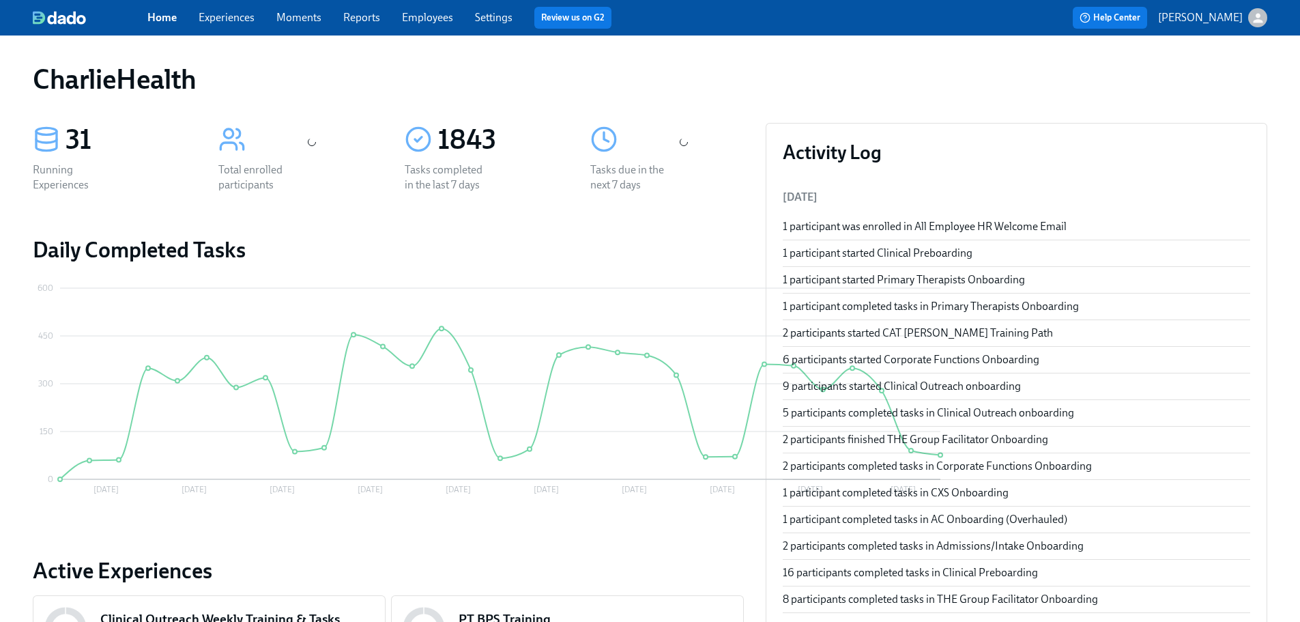
click at [708, 78] on div "CharlieHealth" at bounding box center [650, 79] width 1234 height 33
click at [433, 16] on link "Employees" at bounding box center [427, 17] width 51 height 13
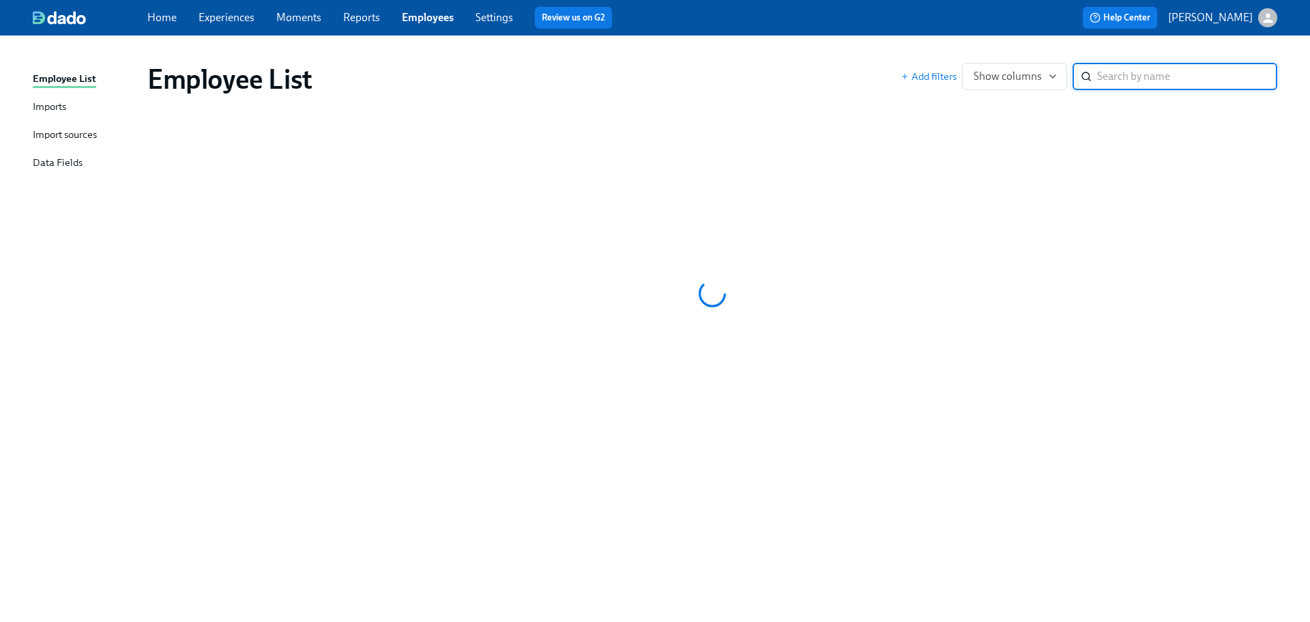
click at [685, 60] on div "Employee List Add filters Show columns ​" at bounding box center [712, 79] width 1152 height 55
click at [680, 64] on div "Employee List" at bounding box center [523, 79] width 753 height 33
click at [435, 6] on div "Home Experiences Moments Reports Employees Settings Review us on G2 Help Center…" at bounding box center [655, 17] width 1310 height 35
click at [440, 10] on div "Home Experiences Moments Reports Employees Settings Review us on G2" at bounding box center [429, 18] width 565 height 22
drag, startPoint x: 349, startPoint y: 12, endPoint x: 415, endPoint y: 6, distance: 67.1
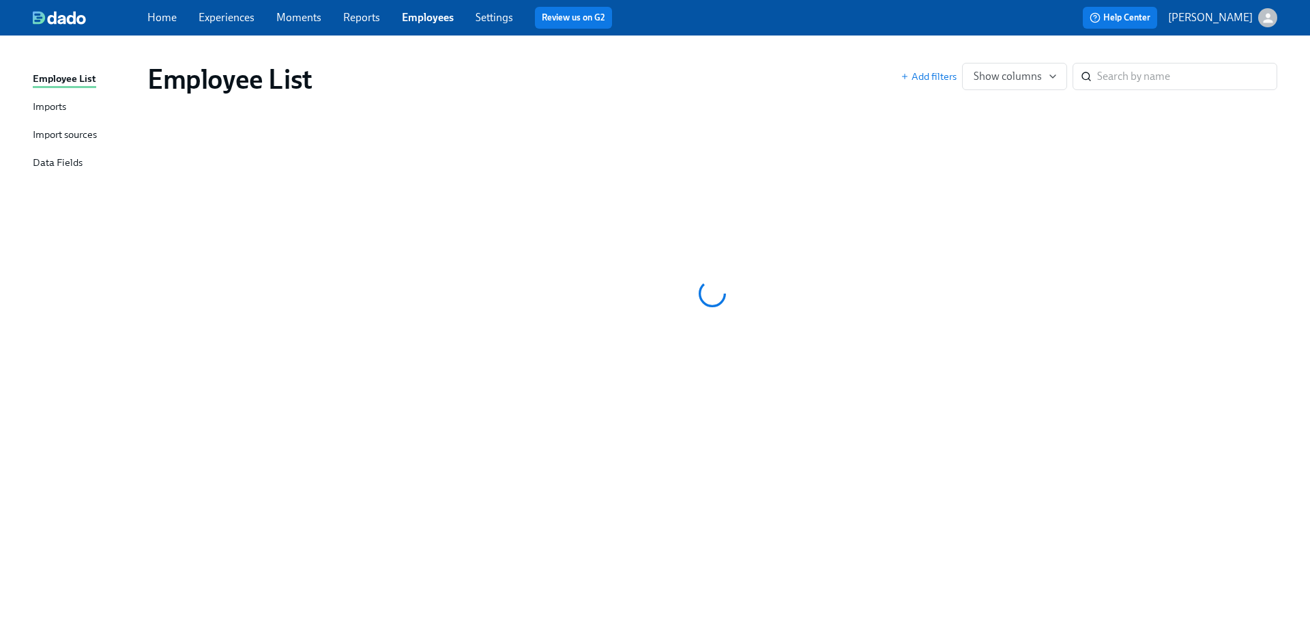
click at [349, 12] on link "Reports" at bounding box center [361, 17] width 37 height 13
click at [415, 6] on div "Home Experiences Moments Reports Employees Settings Review us on G2 Help Center…" at bounding box center [655, 17] width 1310 height 35
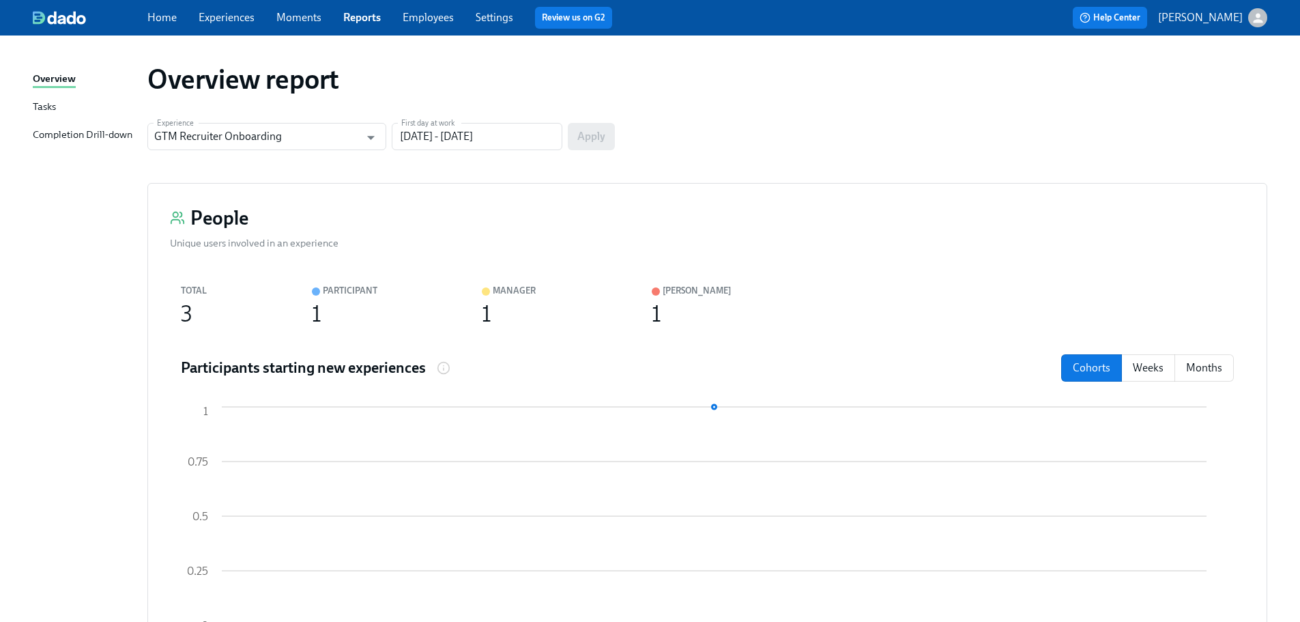
click at [407, 19] on link "Employees" at bounding box center [428, 17] width 51 height 13
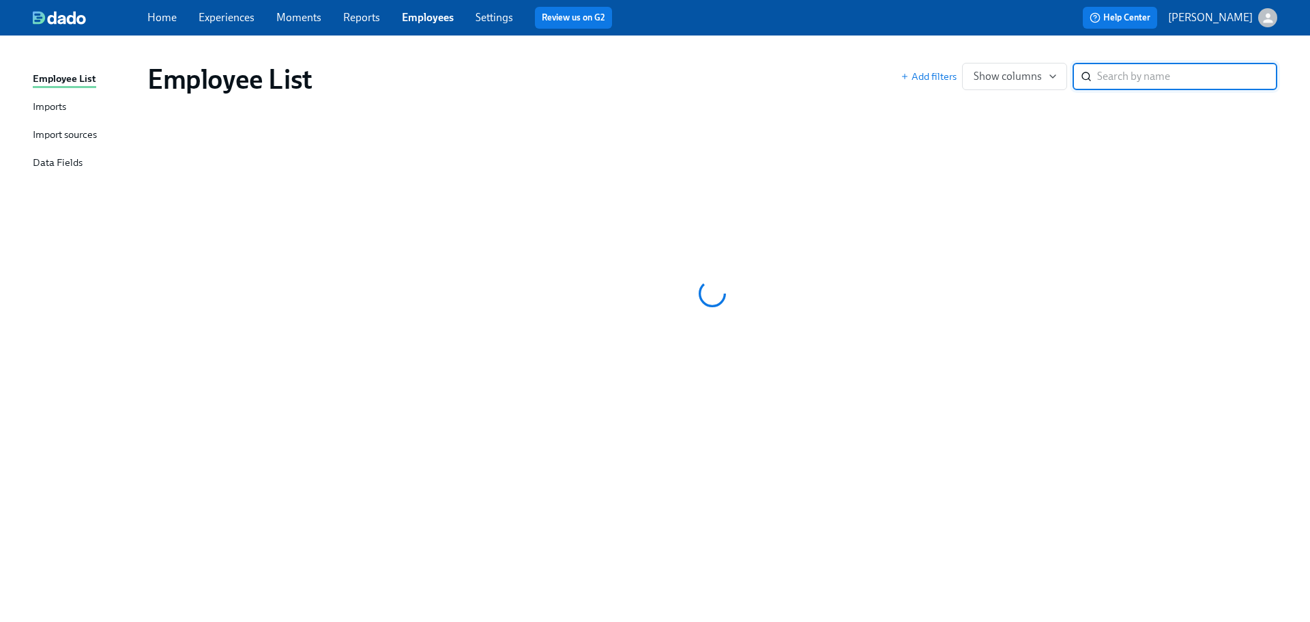
click at [486, 10] on div "Home Experiences Moments Reports Employees Settings Review us on G2" at bounding box center [429, 18] width 565 height 22
click at [480, 13] on link "Settings" at bounding box center [495, 17] width 38 height 13
click at [411, 5] on div "Home Experiences Moments Reports Employees Settings Review us on G2 Help Center…" at bounding box center [655, 17] width 1310 height 35
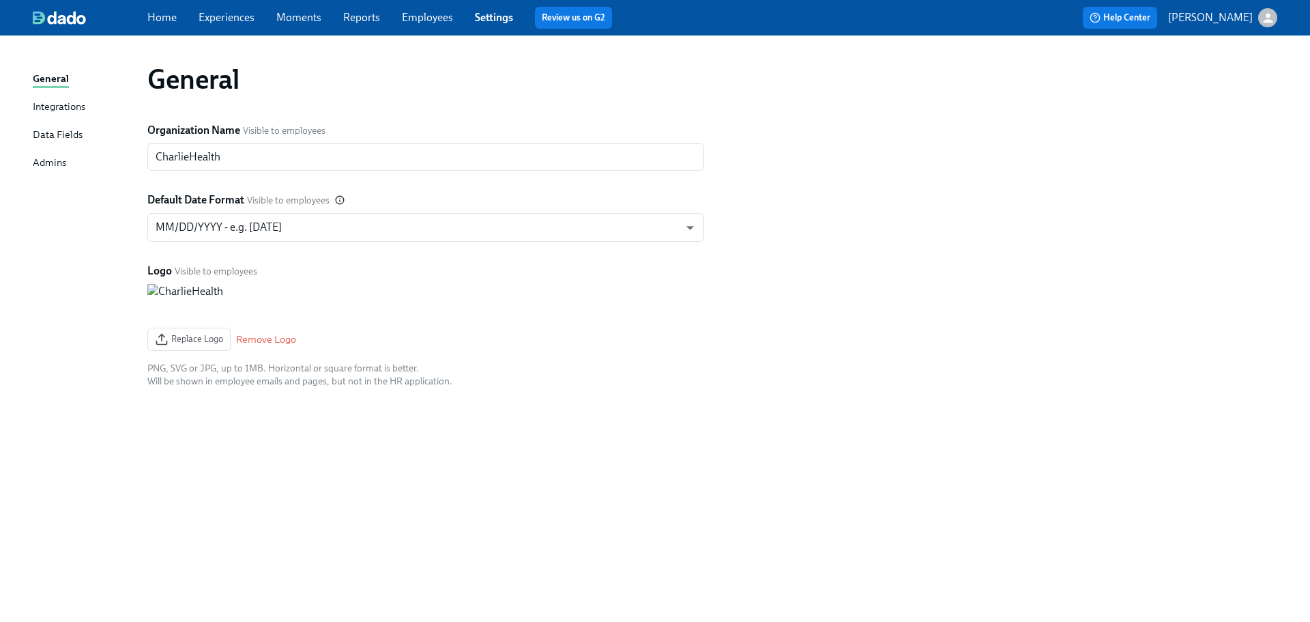
click at [420, 19] on link "Employees" at bounding box center [427, 17] width 51 height 13
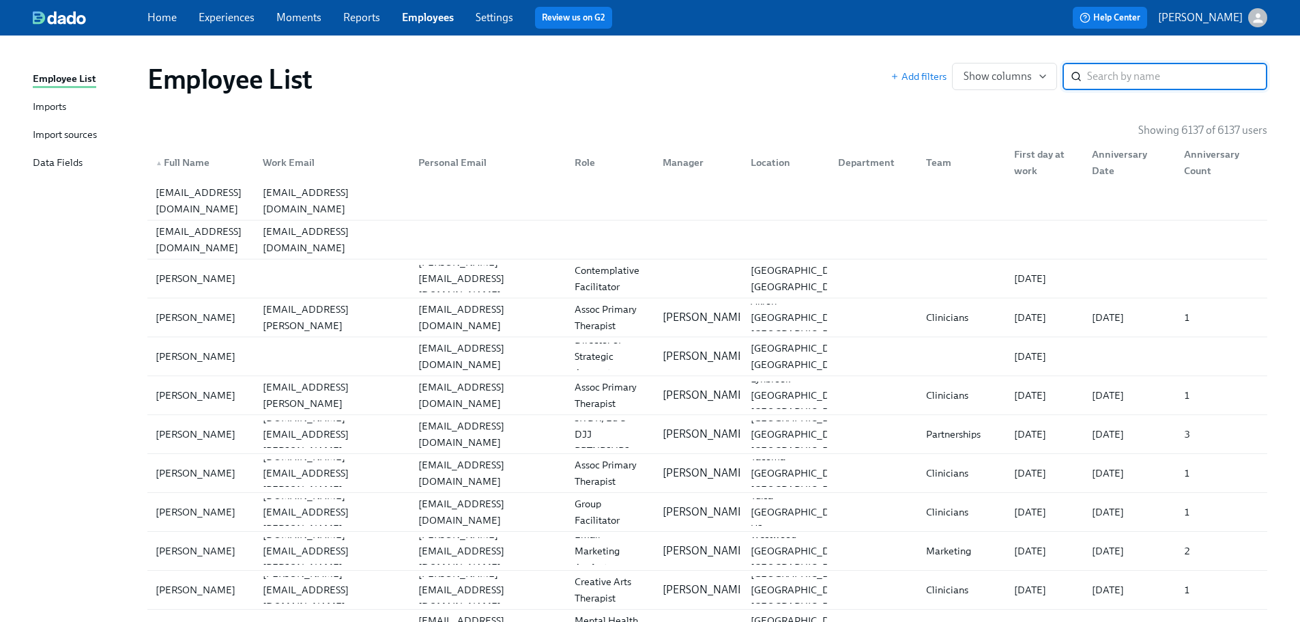
click at [706, 57] on div "Employee List Add filters Show columns ​" at bounding box center [706, 79] width 1141 height 55
click at [619, 53] on div "Employee List Add filters Show columns ​" at bounding box center [706, 79] width 1141 height 55
click at [1150, 75] on input "search" at bounding box center [1177, 76] width 180 height 27
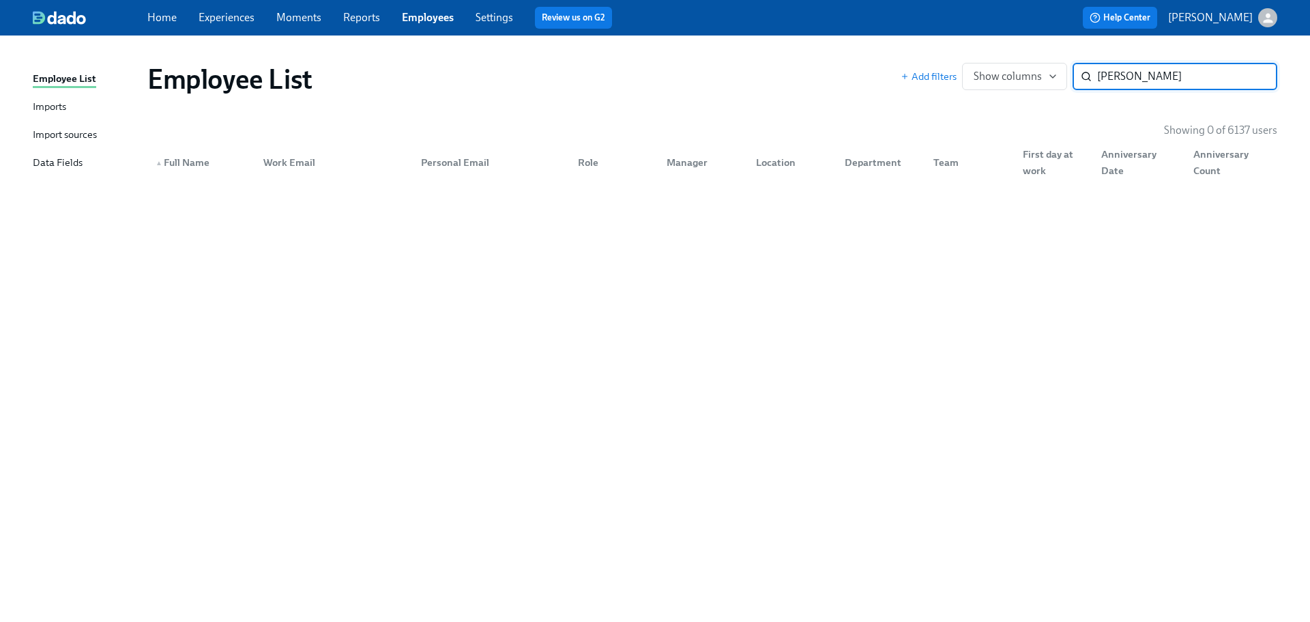
click at [1142, 79] on input "ashley miler" at bounding box center [1187, 76] width 180 height 27
type input "ashley miller"
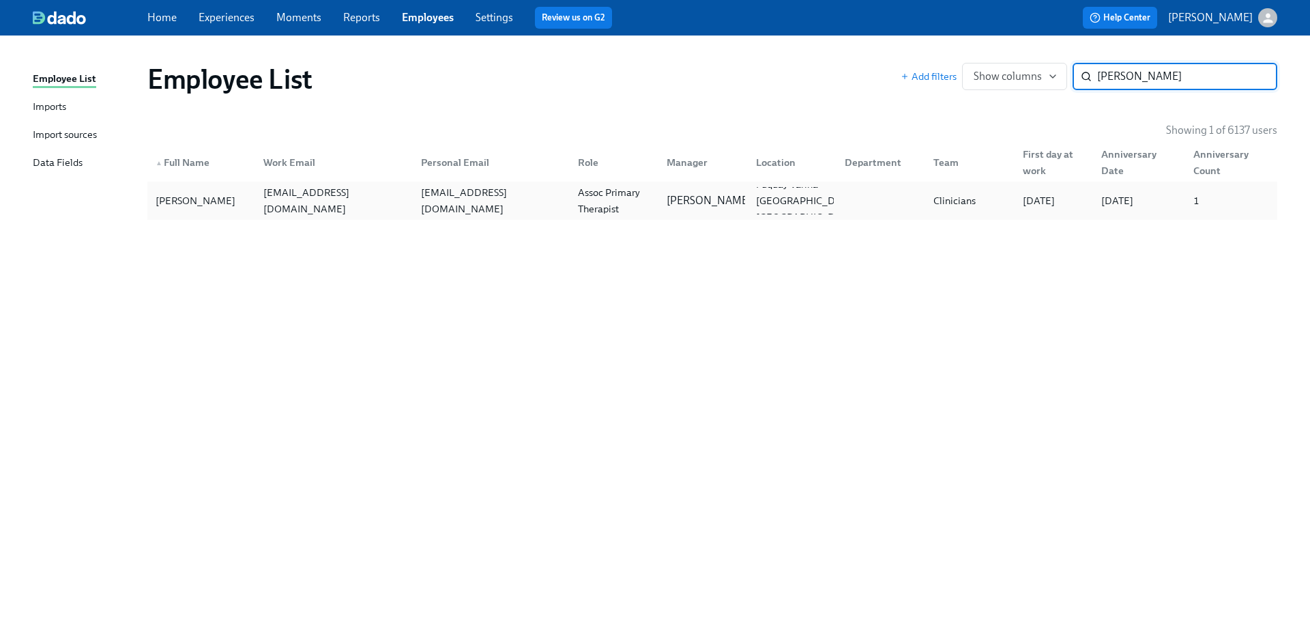
click at [734, 218] on div "Ashley Miller ashley.miller1@charliehealth.com millerashr10@gmail.com Assoc Pri…" at bounding box center [712, 200] width 1130 height 38
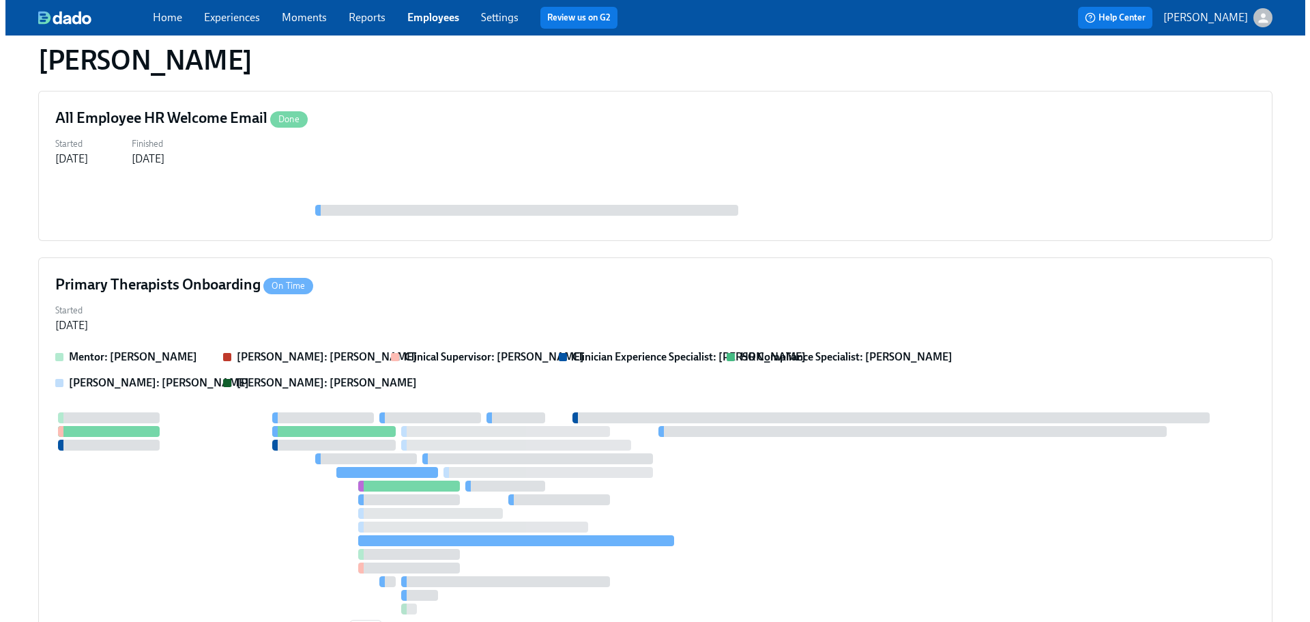
scroll to position [1090, 0]
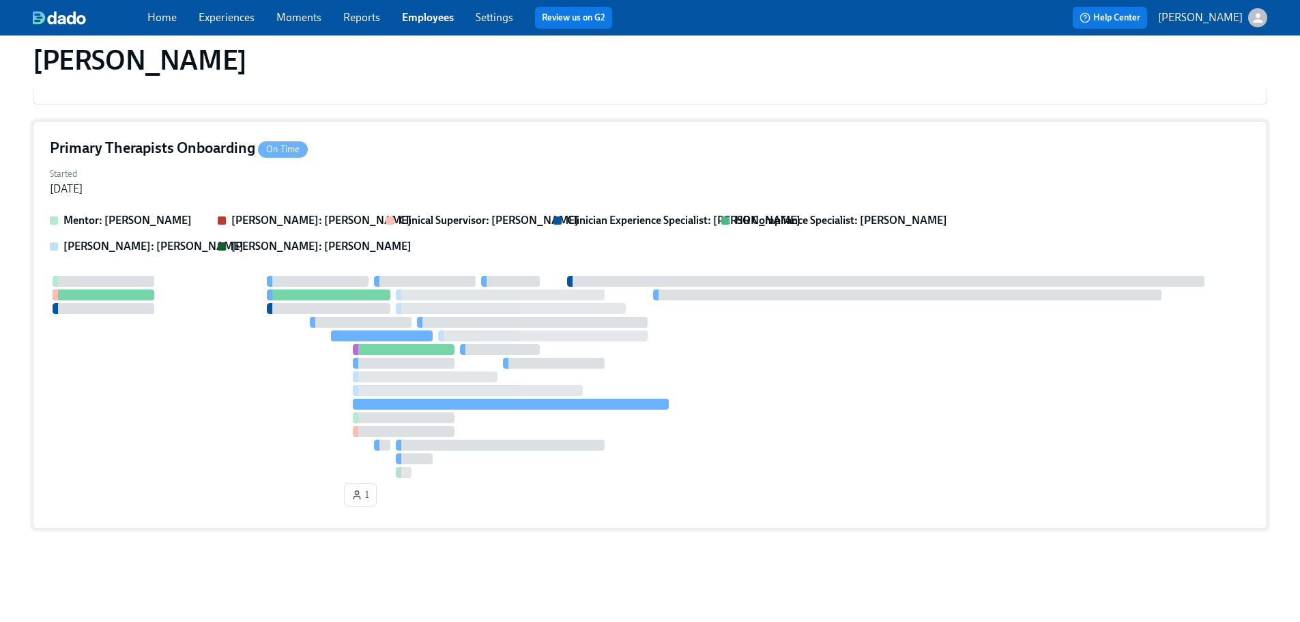
click at [806, 351] on div at bounding box center [650, 377] width 1200 height 202
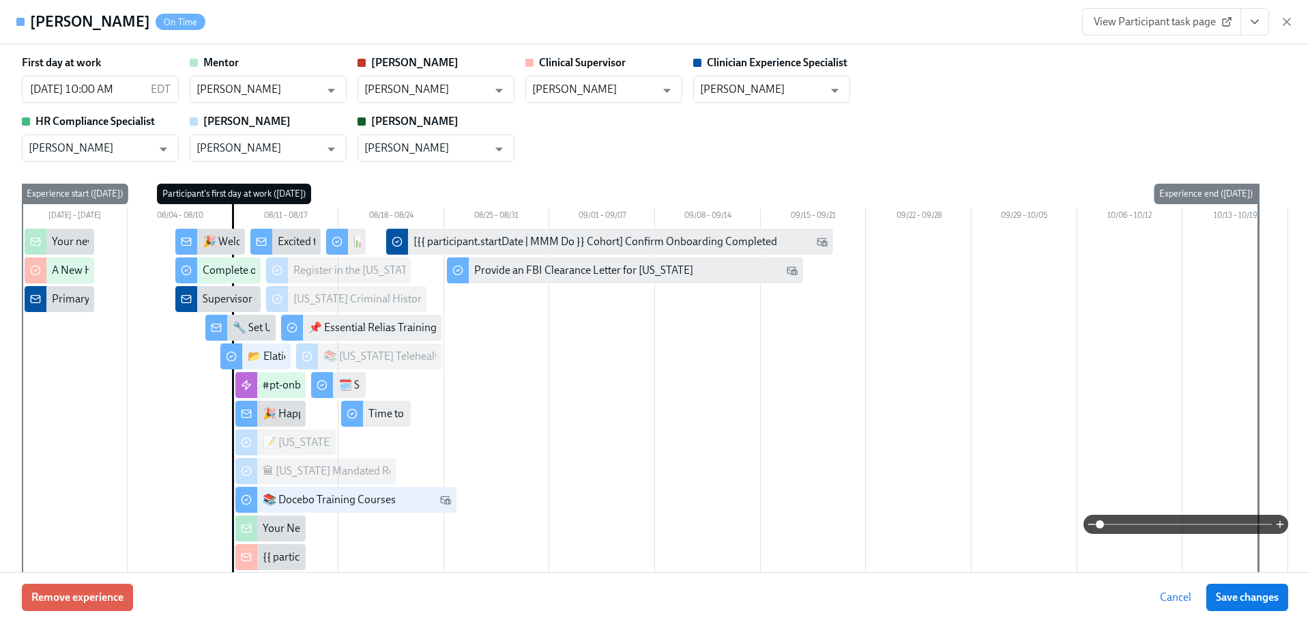
click at [948, 109] on div "First day at work 08/11/2025 10:00 AM EDT ​ Mentor Kaitlin Smith ​ Clarissa Cla…" at bounding box center [655, 108] width 1266 height 106
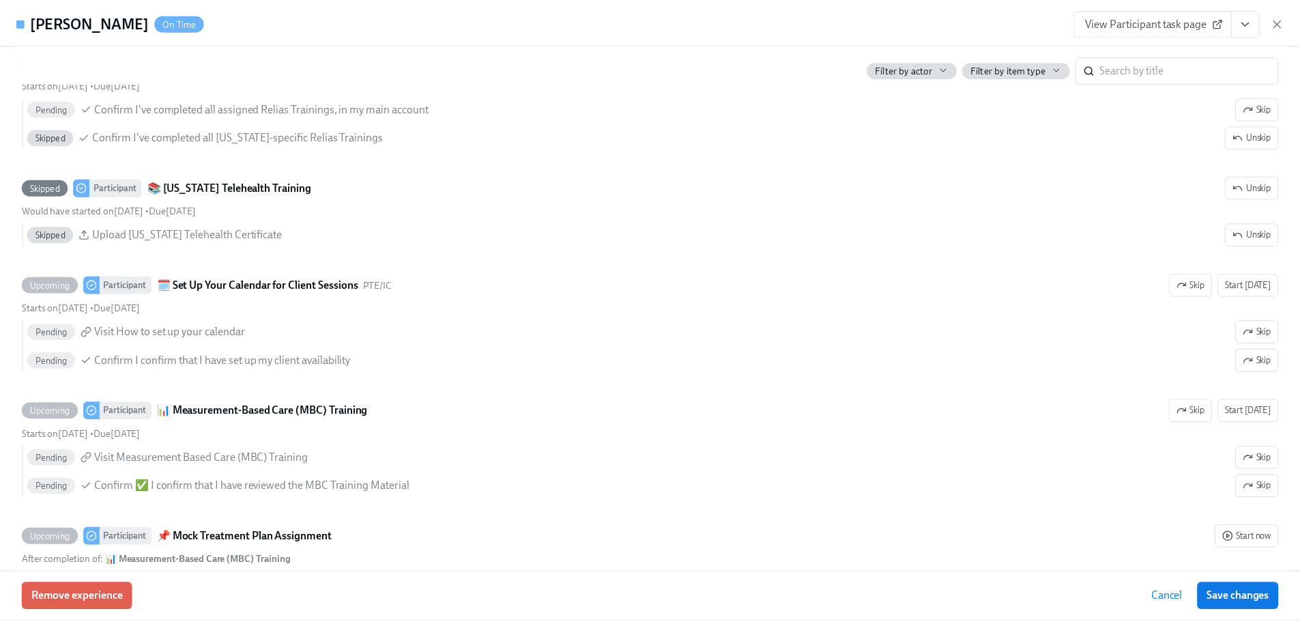
scroll to position [0, 0]
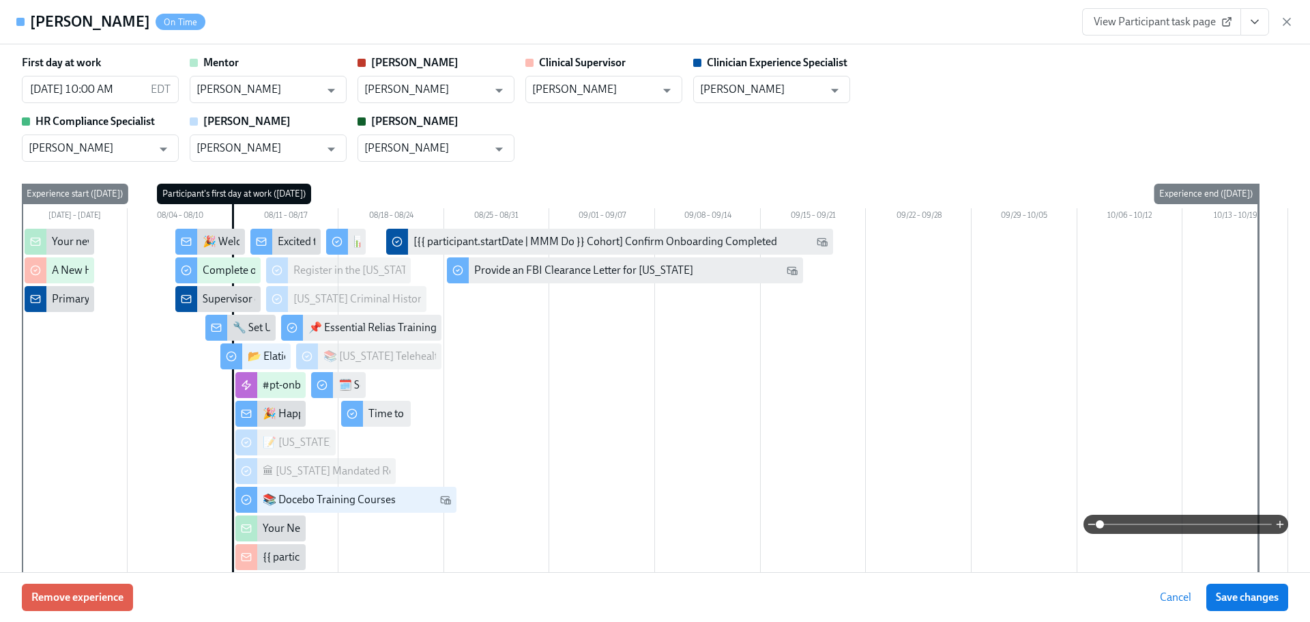
click at [1269, 18] on div "View Participant task page" at bounding box center [1187, 21] width 211 height 27
click at [1261, 21] on button "View task page" at bounding box center [1254, 21] width 29 height 27
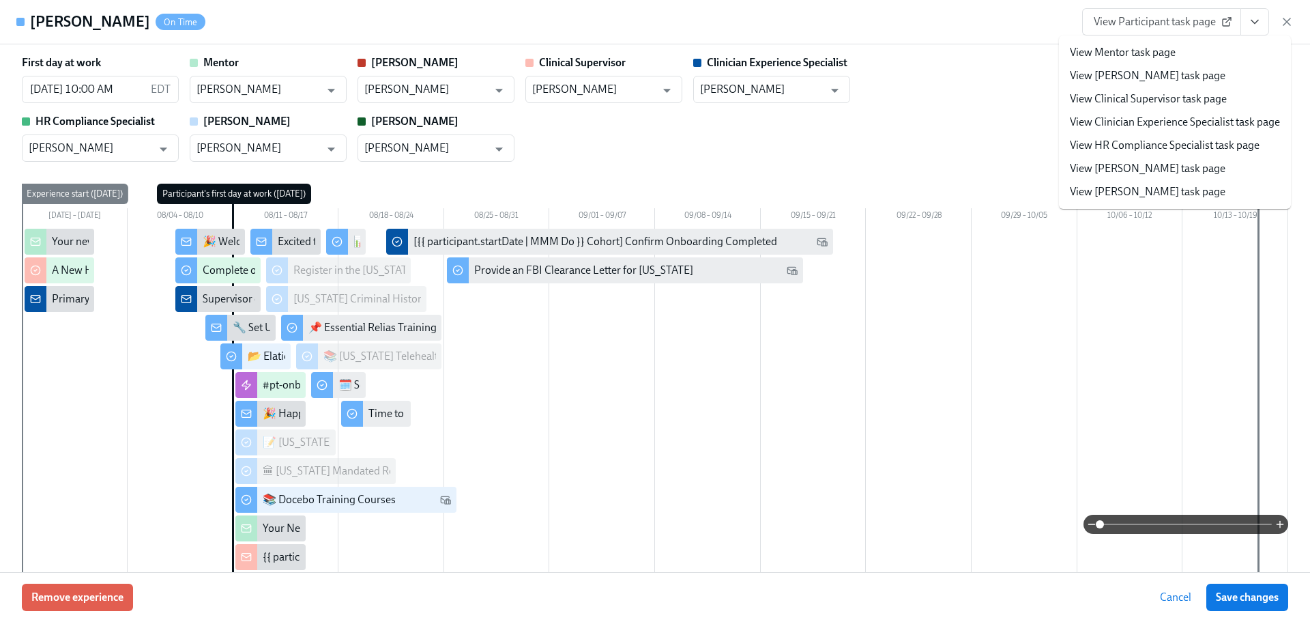
click at [1128, 152] on link "View HR Compliance Specialist task page" at bounding box center [1165, 145] width 190 height 15
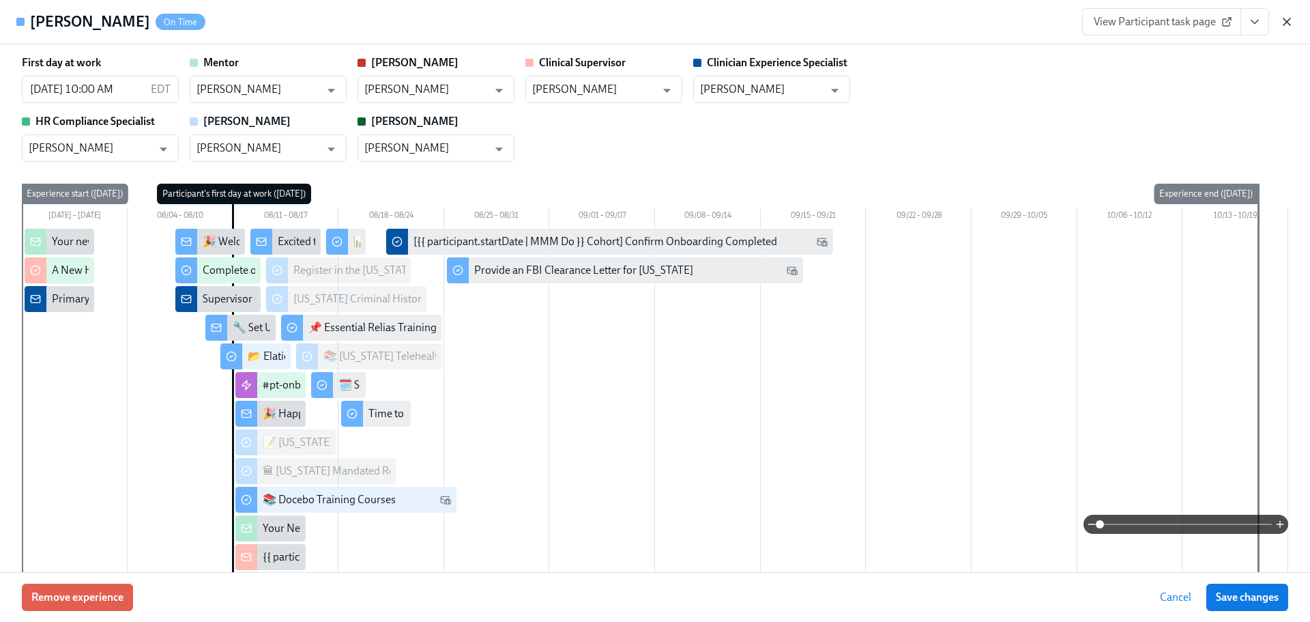
click at [1292, 20] on icon "button" at bounding box center [1287, 22] width 14 height 14
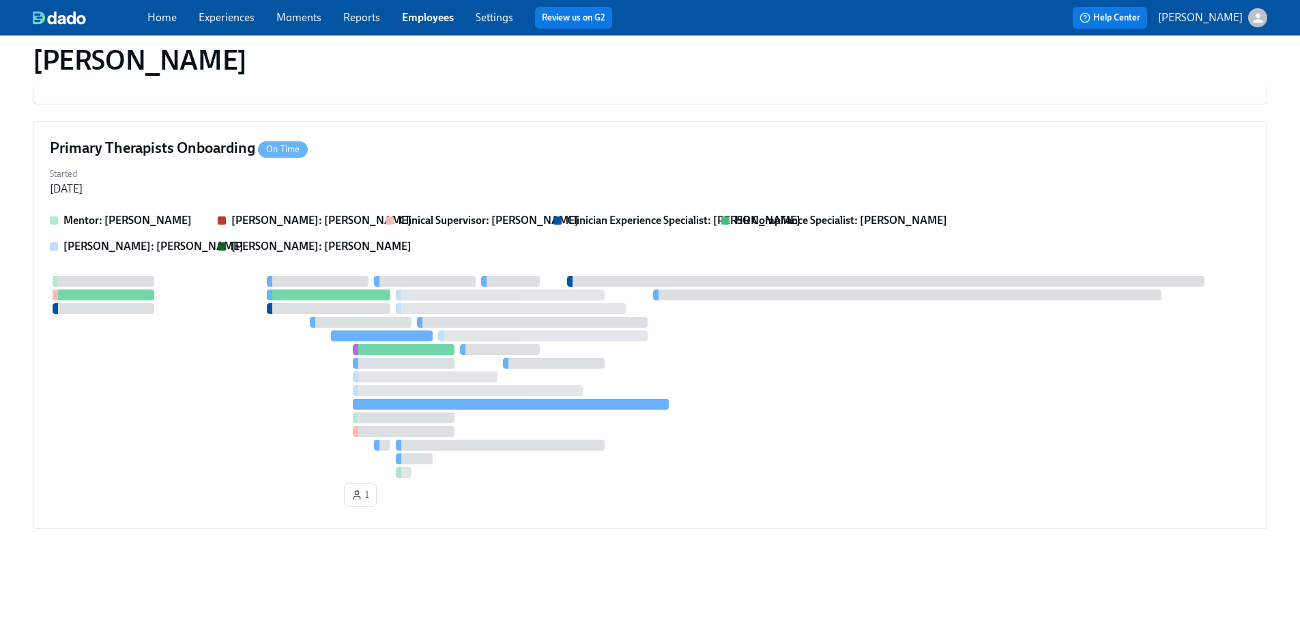
click at [415, 20] on link "Employees" at bounding box center [428, 17] width 52 height 13
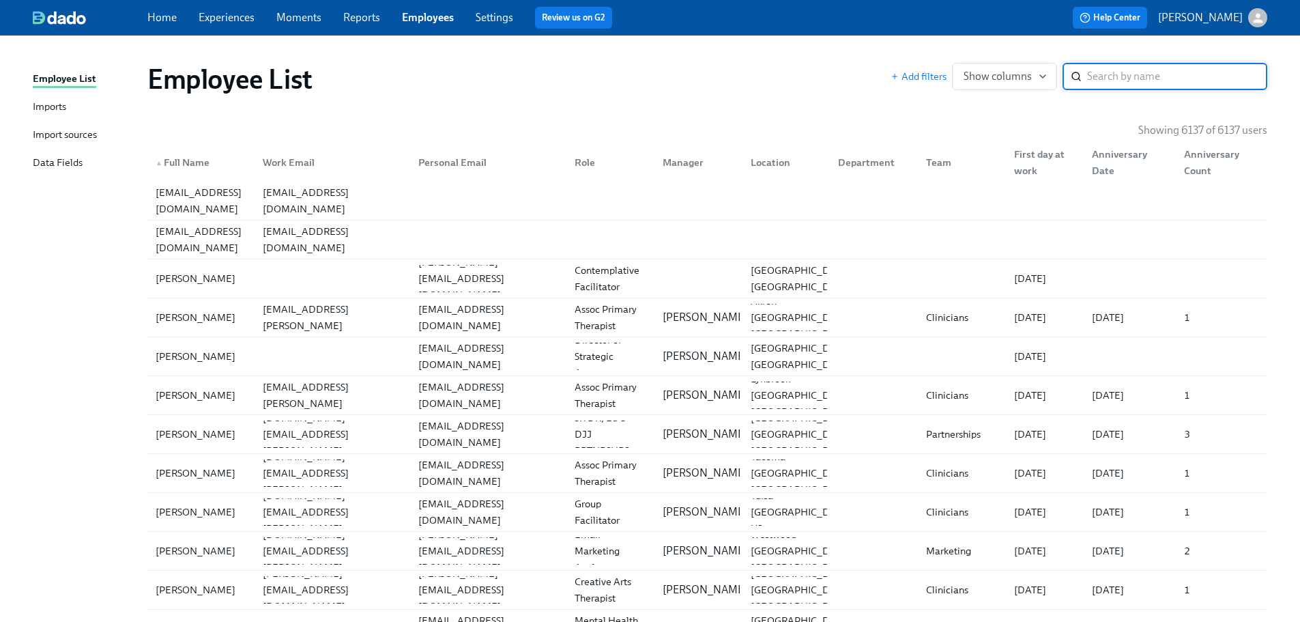
click at [1111, 77] on input "search" at bounding box center [1177, 76] width 180 height 27
click at [1124, 64] on input "search" at bounding box center [1177, 76] width 180 height 27
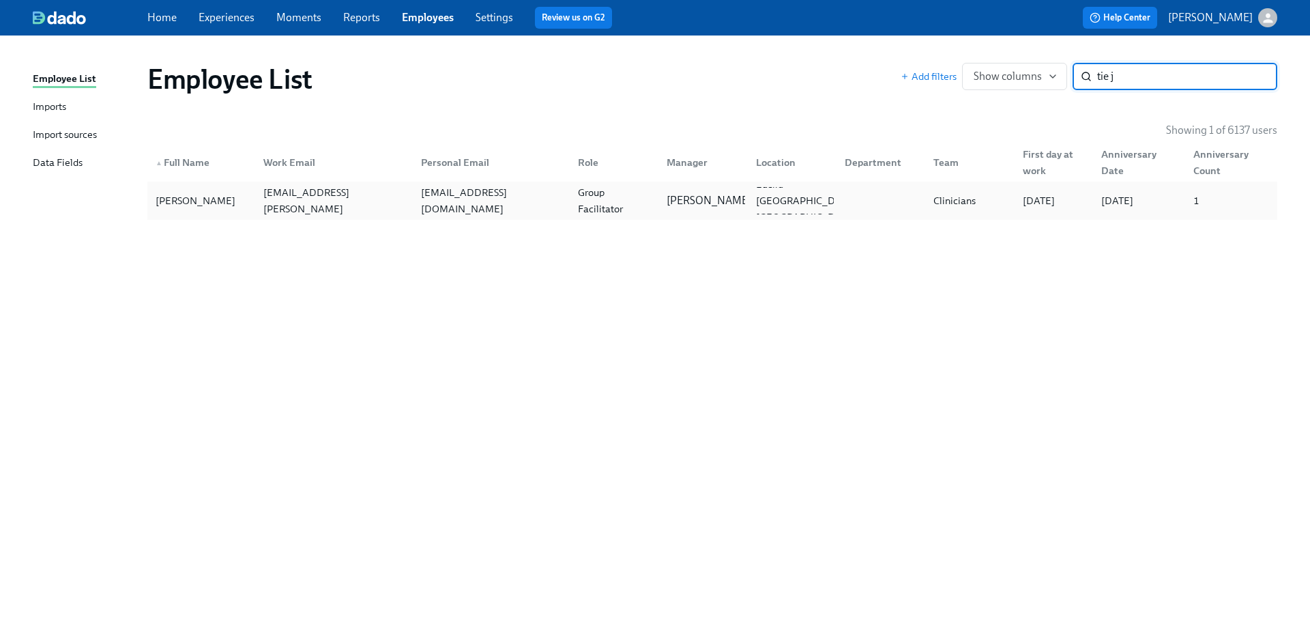
type input "tie j"
click at [494, 214] on div "tieshasjohnson@gmail.com" at bounding box center [488, 200] width 157 height 27
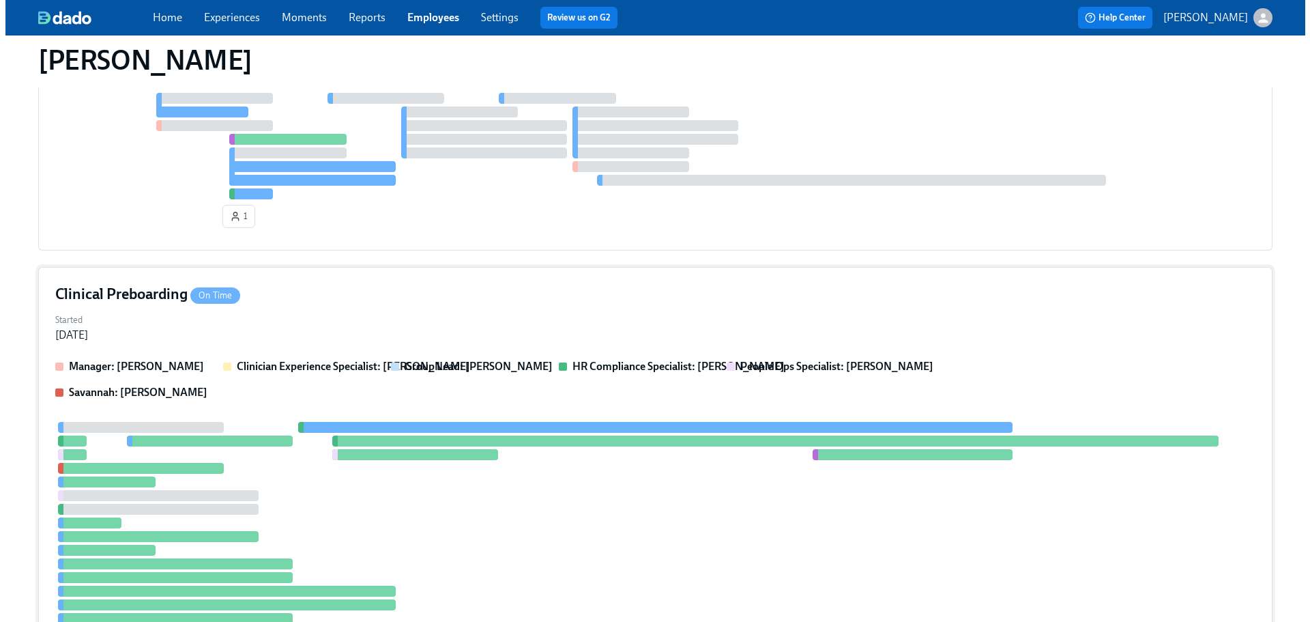
scroll to position [205, 0]
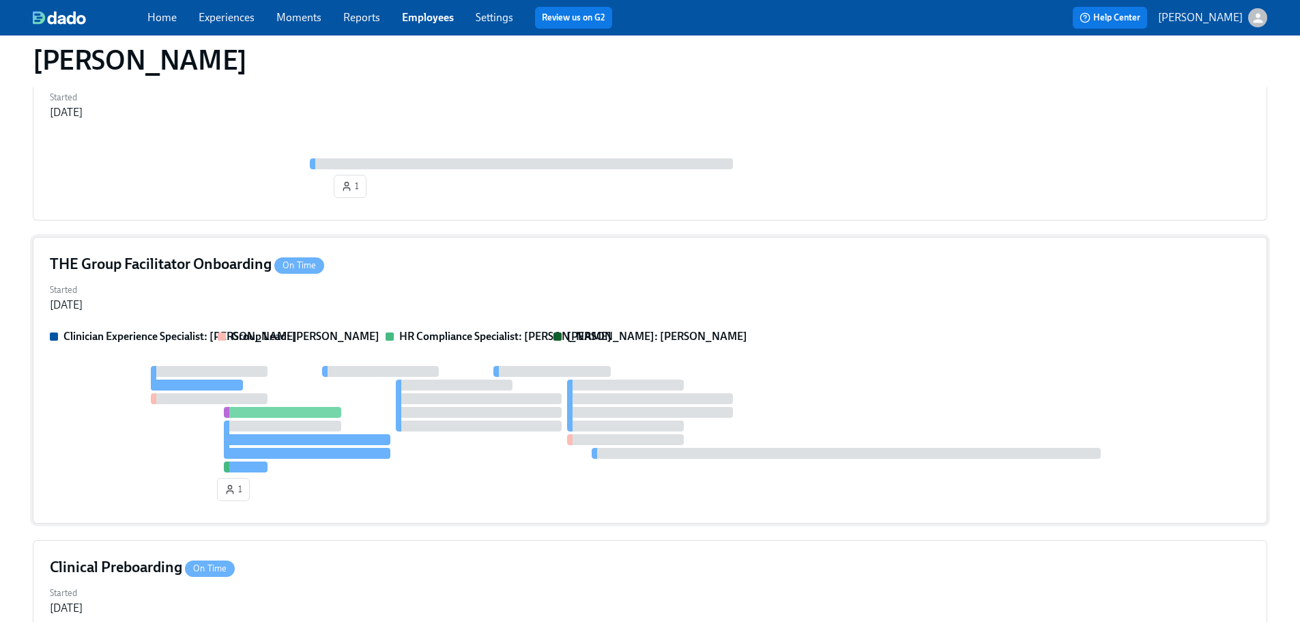
click at [669, 343] on p "Paige Eber: Paige Eber" at bounding box center [657, 336] width 180 height 15
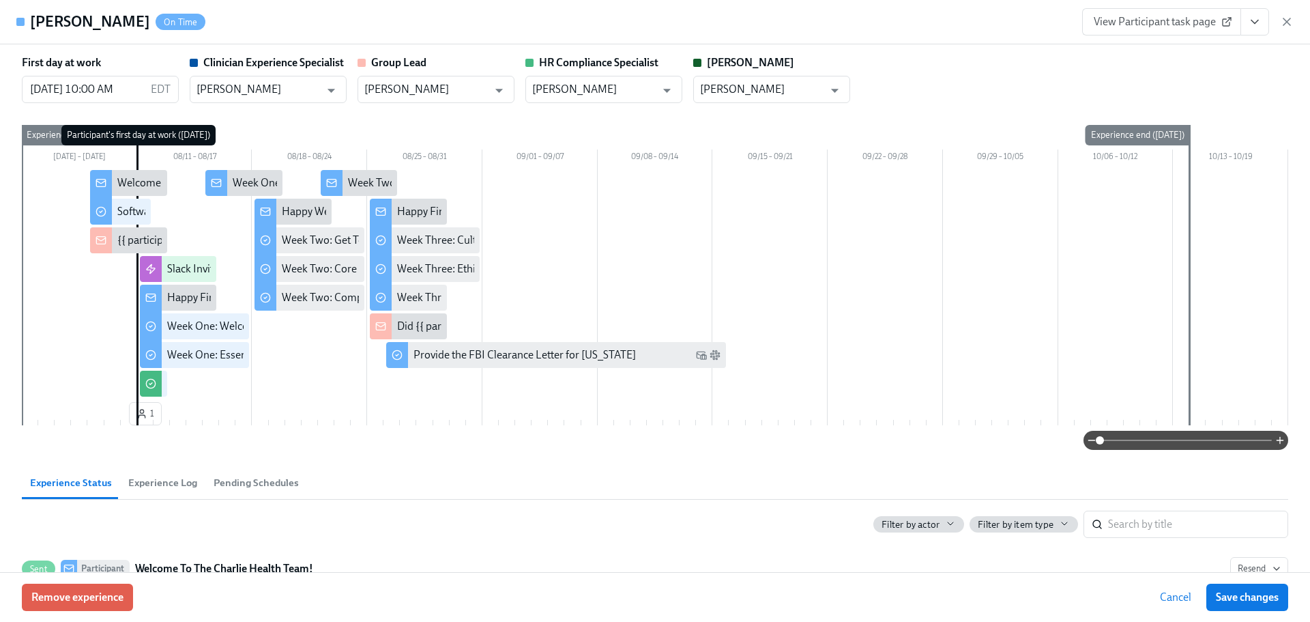
click at [1257, 20] on icon "View task page" at bounding box center [1255, 22] width 14 height 14
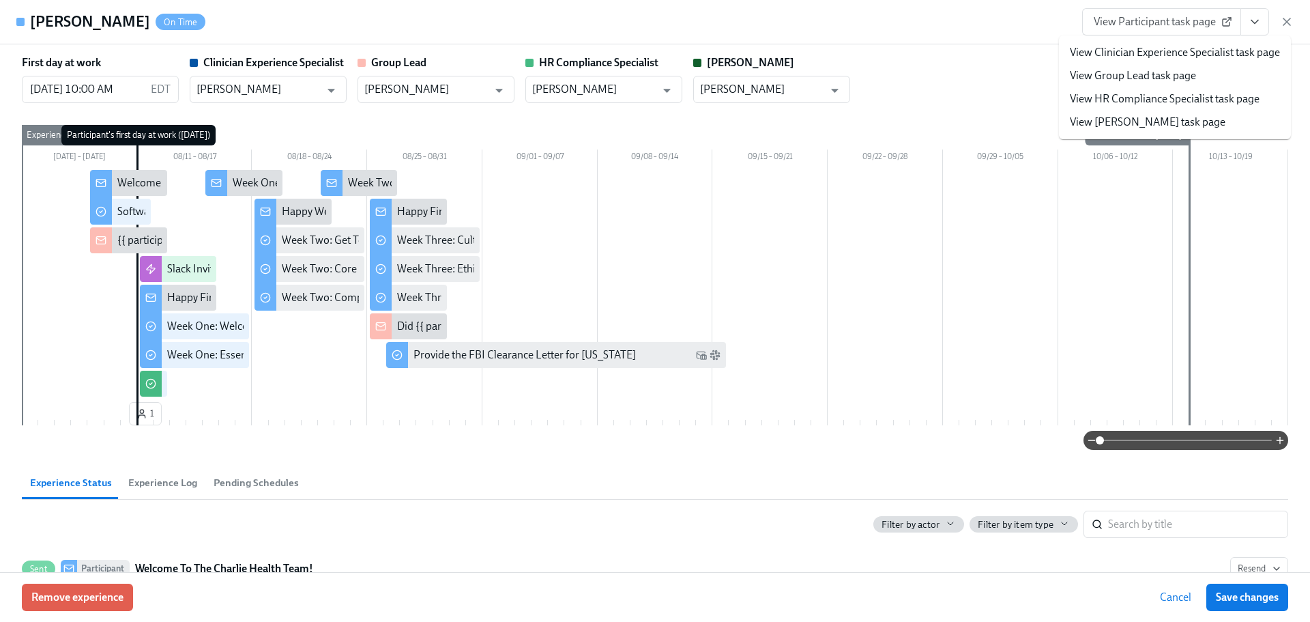
click at [1196, 98] on link "View HR Compliance Specialist task page" at bounding box center [1165, 98] width 190 height 15
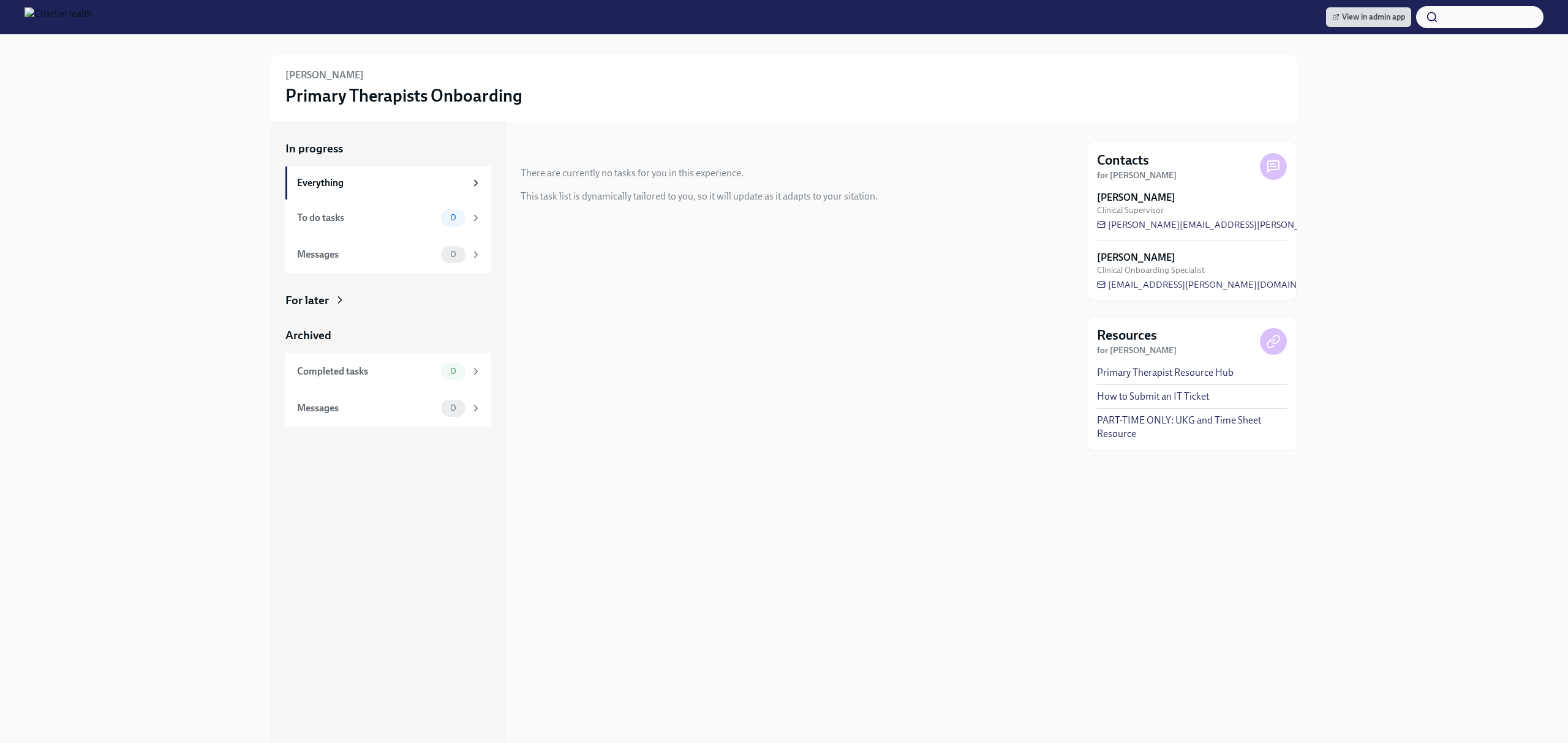
click at [800, 334] on div "In progress There are currently no tasks for you in this experience. This task …" at bounding box center [796, 432] width 551 height 622
click at [700, 187] on h6 "[ [DATE] Cohort] Provide [US_STATE] Disclosure Application IDs and Initiate LA …" at bounding box center [791, 187] width 432 height 13
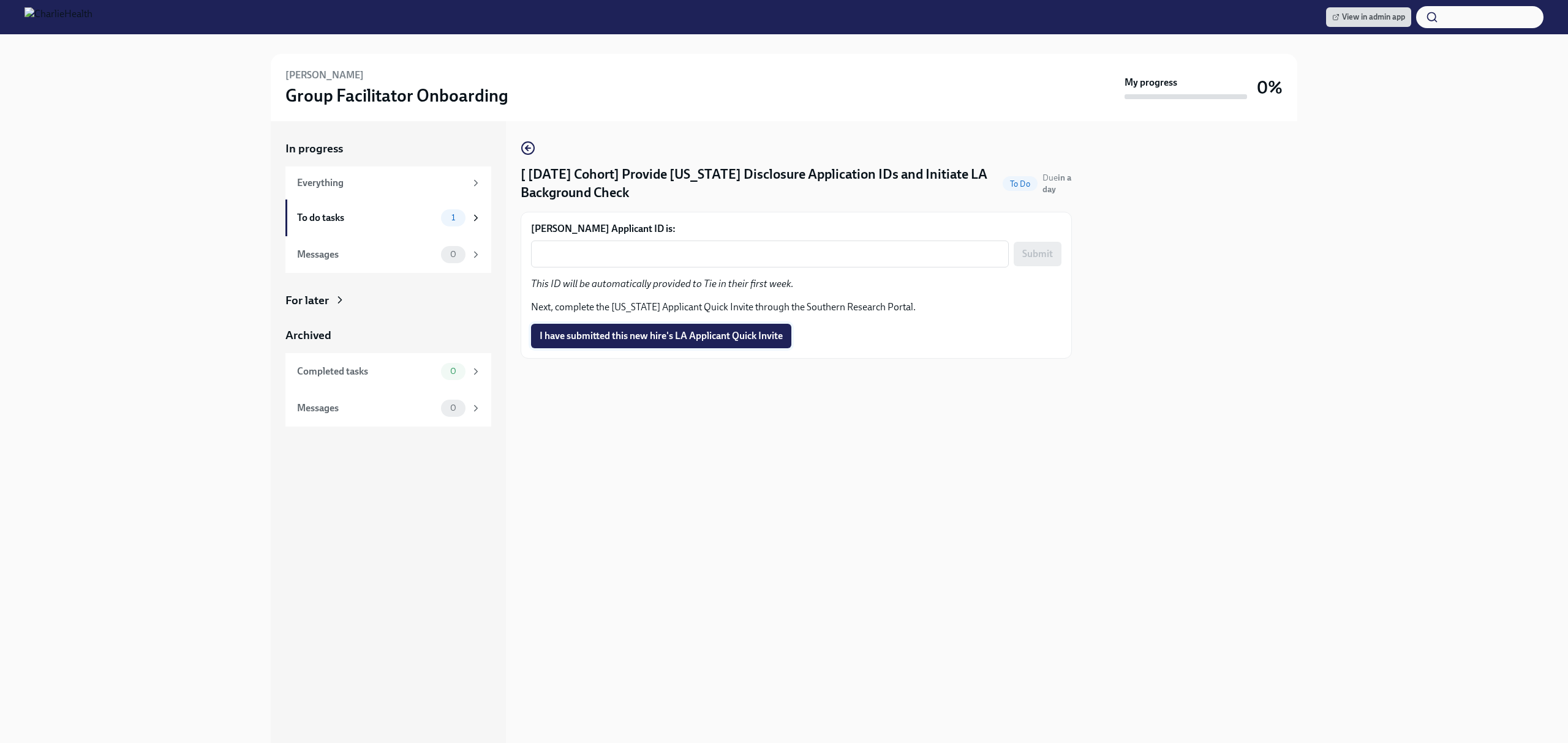
click at [727, 341] on span "I have submitted this new hire's LA Applicant Quick Invite" at bounding box center [661, 337] width 243 height 13
click at [1401, 16] on span "View in admin app" at bounding box center [1368, 17] width 73 height 13
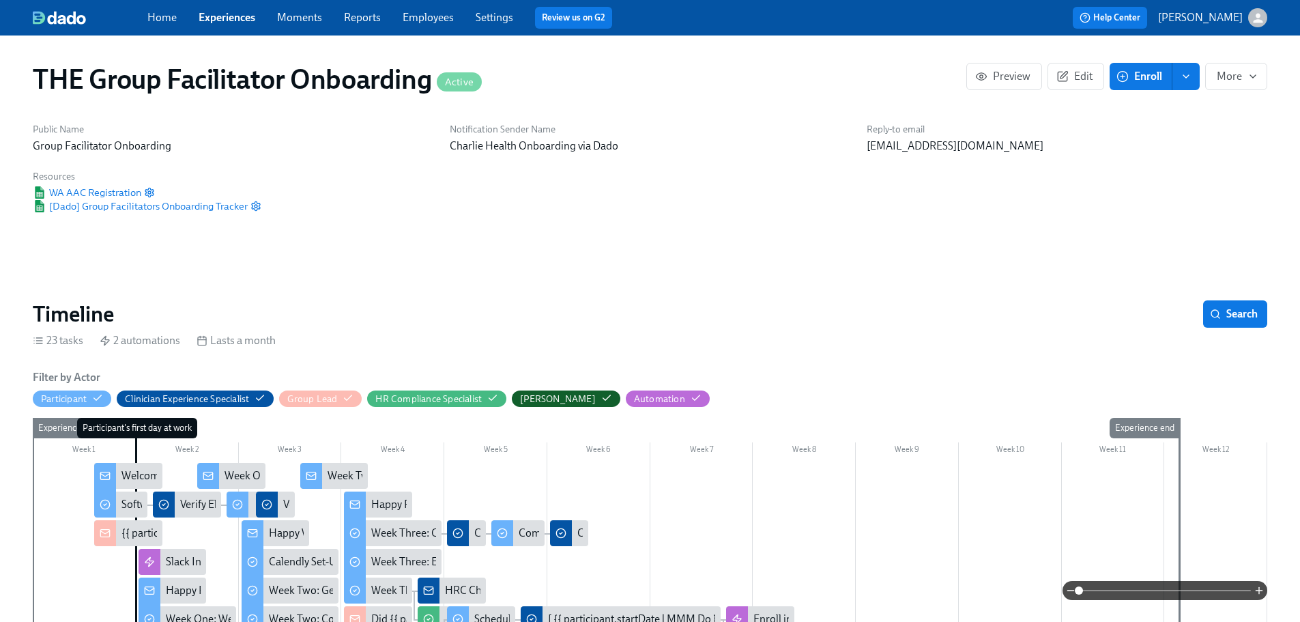
click at [409, 21] on link "Employees" at bounding box center [428, 17] width 51 height 13
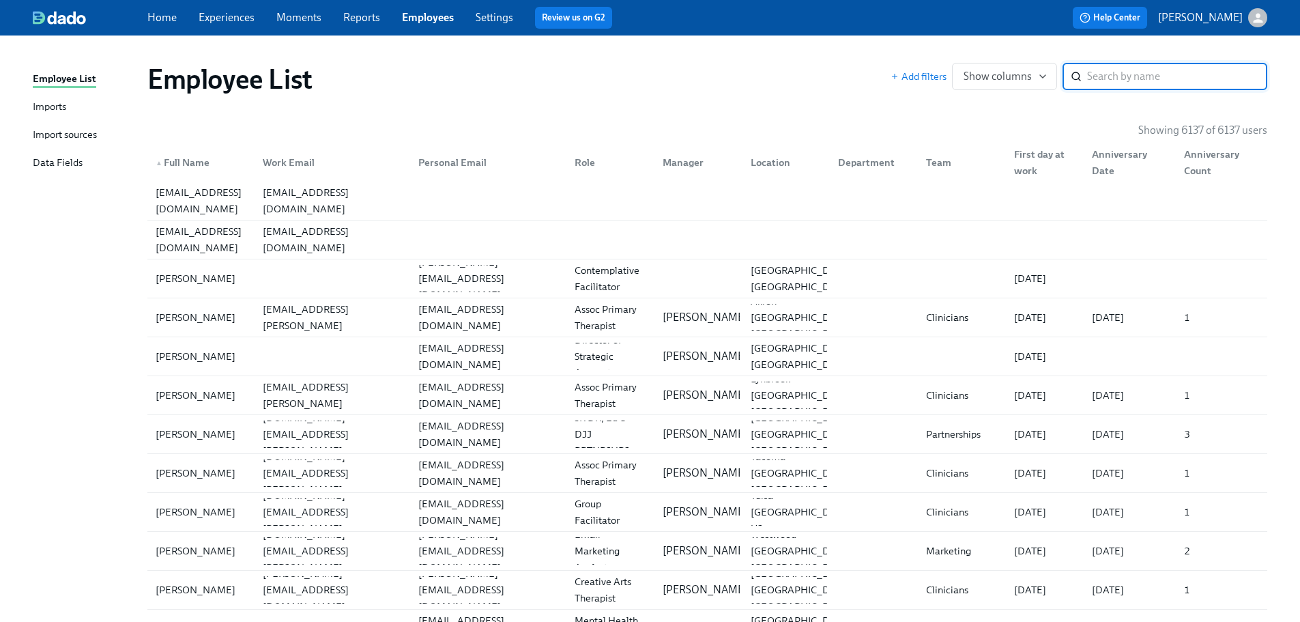
click at [1112, 72] on input "search" at bounding box center [1177, 76] width 180 height 27
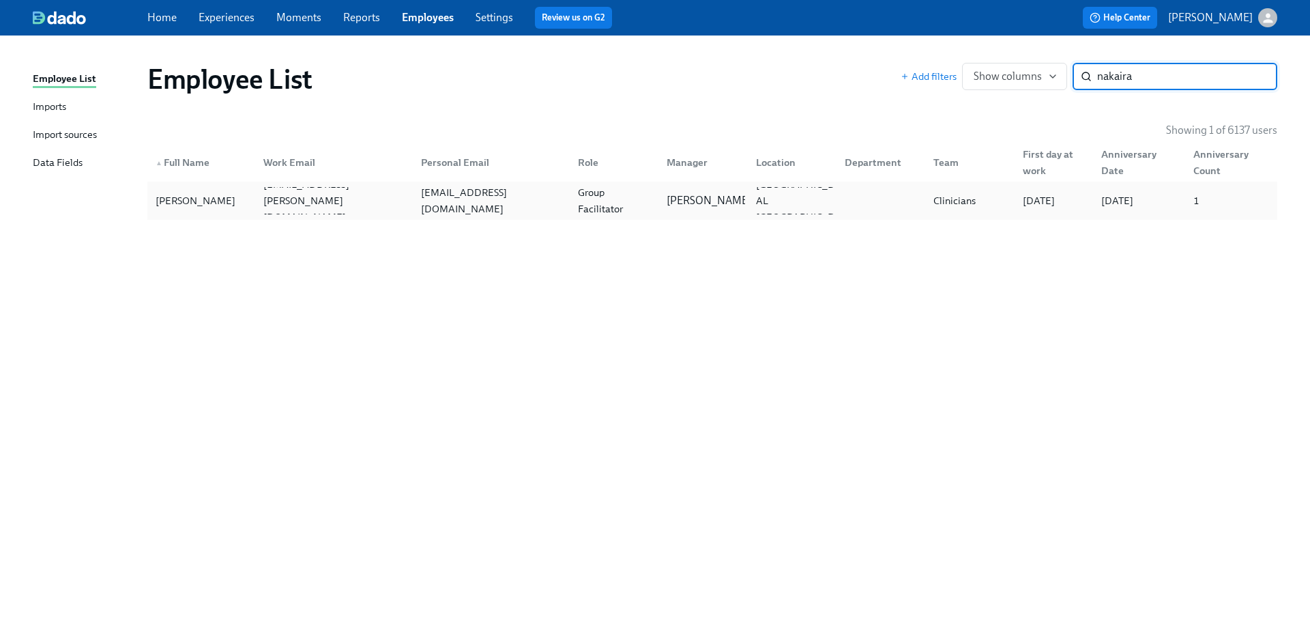
type input "nakaira"
click at [533, 218] on div "Nakaira Briggs nakaira.briggs@charliehealth.com nakairabriggs@gmail.com Group F…" at bounding box center [712, 200] width 1130 height 38
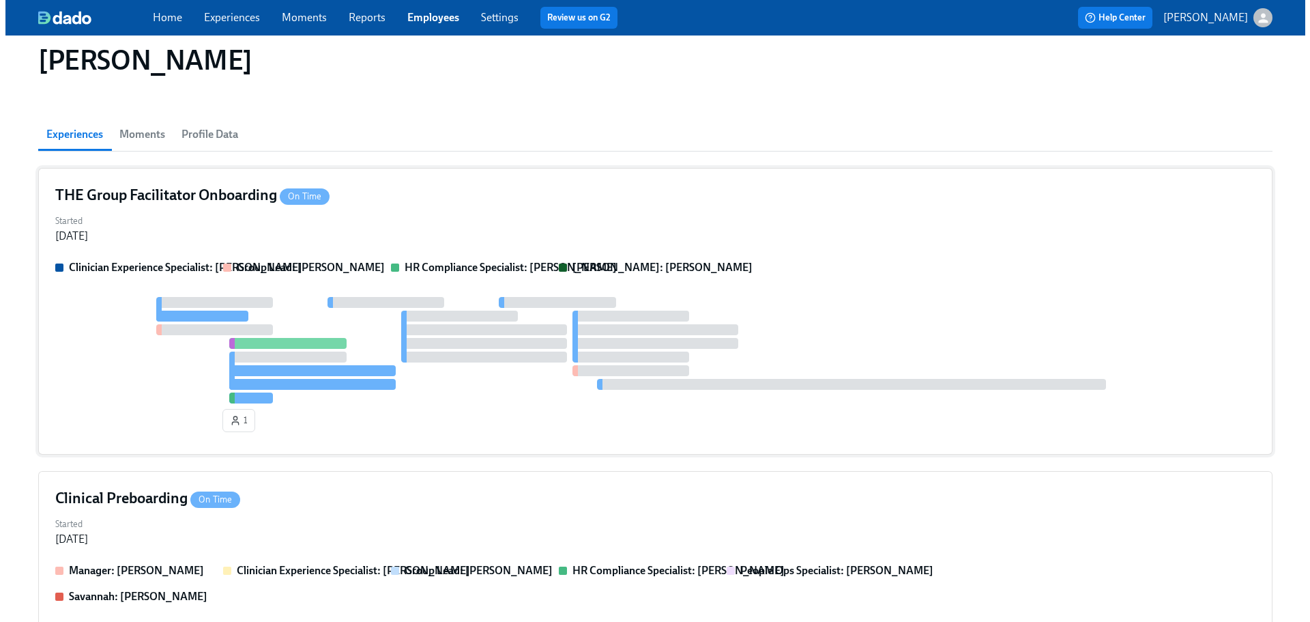
scroll to position [341, 0]
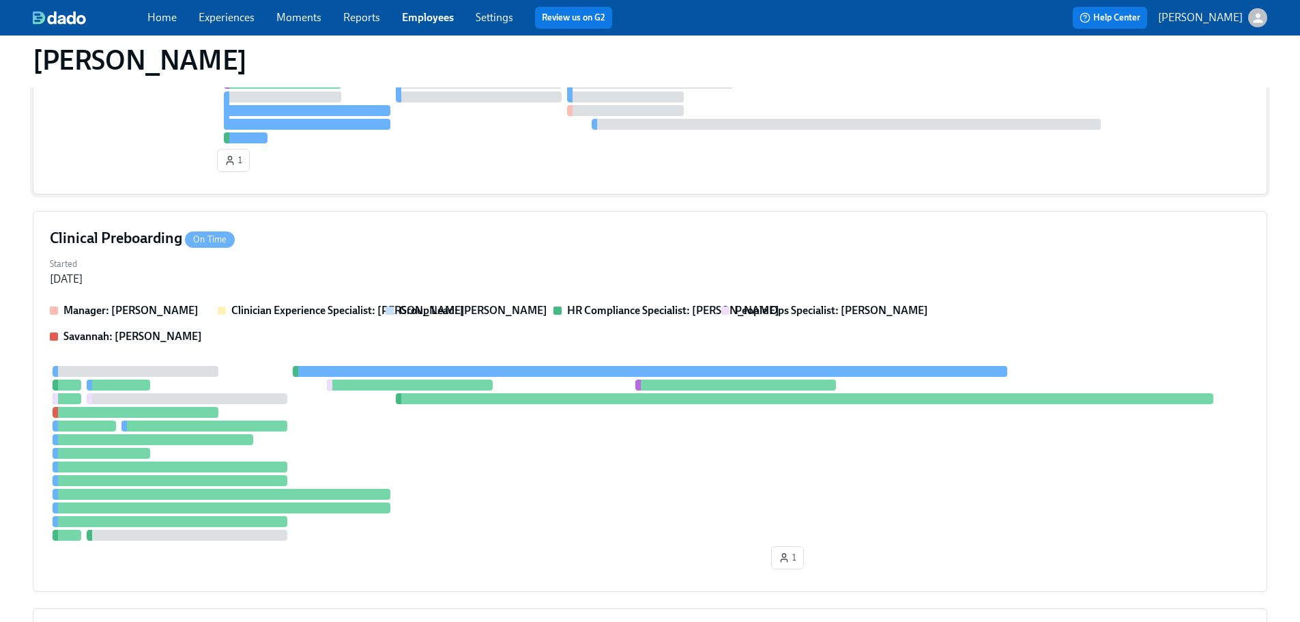
click at [634, 118] on div at bounding box center [650, 90] width 1200 height 106
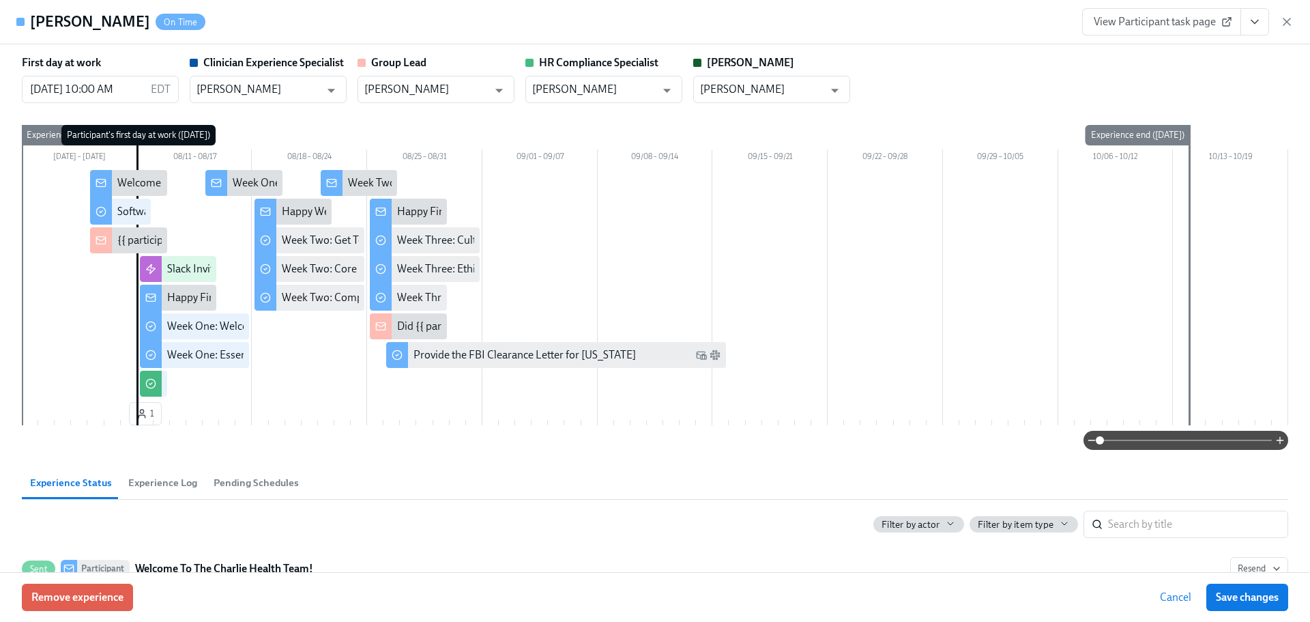
click at [1, 533] on div "First day at work 08/11/2025 10:00 AM EDT ​ Clinician Experience Specialist Lar…" at bounding box center [655, 307] width 1310 height 527
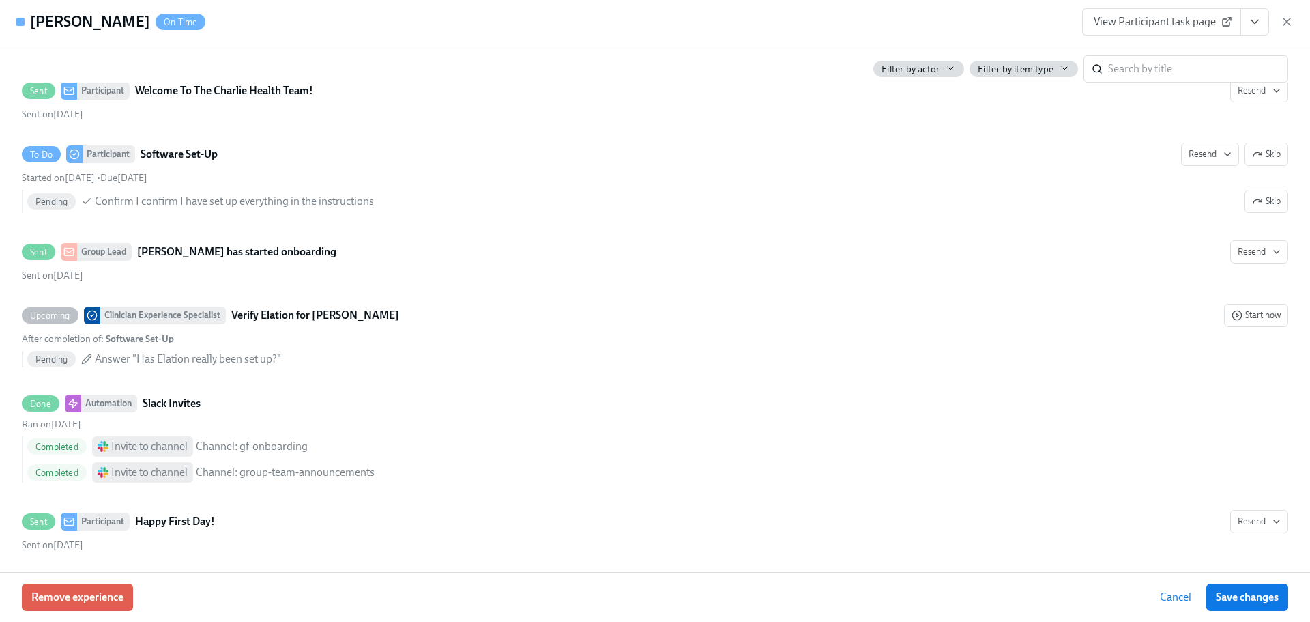
scroll to position [0, 0]
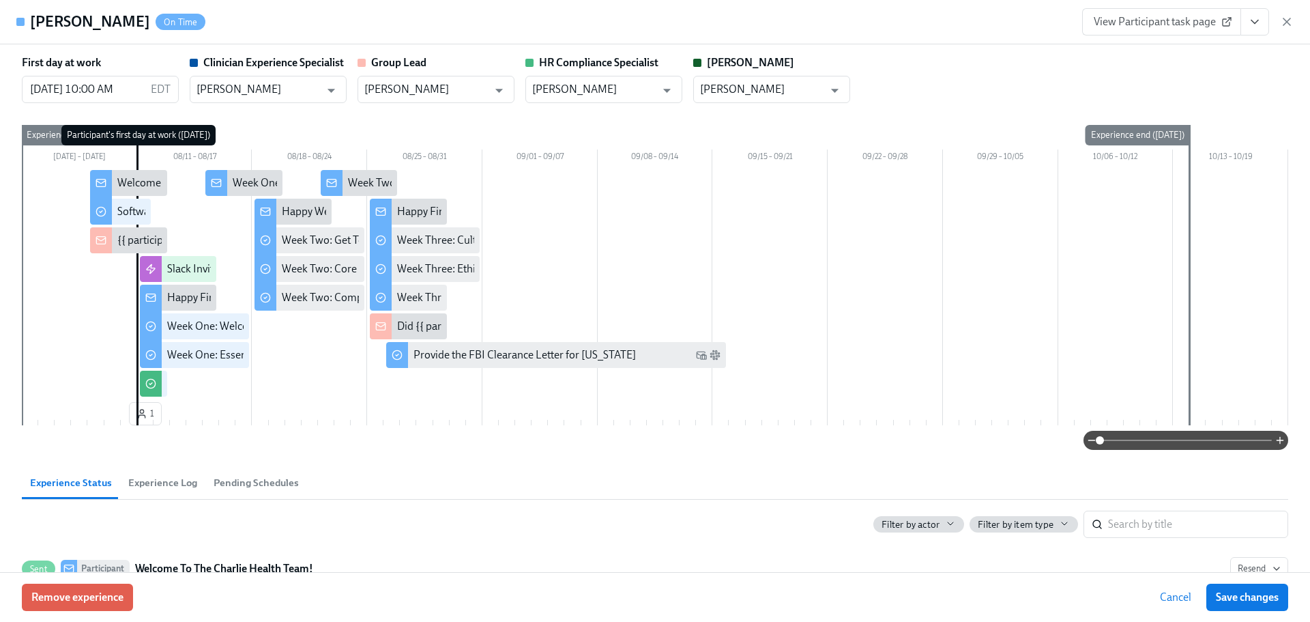
click at [622, 5] on div "Nakaira Briggs On Time View Participant task page" at bounding box center [655, 22] width 1310 height 44
click at [685, 13] on div "Nakaira Briggs On Time View Participant task page" at bounding box center [655, 22] width 1310 height 44
click at [686, 14] on div "Nakaira Briggs On Time View Participant task page" at bounding box center [655, 22] width 1310 height 44
click at [1082, 75] on div "First day at work 08/11/2025 10:00 AM EDT ​ Clinician Experience Specialist Lar…" at bounding box center [655, 79] width 1266 height 48
click at [948, 73] on div "First day at work 08/11/2025 10:00 AM EDT ​ Clinician Experience Specialist Lar…" at bounding box center [655, 79] width 1266 height 48
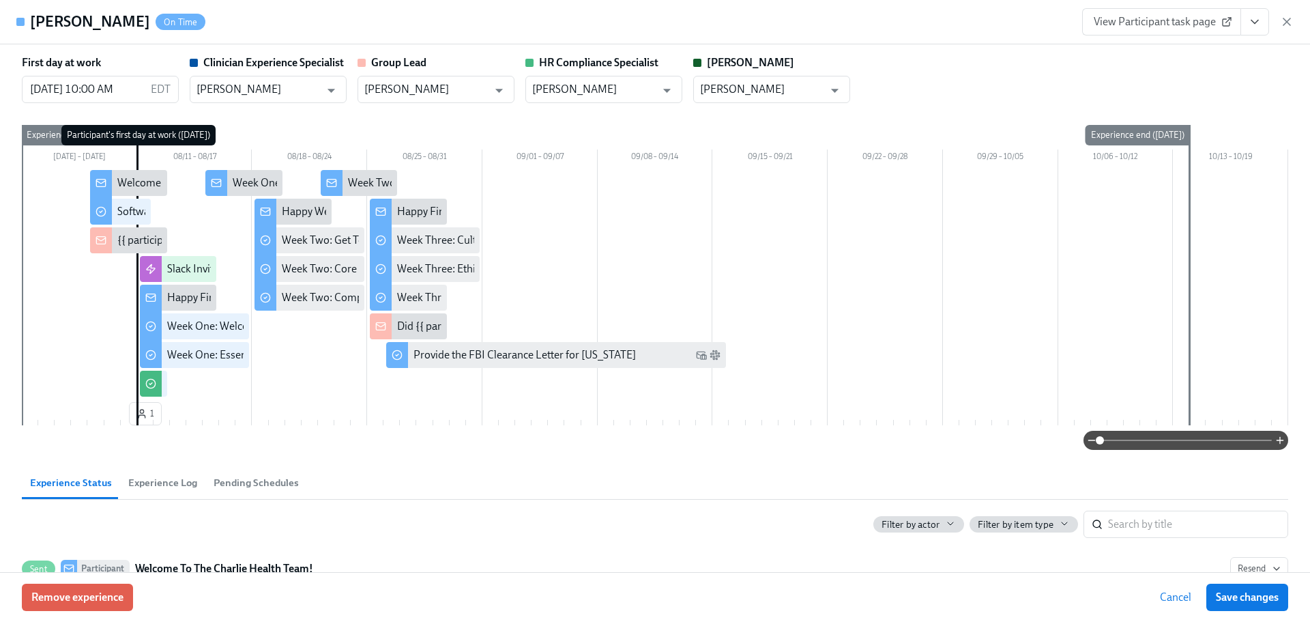
click at [948, 69] on div "First day at work 08/11/2025 10:00 AM EDT ​ Clinician Experience Specialist Lar…" at bounding box center [655, 79] width 1266 height 48
click at [1255, 20] on icon "View task page" at bounding box center [1255, 22] width 14 height 14
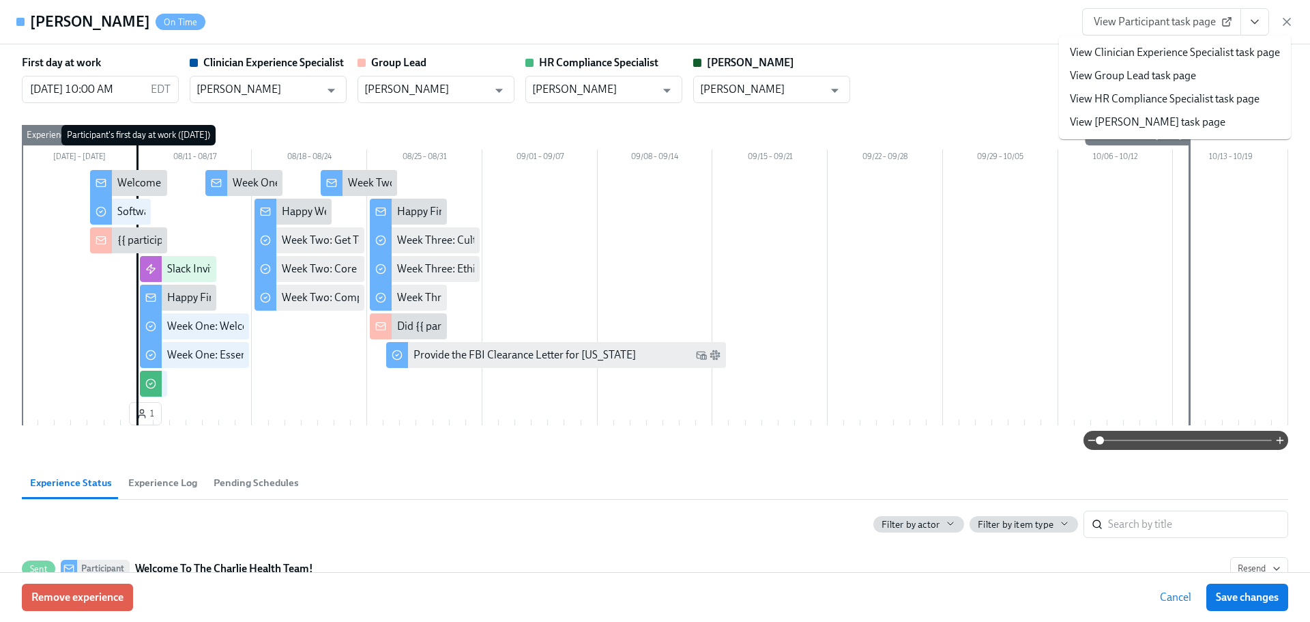
click at [1163, 91] on link "View HR Compliance Specialist task page" at bounding box center [1165, 98] width 190 height 15
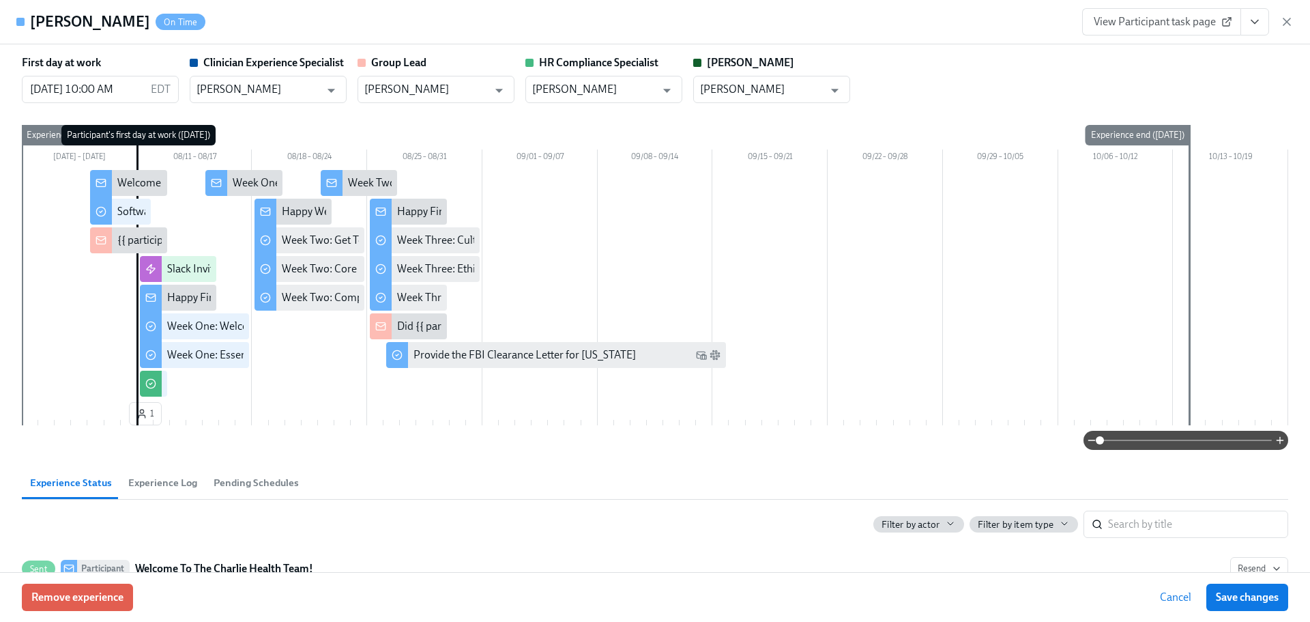
click at [1268, 25] on button "View task page" at bounding box center [1254, 21] width 29 height 27
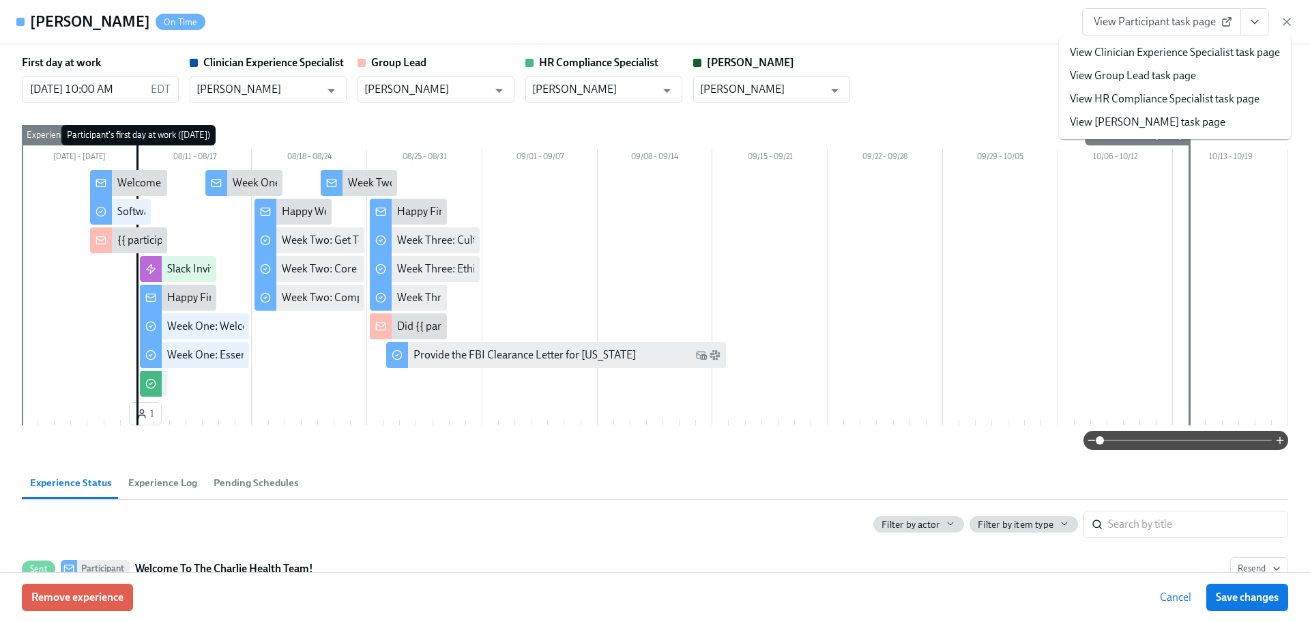
click at [1203, 91] on link "View HR Compliance Specialist task page" at bounding box center [1165, 98] width 190 height 15
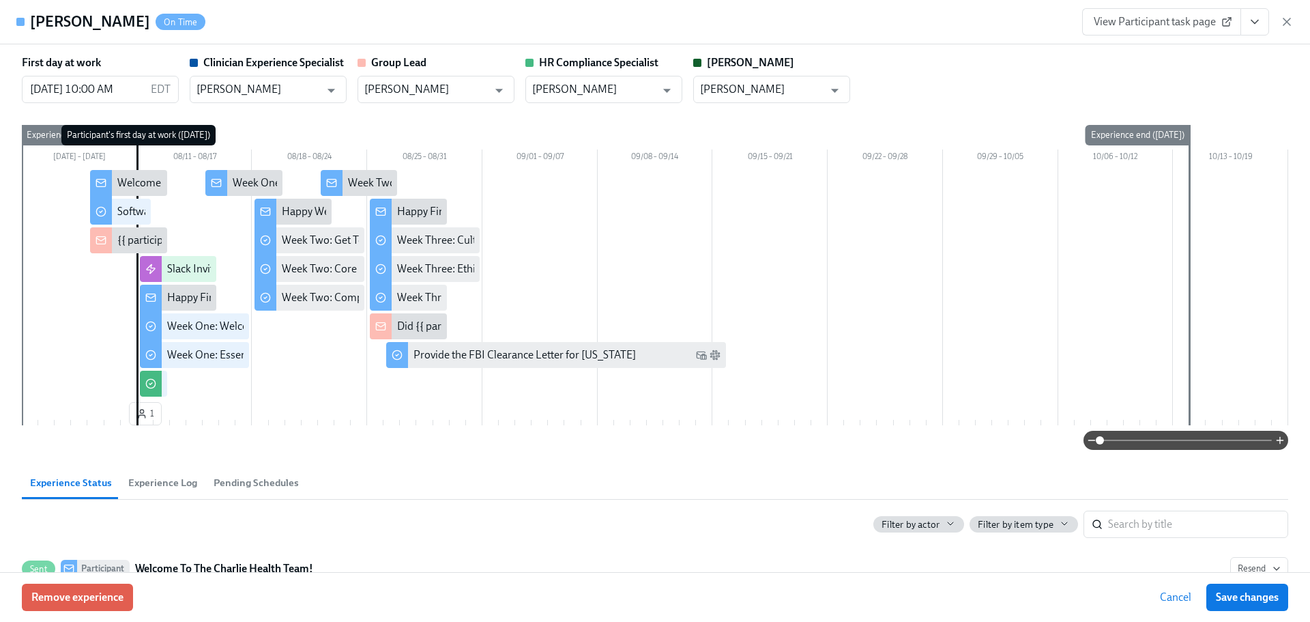
click at [1285, 14] on div "View Participant task page" at bounding box center [1187, 21] width 211 height 27
click at [1285, 20] on icon "button" at bounding box center [1286, 21] width 7 height 7
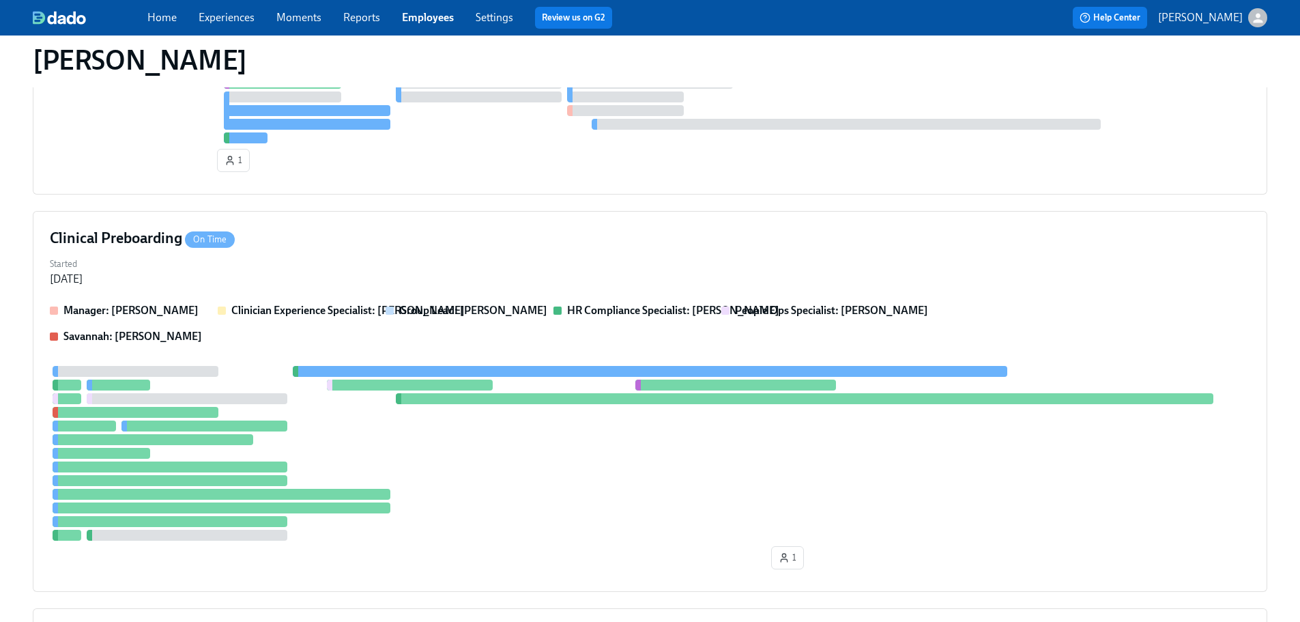
click at [428, 8] on div "Home Experiences Moments Reports Employees Settings Review us on G2" at bounding box center [427, 18] width 560 height 22
click at [433, 16] on link "Employees" at bounding box center [428, 17] width 52 height 13
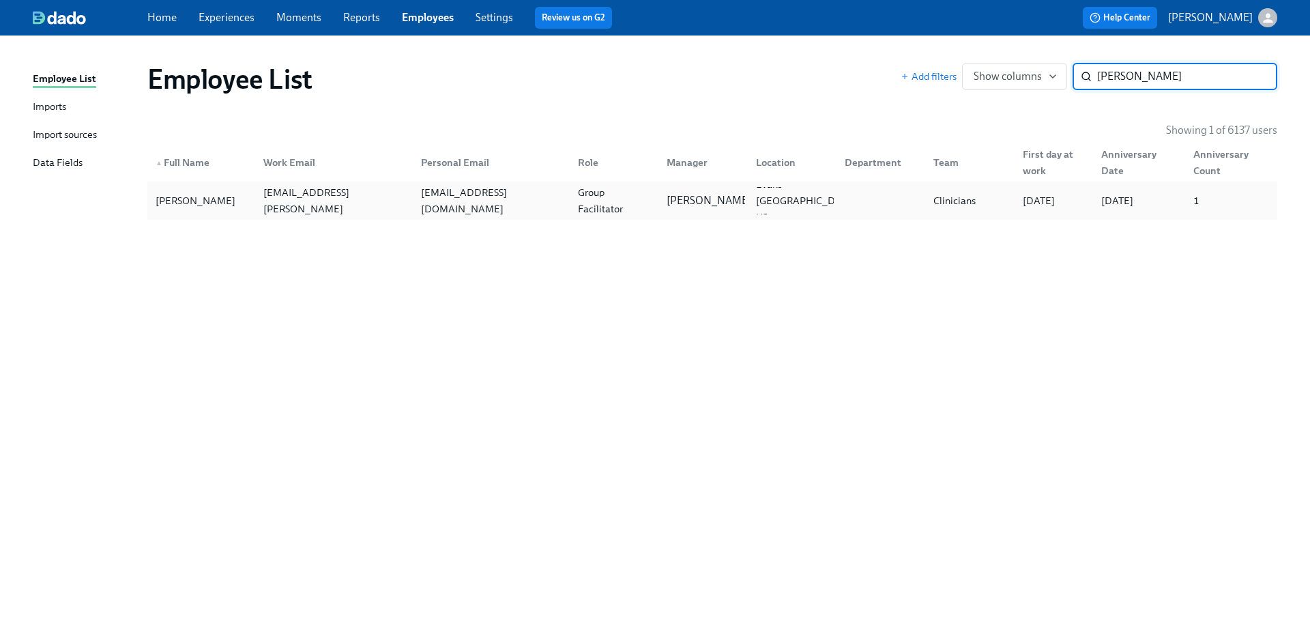
type input "nick b"
click at [525, 188] on div "nicholasb1983@gmail.com" at bounding box center [488, 200] width 157 height 27
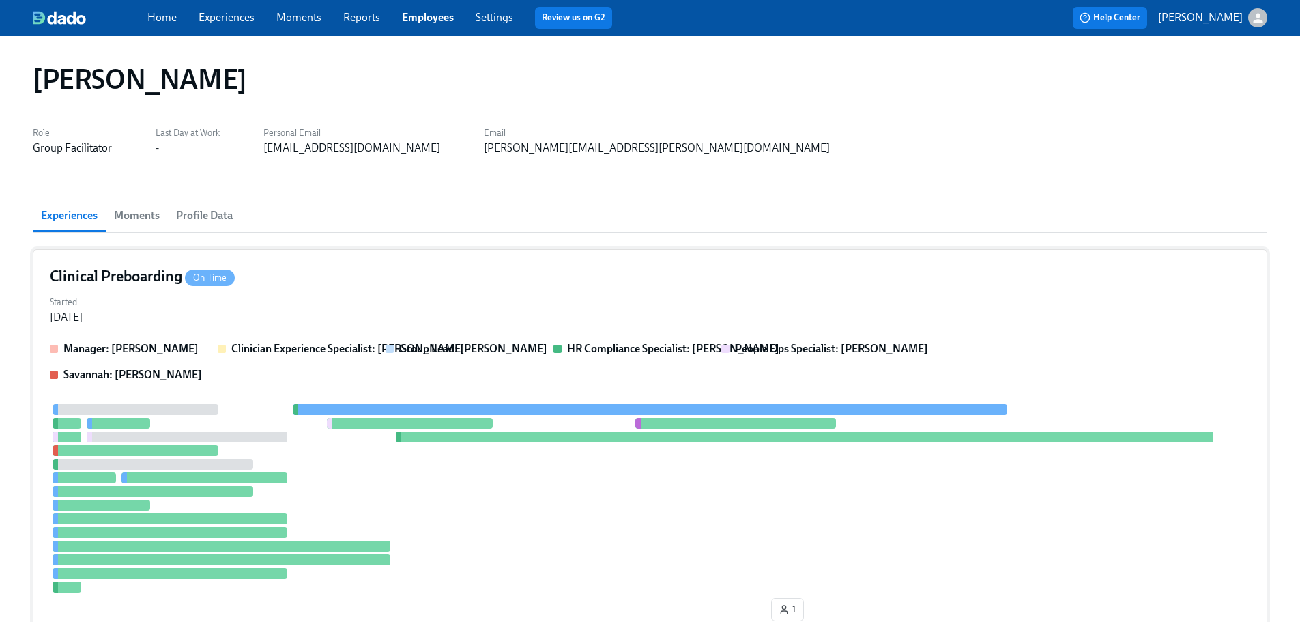
click at [549, 321] on div "Started Jul 21, 2025" at bounding box center [650, 308] width 1200 height 33
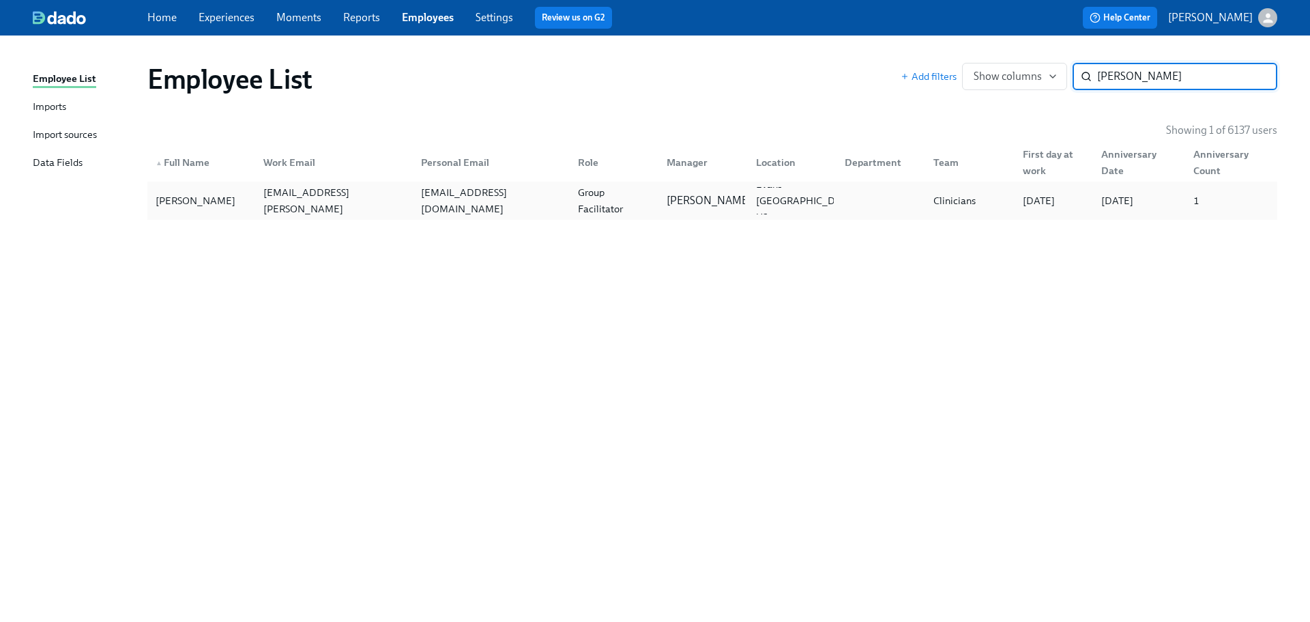
click at [493, 192] on div "nicholasb1983@gmail.com" at bounding box center [490, 200] width 151 height 33
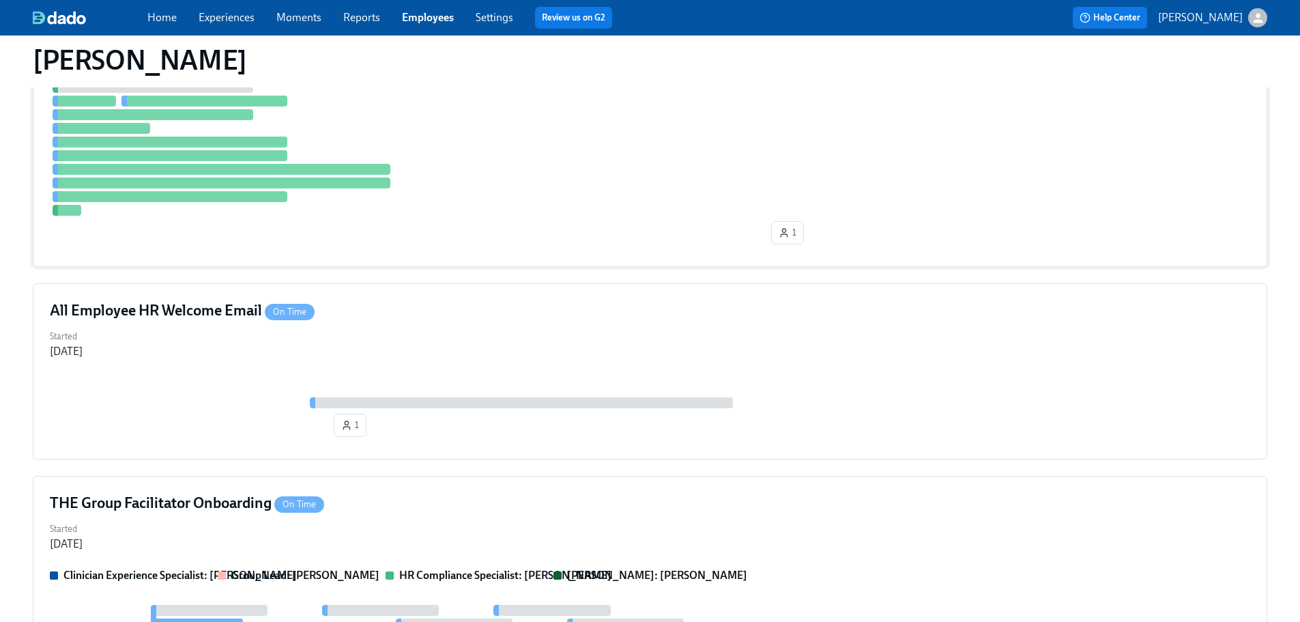
scroll to position [546, 0]
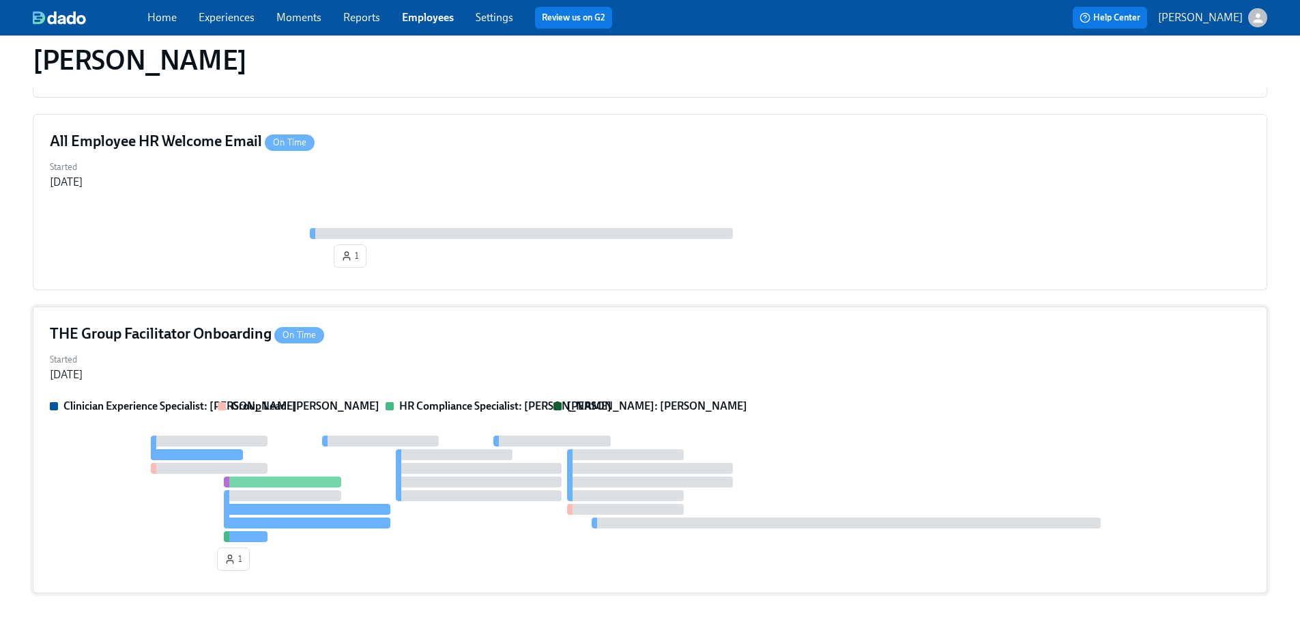
click at [590, 430] on div "Clinician Experience Specialist: Maggie Greenawalt Group Lead: Gaby Schilling H…" at bounding box center [650, 486] width 1200 height 177
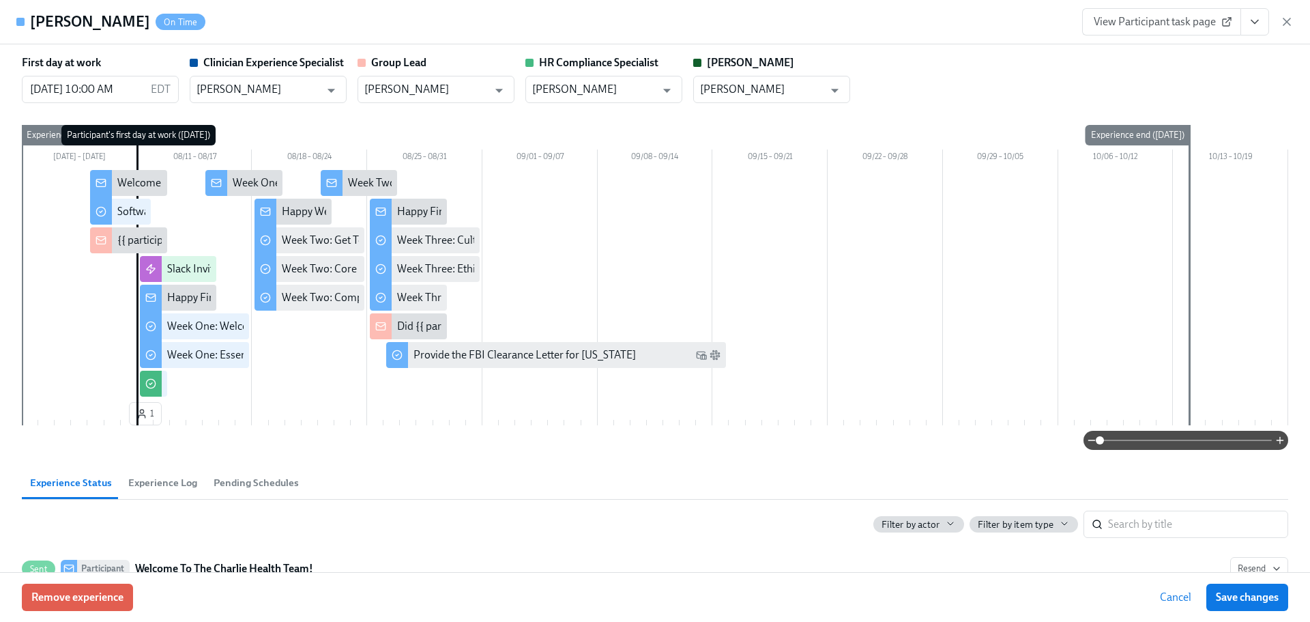
click at [1253, 27] on icon "View task page" at bounding box center [1255, 22] width 14 height 14
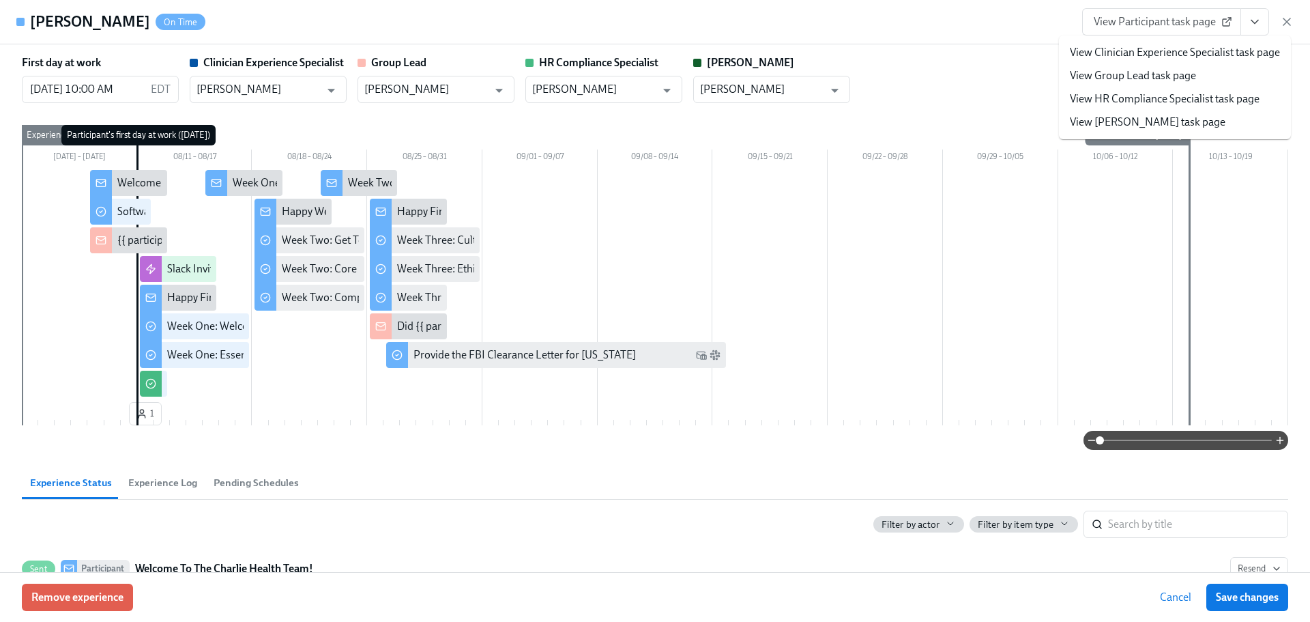
click at [1165, 95] on link "View HR Compliance Specialist task page" at bounding box center [1165, 98] width 190 height 15
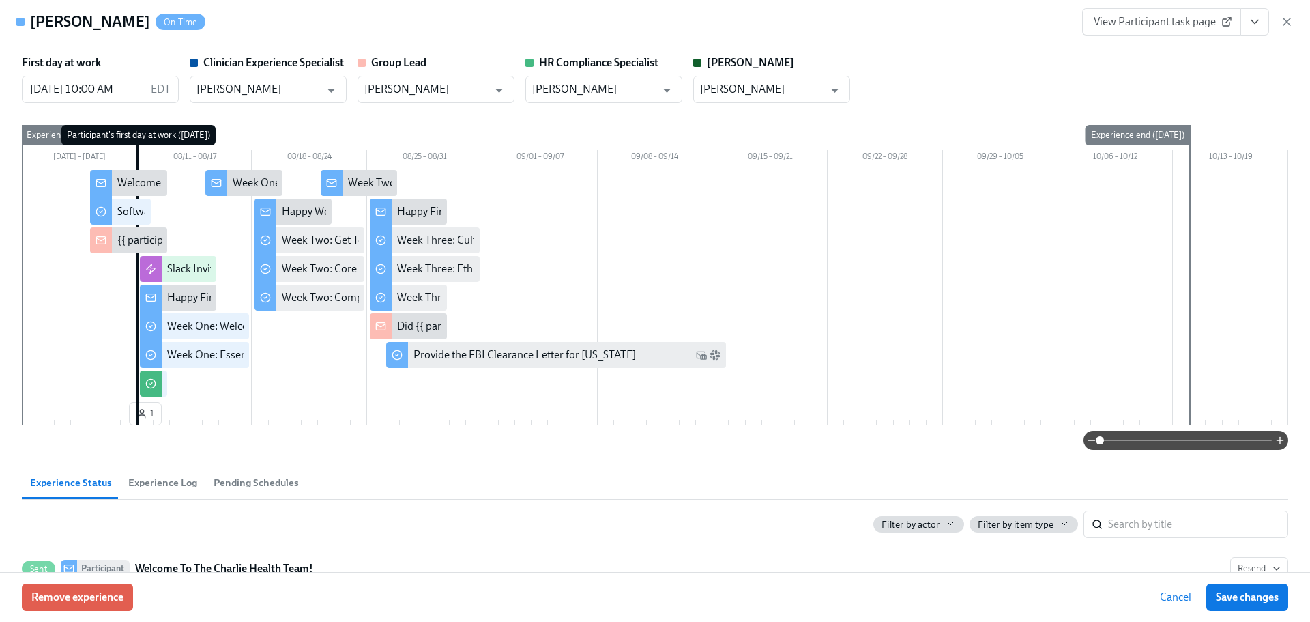
click at [1288, 24] on icon "button" at bounding box center [1287, 22] width 14 height 14
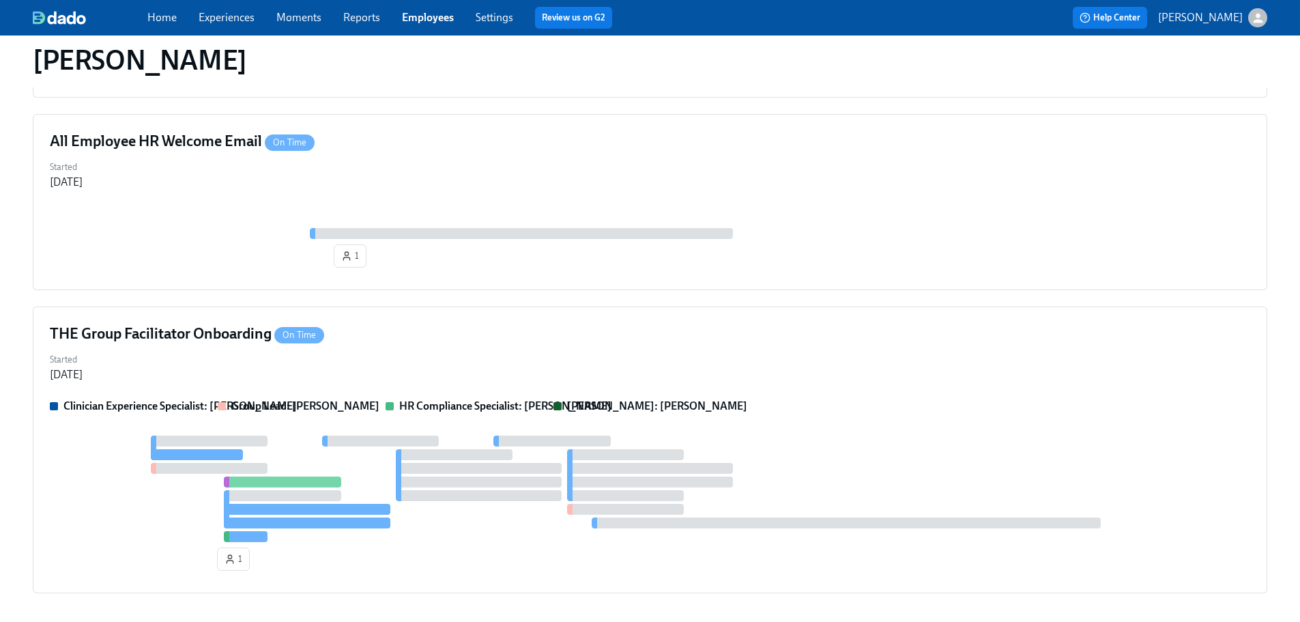
click at [439, 3] on div "Home Experiences Moments Reports Employees Settings Review us on G2 Help Center…" at bounding box center [650, 17] width 1300 height 35
click at [433, 16] on link "Employees" at bounding box center [428, 17] width 52 height 13
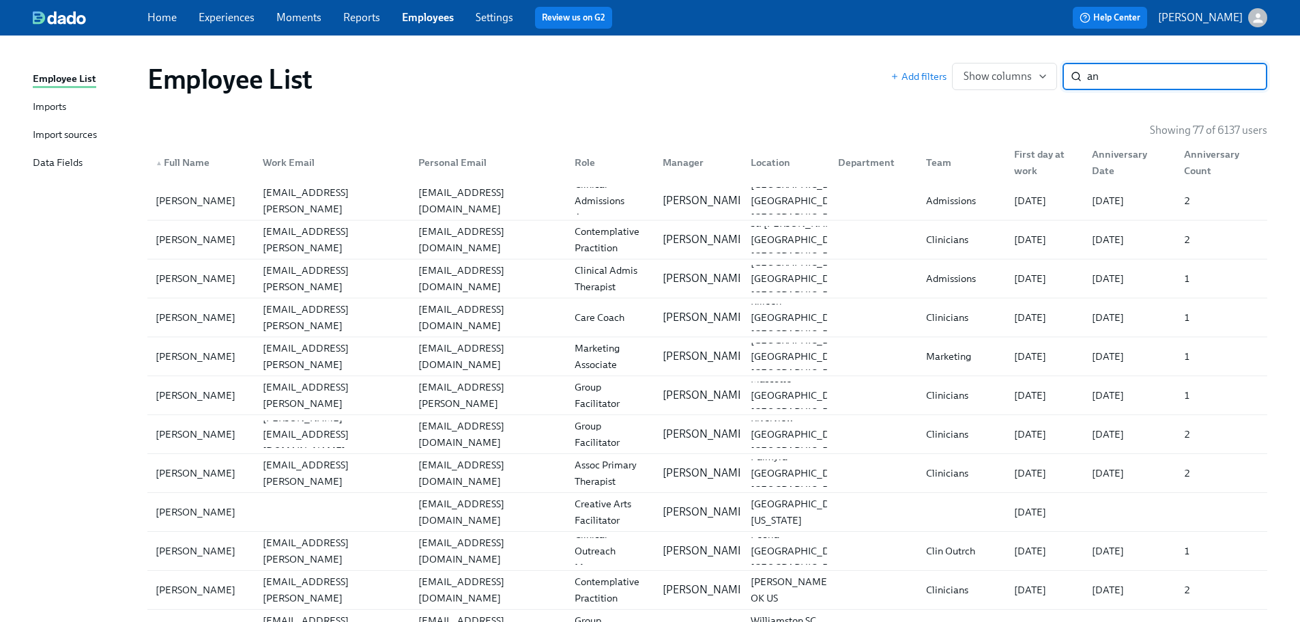
type input "a"
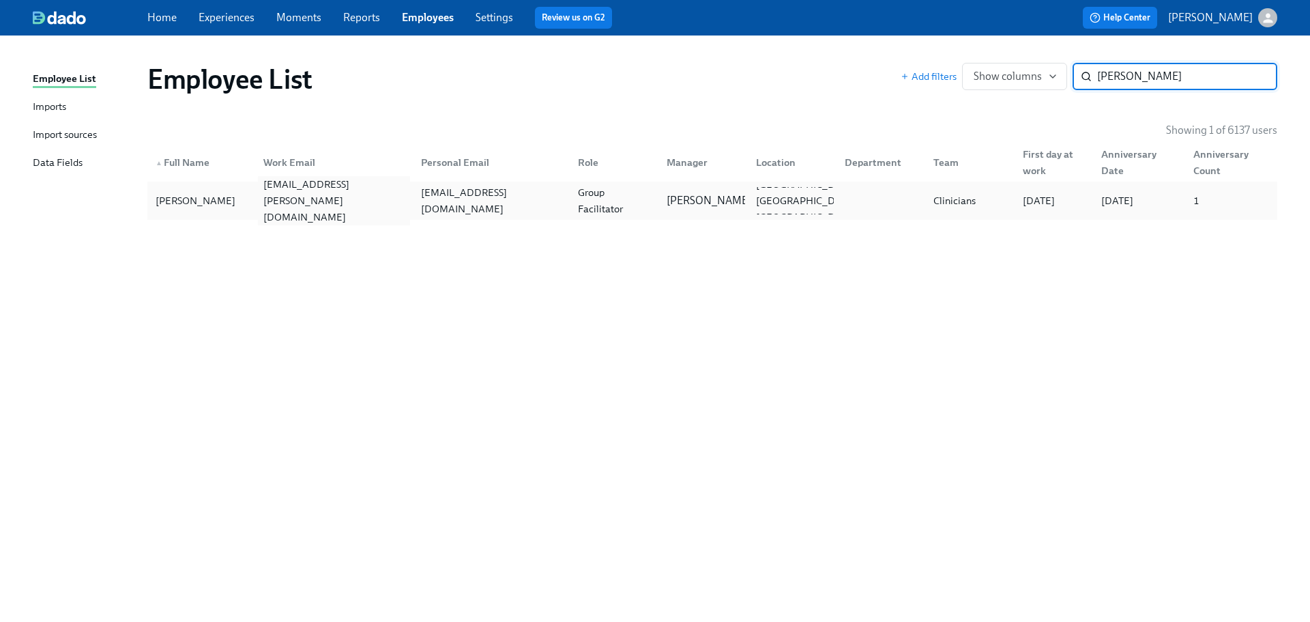
type input "rideout"
click at [332, 202] on div "annakaye.rideout@charliehealth.com" at bounding box center [333, 200] width 151 height 49
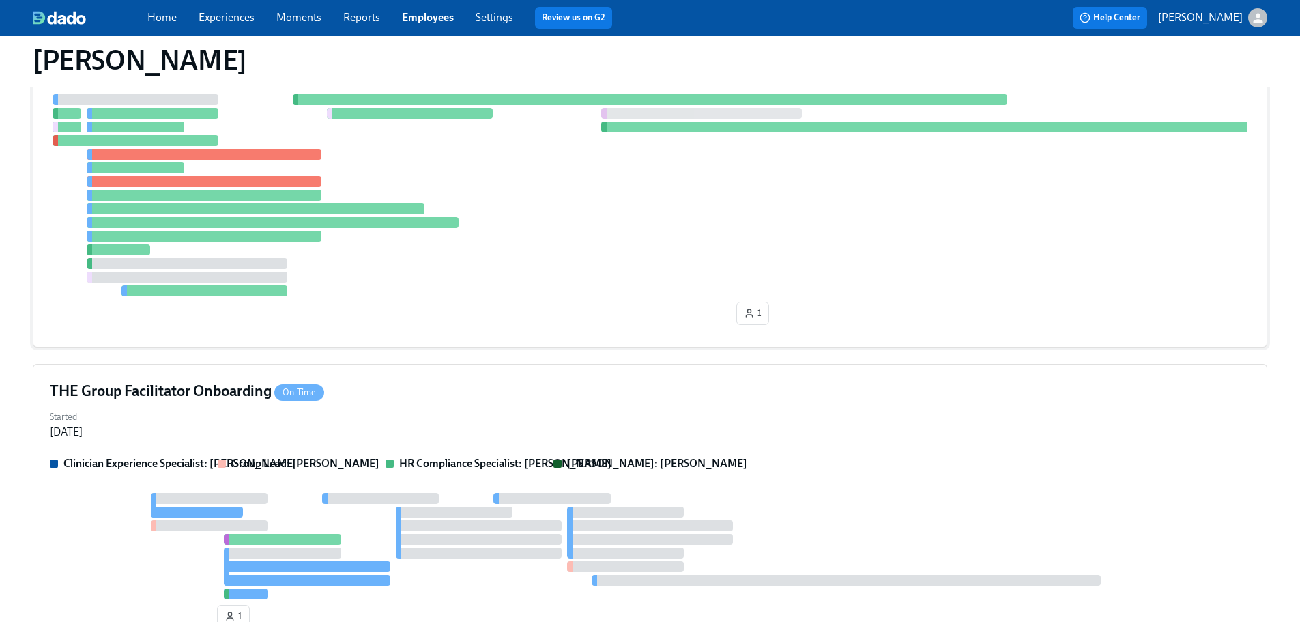
scroll to position [478, 0]
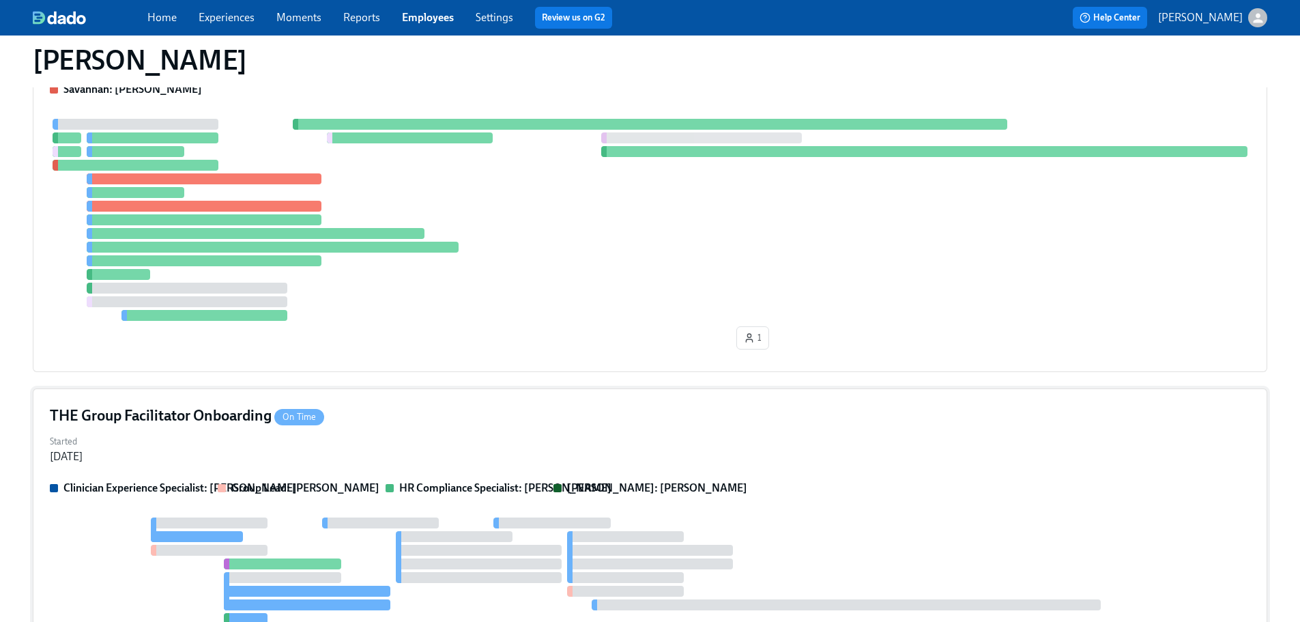
click at [448, 448] on div "Started Aug 07, 2025" at bounding box center [650, 447] width 1200 height 33
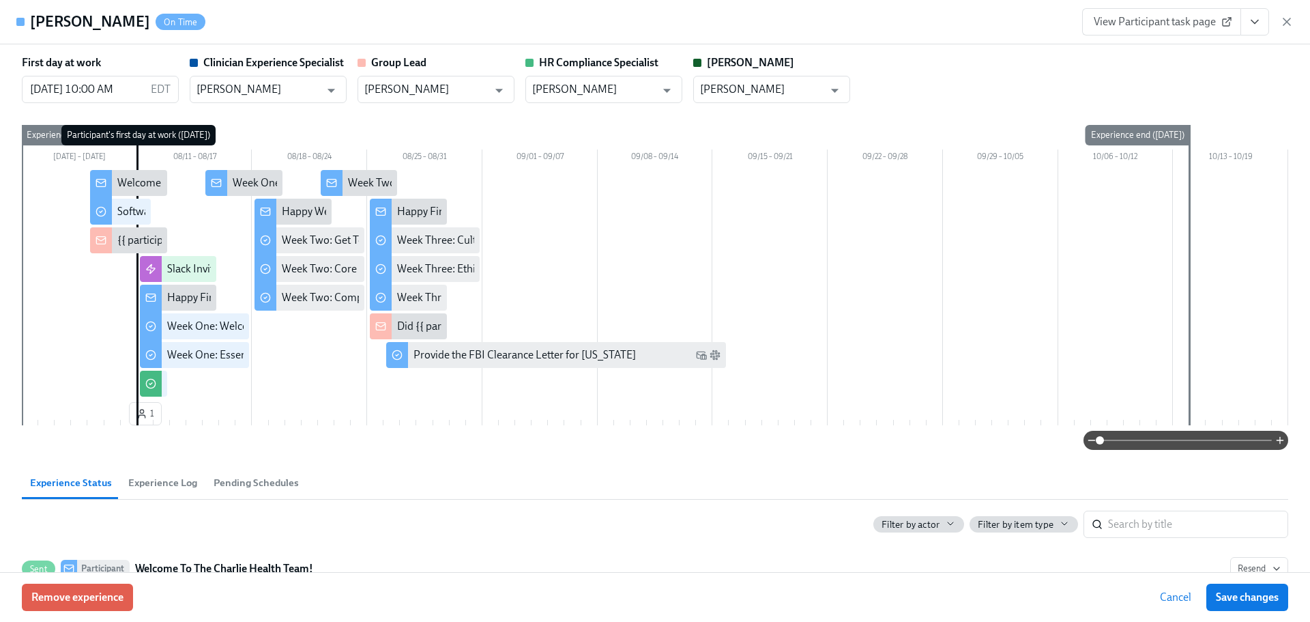
click at [1263, 29] on button "View task page" at bounding box center [1254, 21] width 29 height 27
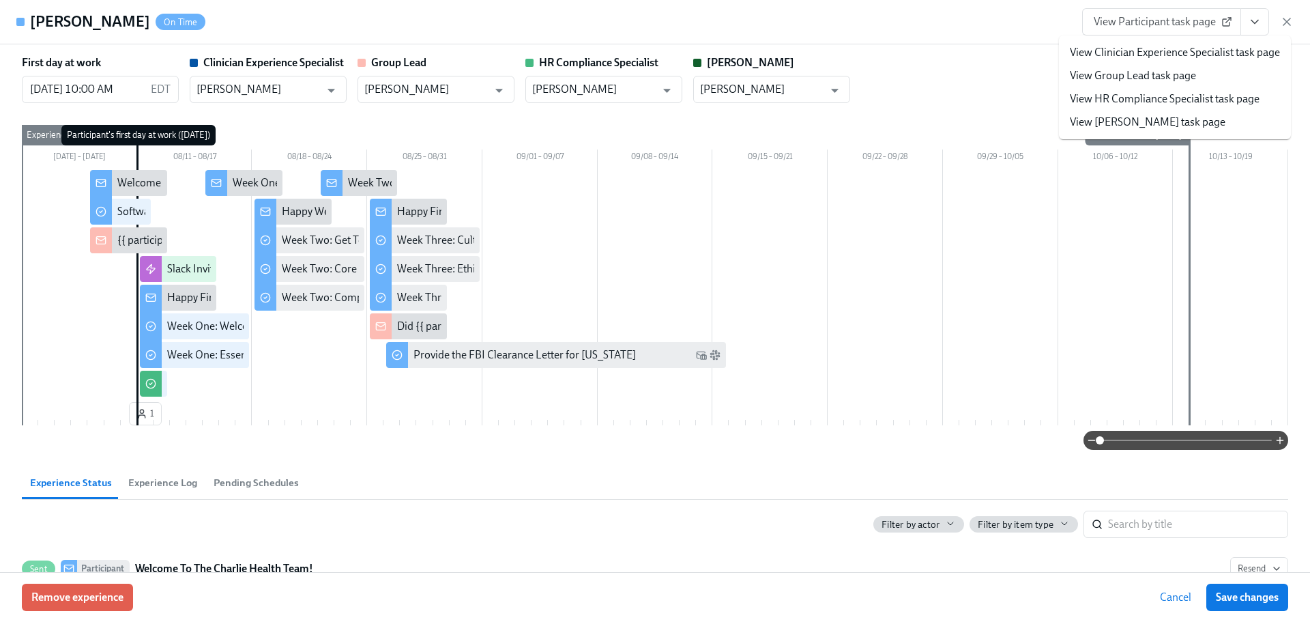
click at [1187, 107] on li "View HR Compliance Specialist task page" at bounding box center [1175, 98] width 232 height 23
click at [1182, 104] on link "View HR Compliance Specialist task page" at bounding box center [1165, 98] width 190 height 15
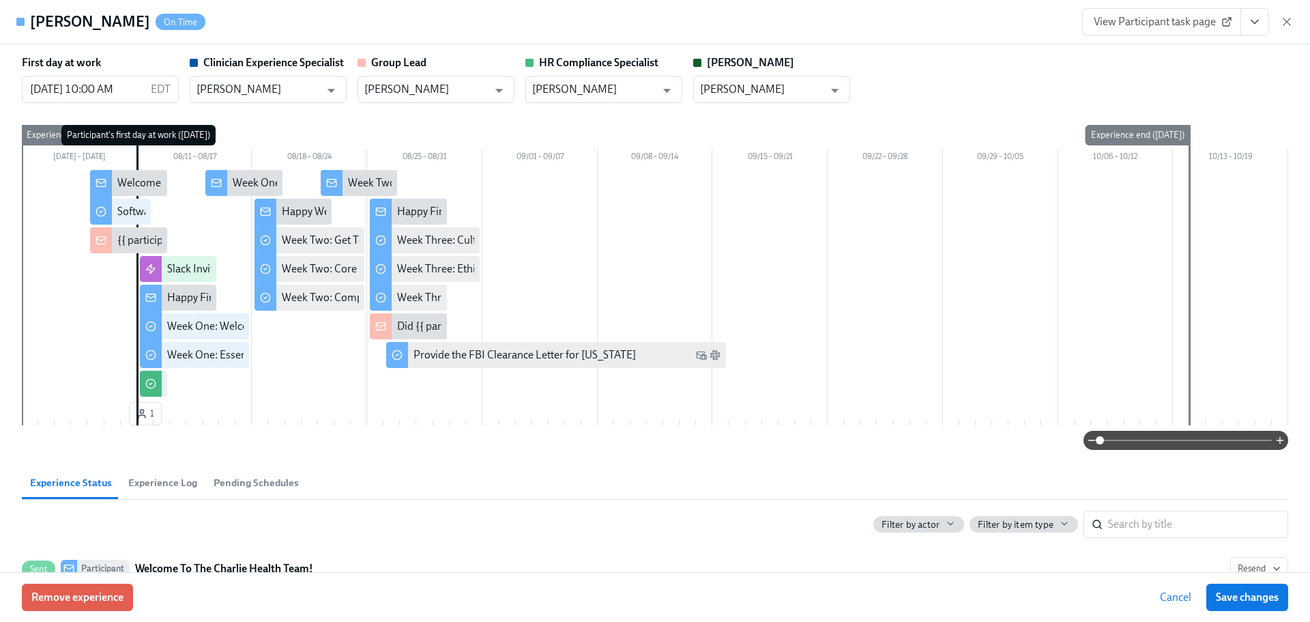
click at [1284, 29] on div "View Participant task page" at bounding box center [1187, 21] width 211 height 27
click at [1281, 25] on icon "button" at bounding box center [1287, 22] width 14 height 14
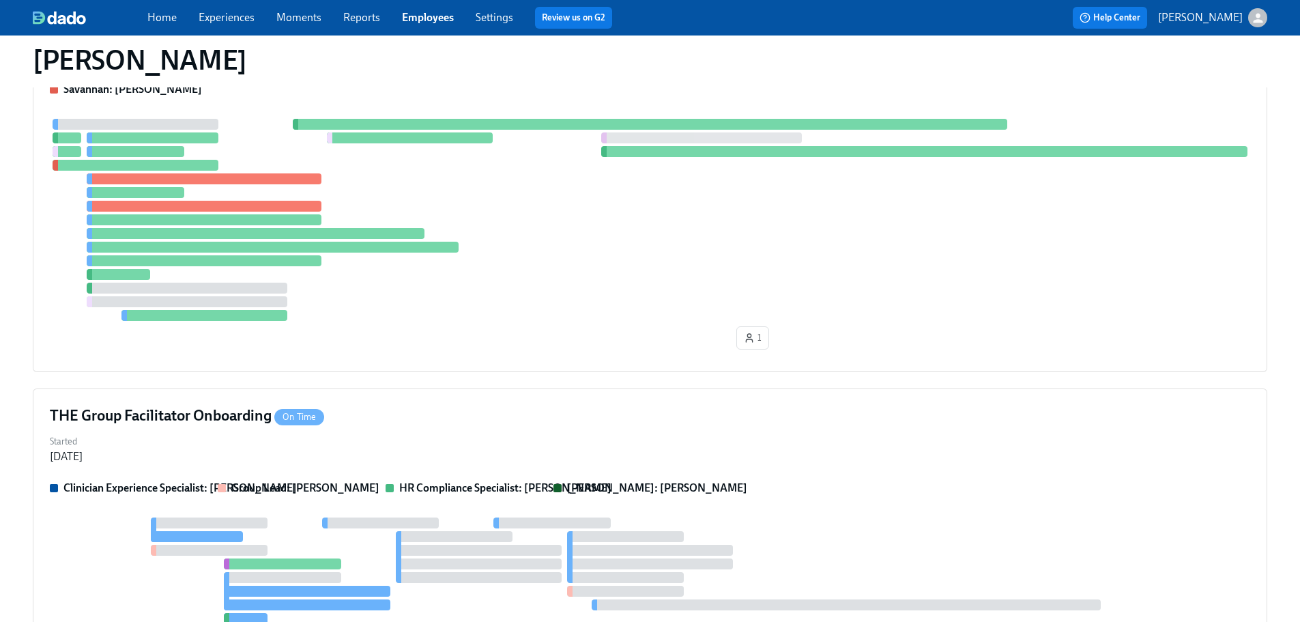
click at [454, 17] on div "Home Experiences Moments Reports Employees Settings Review us on G2" at bounding box center [427, 18] width 560 height 22
click at [445, 17] on link "Employees" at bounding box center [428, 17] width 52 height 13
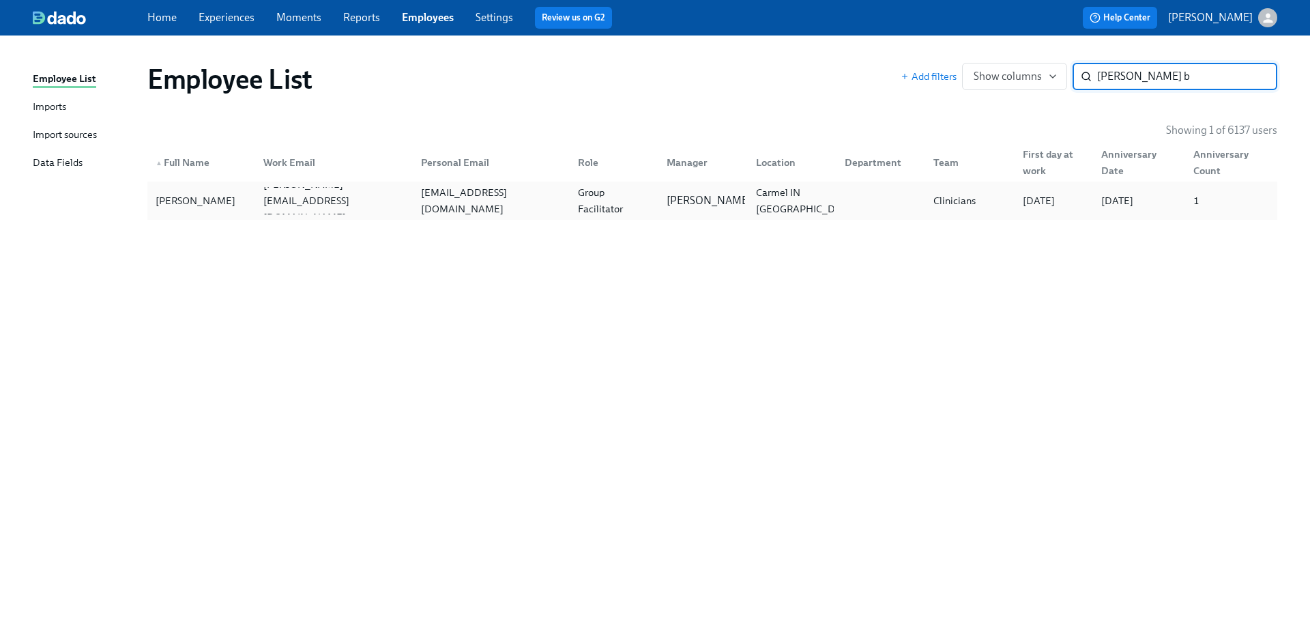
type input "mariam b"
click at [653, 190] on div "Group Facilitator" at bounding box center [613, 200] width 83 height 33
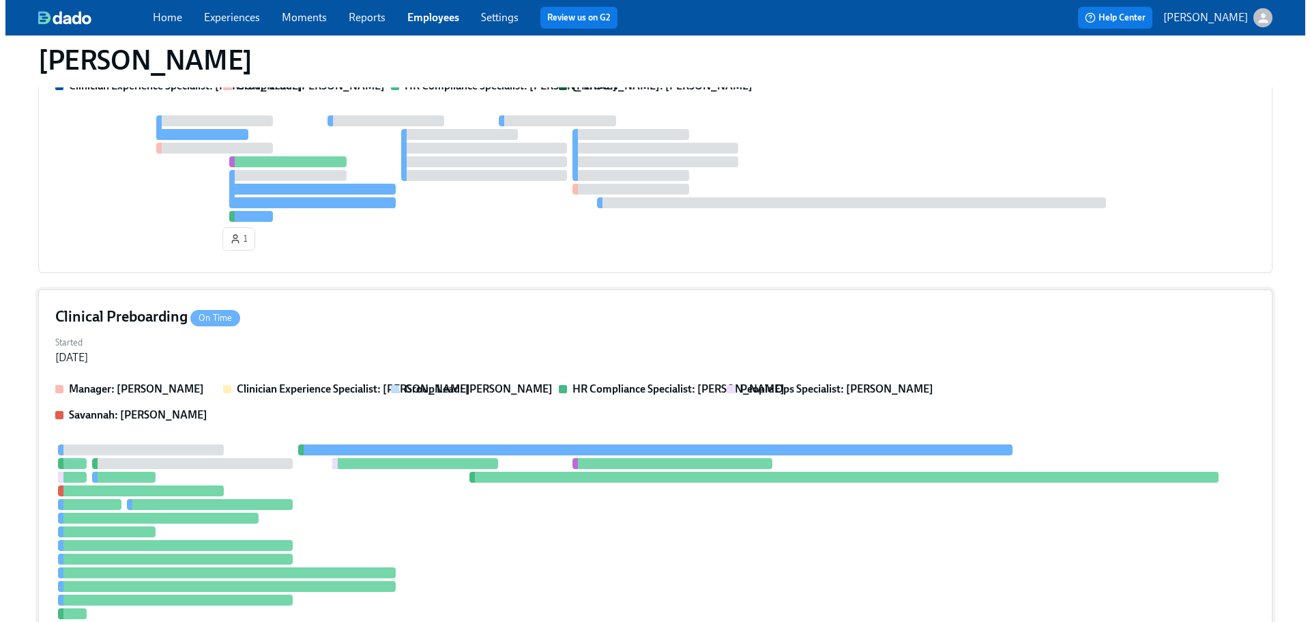
scroll to position [341, 0]
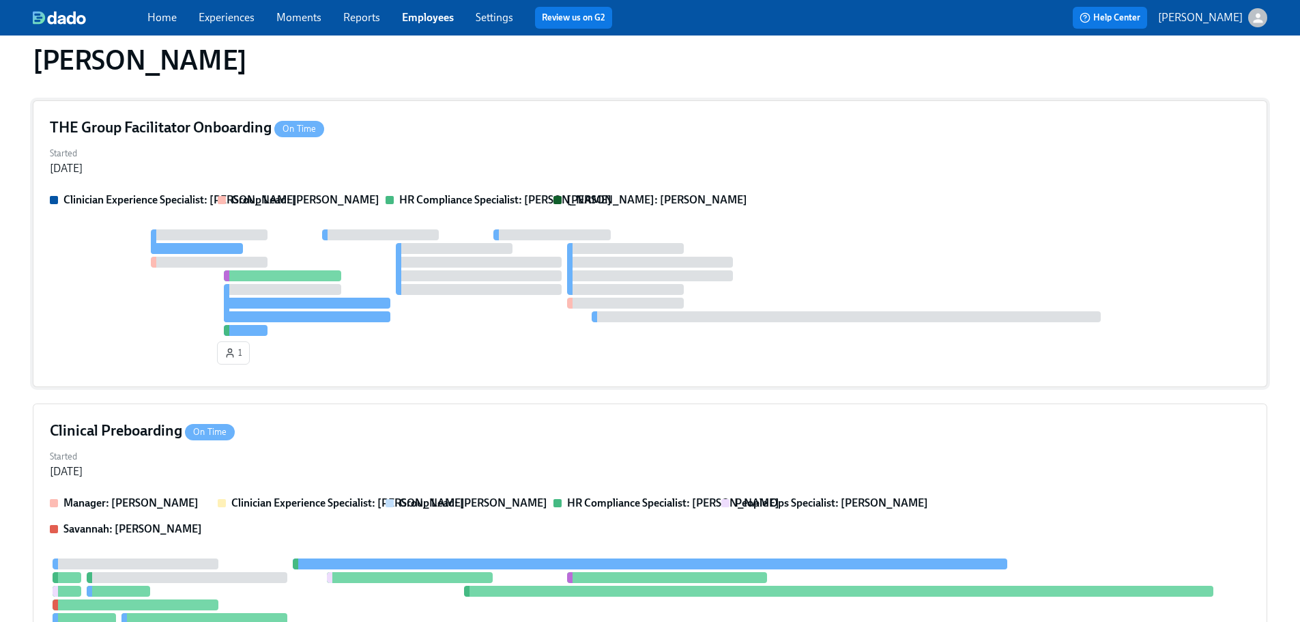
click at [809, 233] on div at bounding box center [650, 282] width 1200 height 106
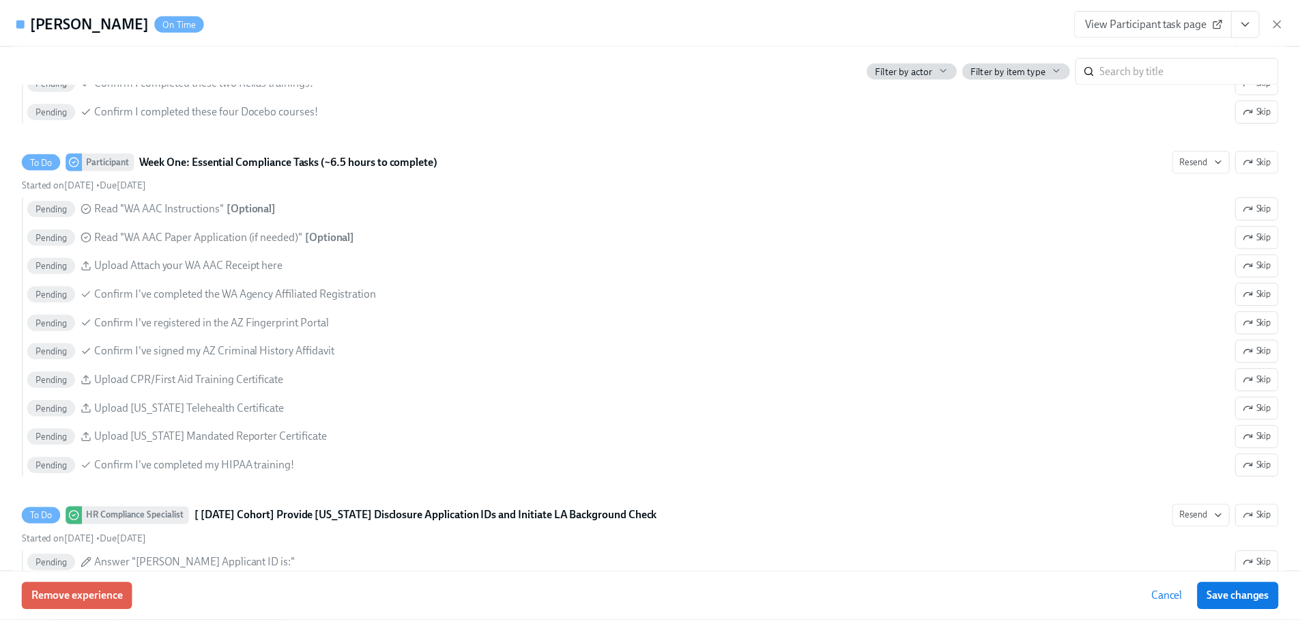
scroll to position [0, 0]
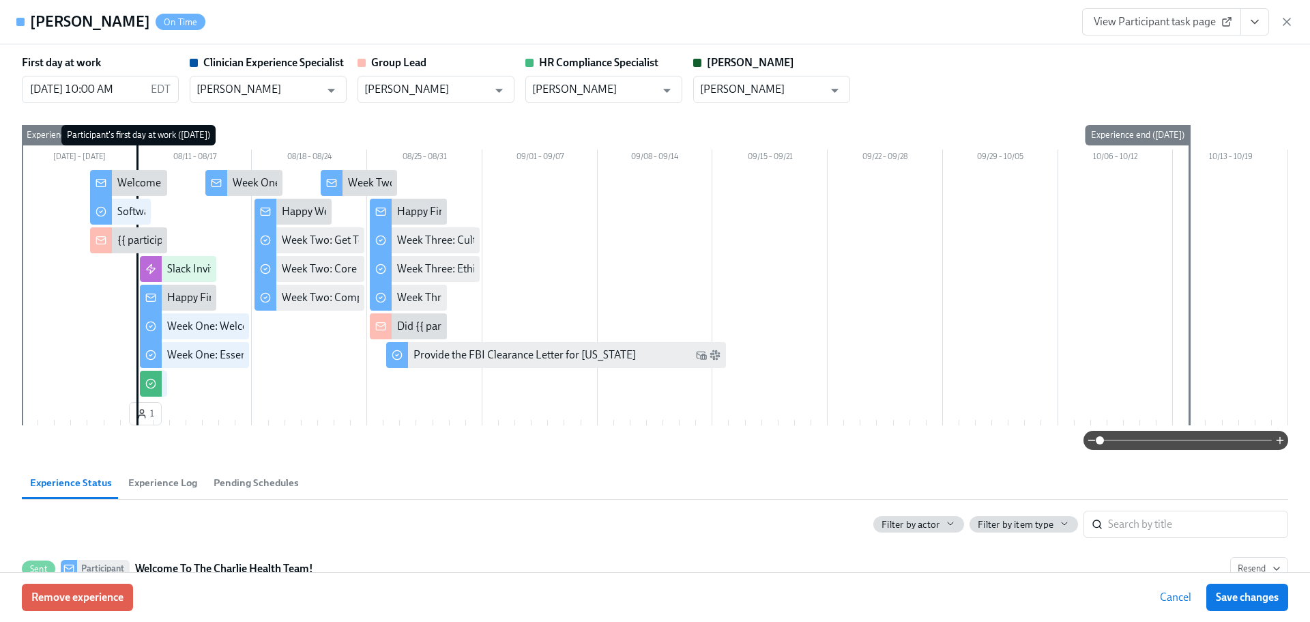
click at [1259, 33] on button "View task page" at bounding box center [1254, 21] width 29 height 27
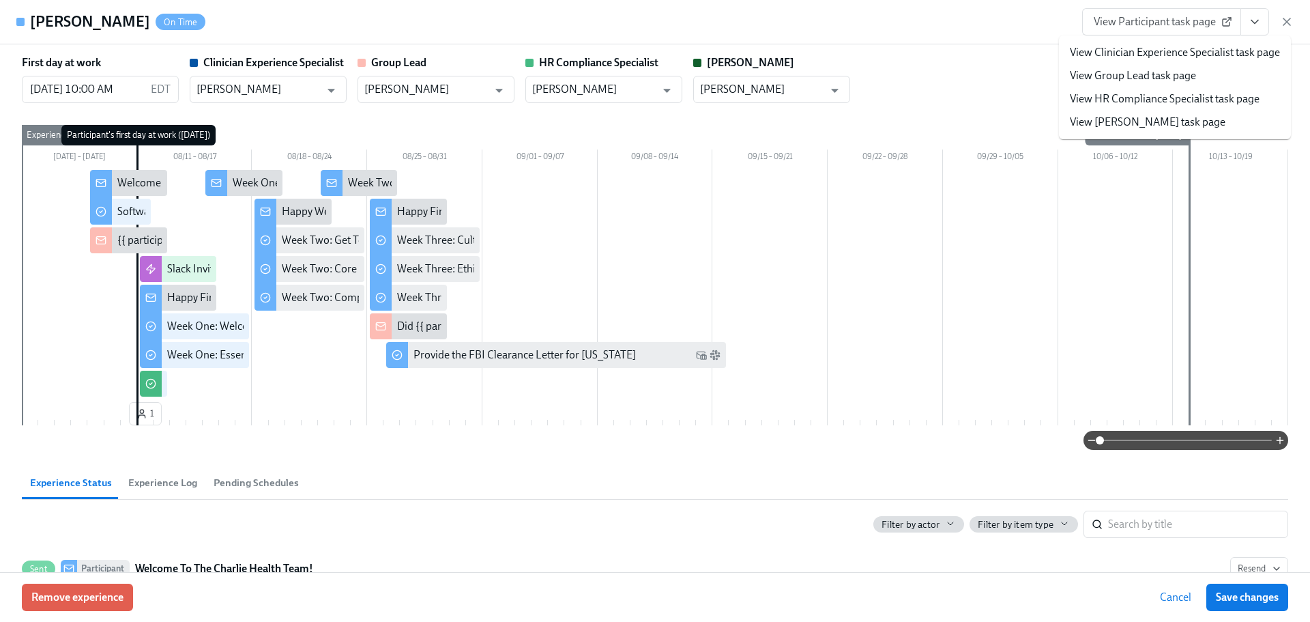
click at [1248, 99] on link "View HR Compliance Specialist task page" at bounding box center [1165, 98] width 190 height 15
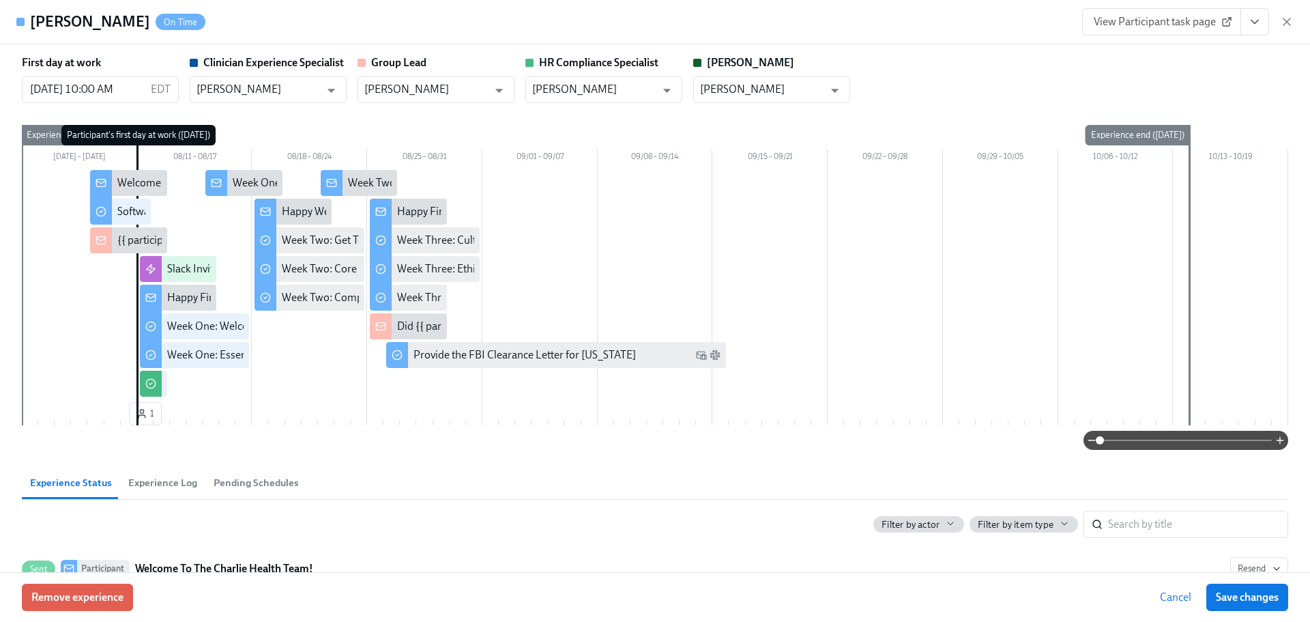
click at [1293, 31] on div "View Participant task page" at bounding box center [1187, 21] width 211 height 27
click at [1287, 18] on icon "button" at bounding box center [1287, 22] width 14 height 14
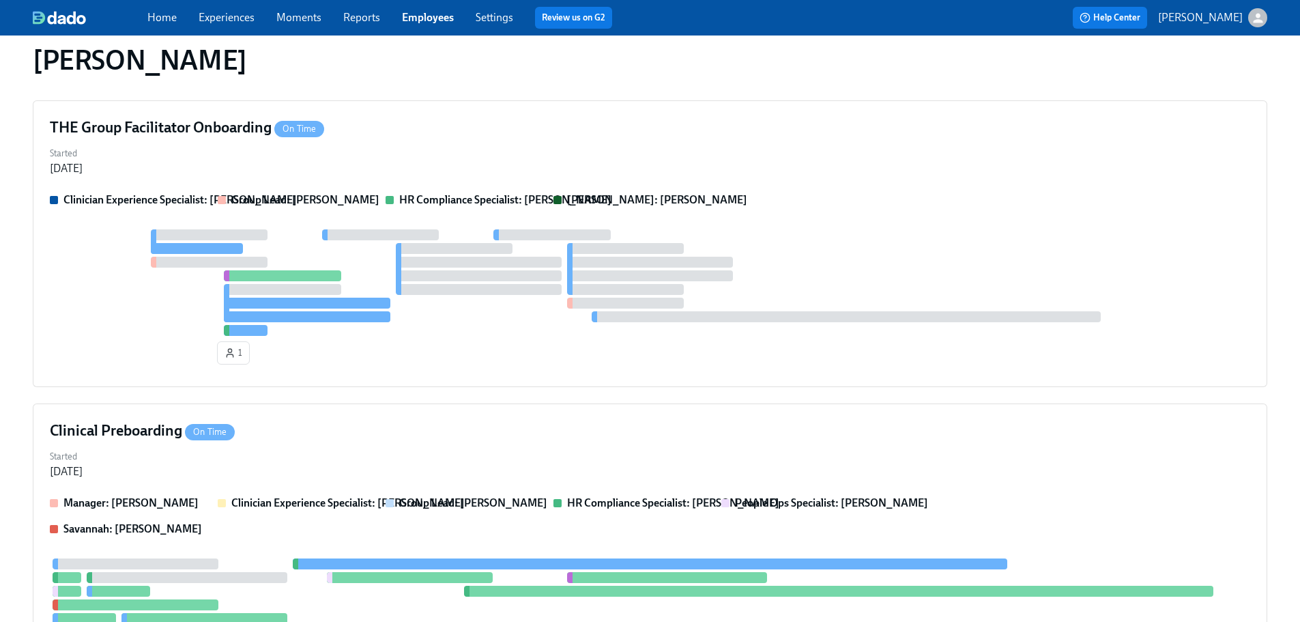
click at [439, 20] on link "Employees" at bounding box center [428, 17] width 52 height 13
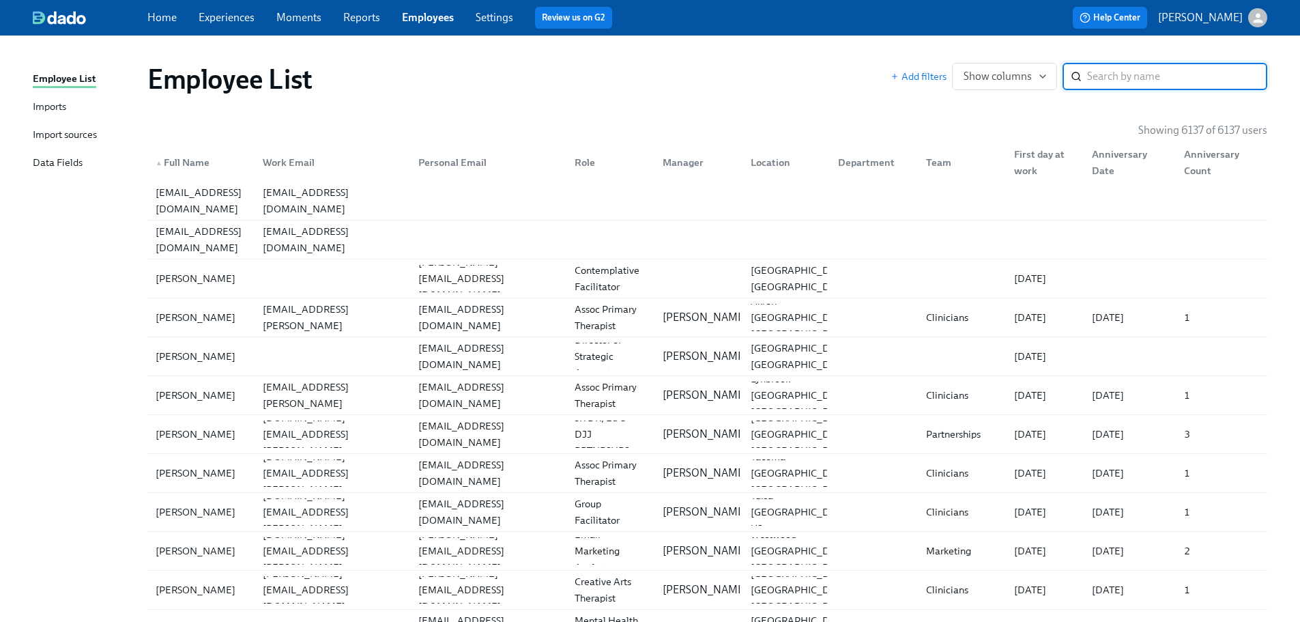
click at [1086, 72] on div "​" at bounding box center [1164, 76] width 205 height 27
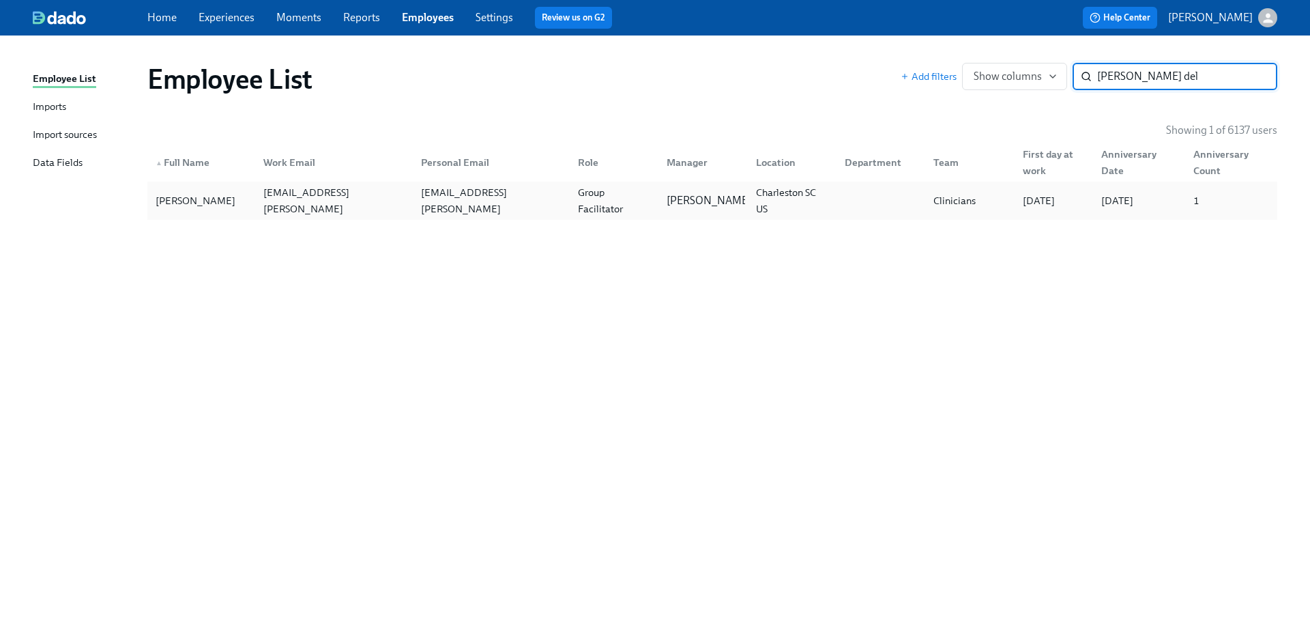
type input "tiarra del"
click at [793, 200] on div "Charleston SC US" at bounding box center [791, 200] width 83 height 33
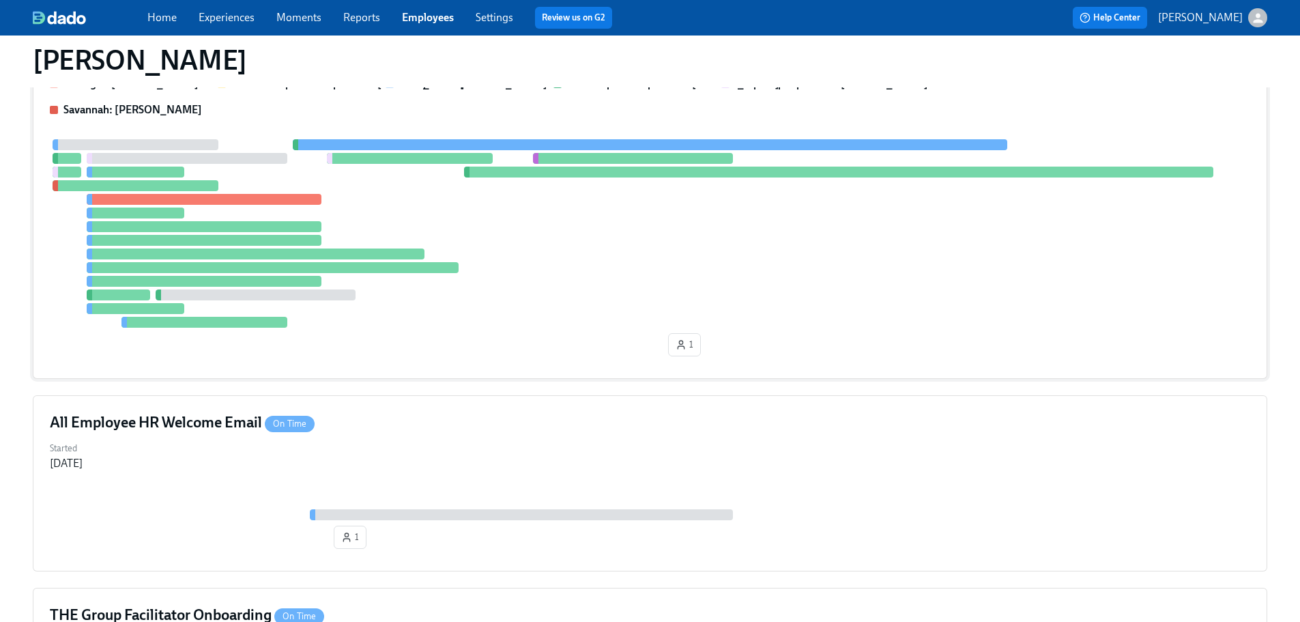
scroll to position [487, 0]
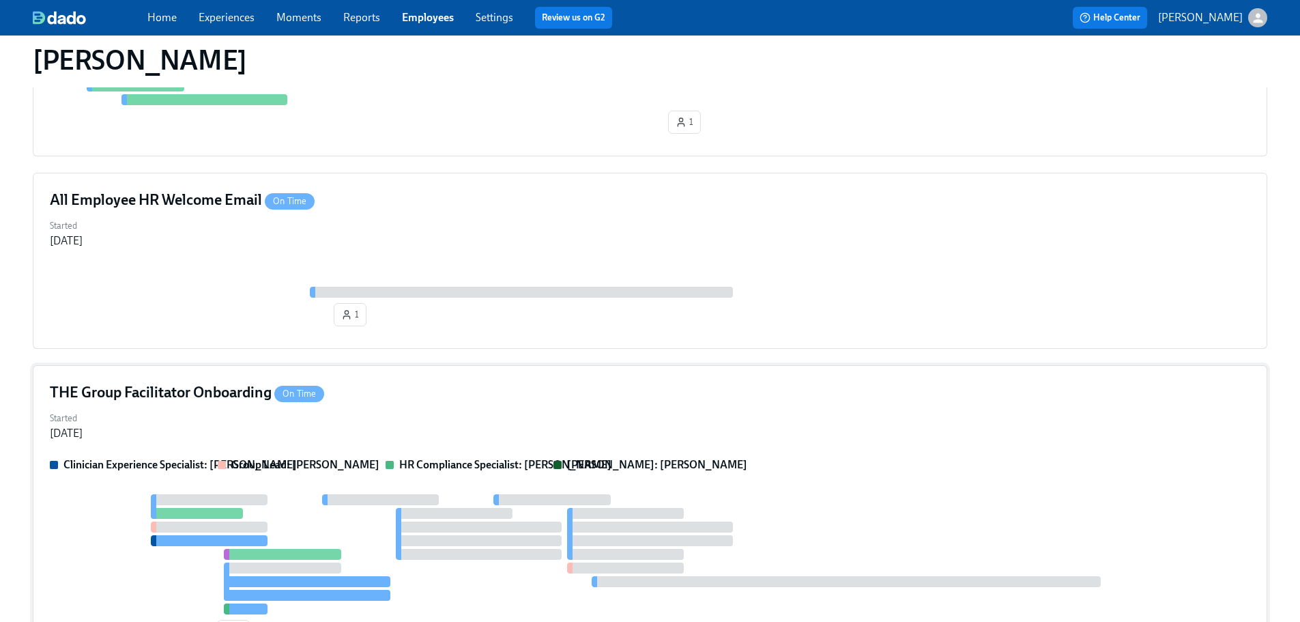
click at [438, 420] on div "Started Aug 07, 2025" at bounding box center [650, 424] width 1200 height 33
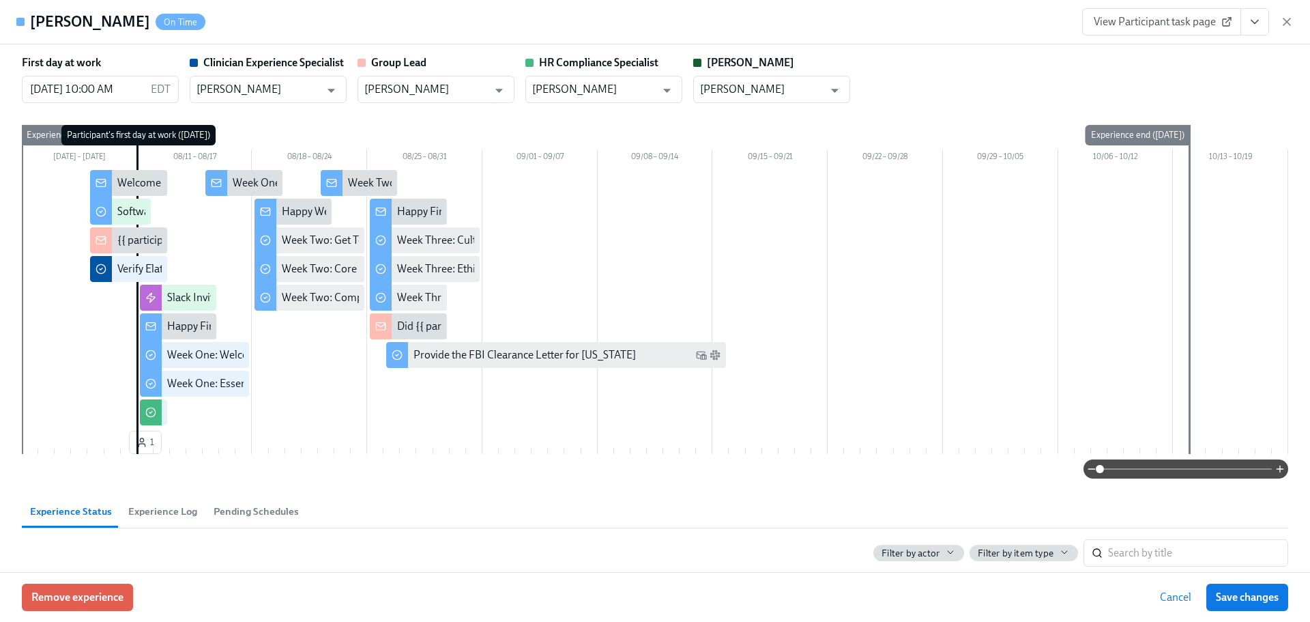
click at [1294, 21] on div "Tiarra Deleston On Time View Participant task page" at bounding box center [655, 22] width 1310 height 44
click at [1285, 19] on icon "button" at bounding box center [1286, 21] width 7 height 7
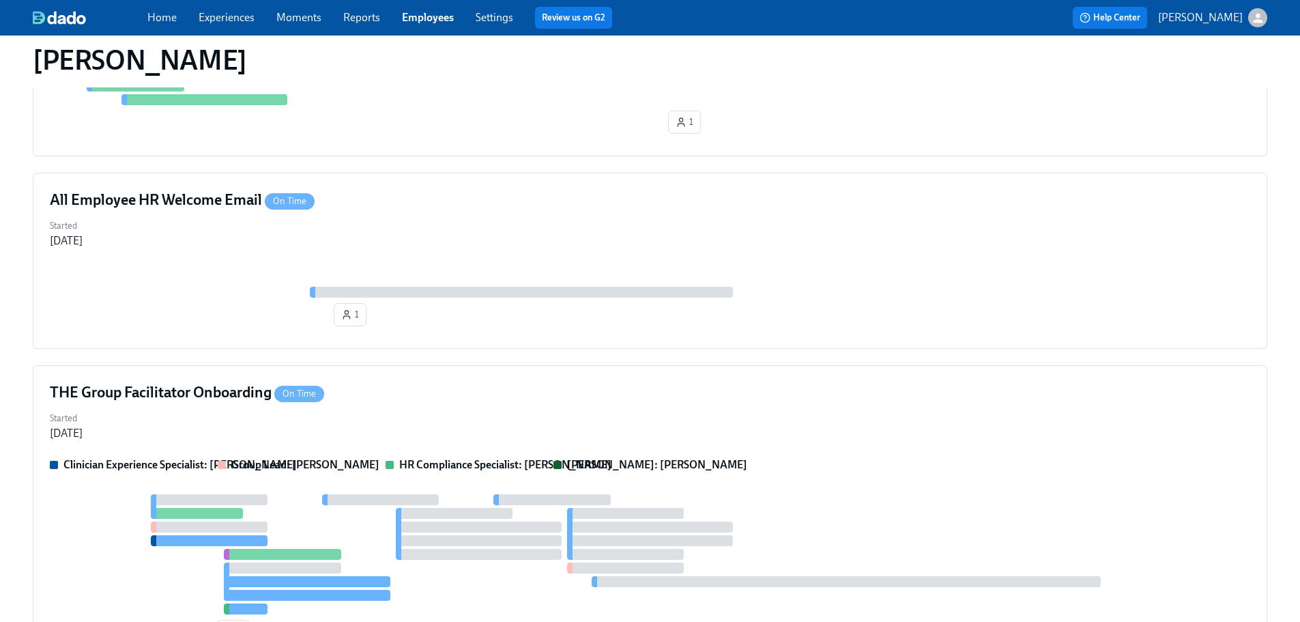
click at [415, 7] on div "Home Experiences Moments Reports Employees Settings Review us on G2" at bounding box center [427, 18] width 560 height 22
click at [430, 14] on link "Employees" at bounding box center [428, 17] width 52 height 13
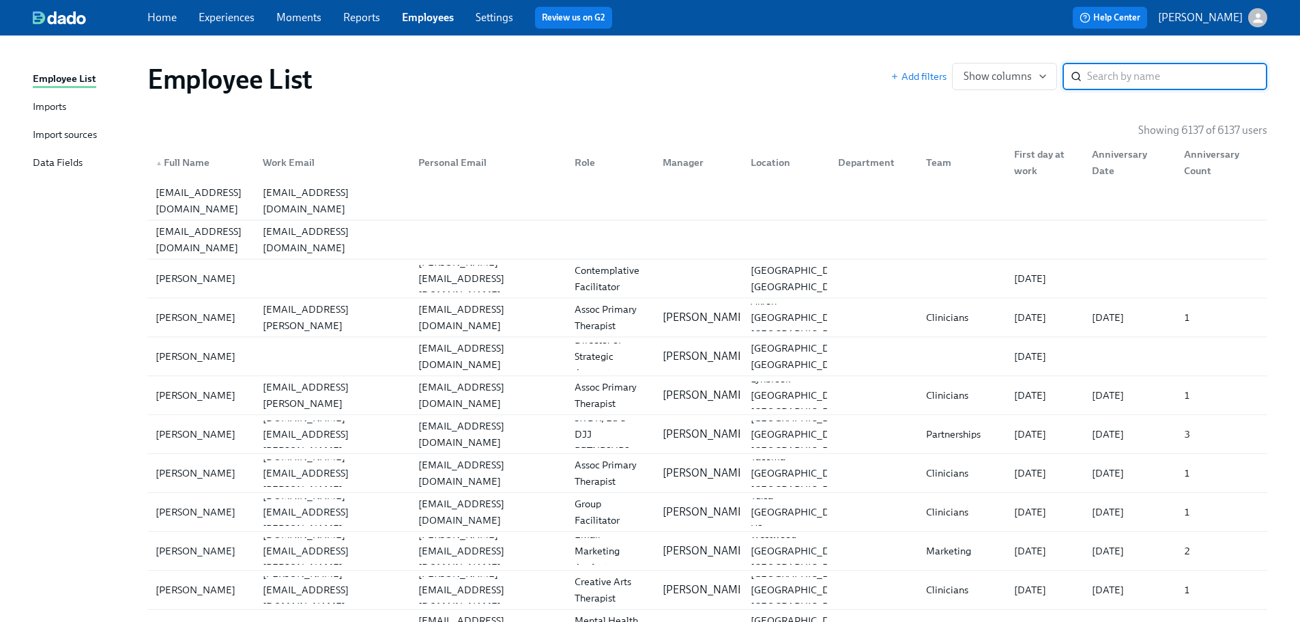
click at [1154, 81] on input "search" at bounding box center [1177, 76] width 180 height 27
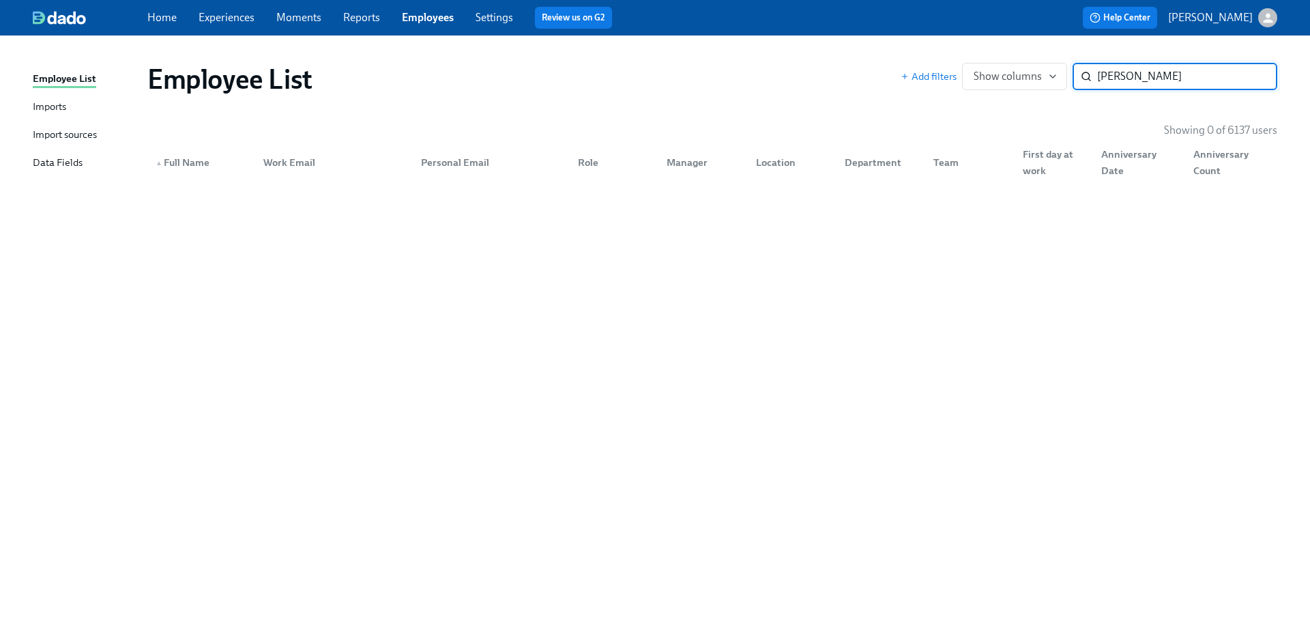
type input "deleston"
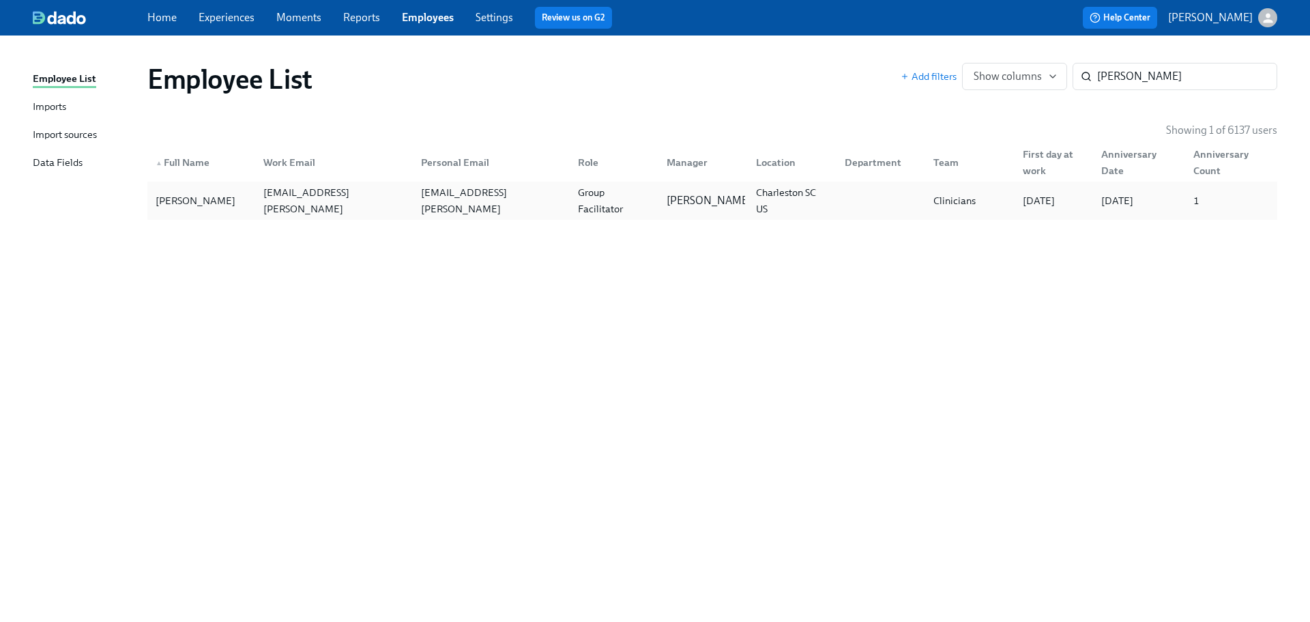
click at [660, 185] on div "Tiarra Deleston tiarra.deleston@charliehealth.com tiarra.deleston@yahoo.com Gro…" at bounding box center [712, 200] width 1130 height 38
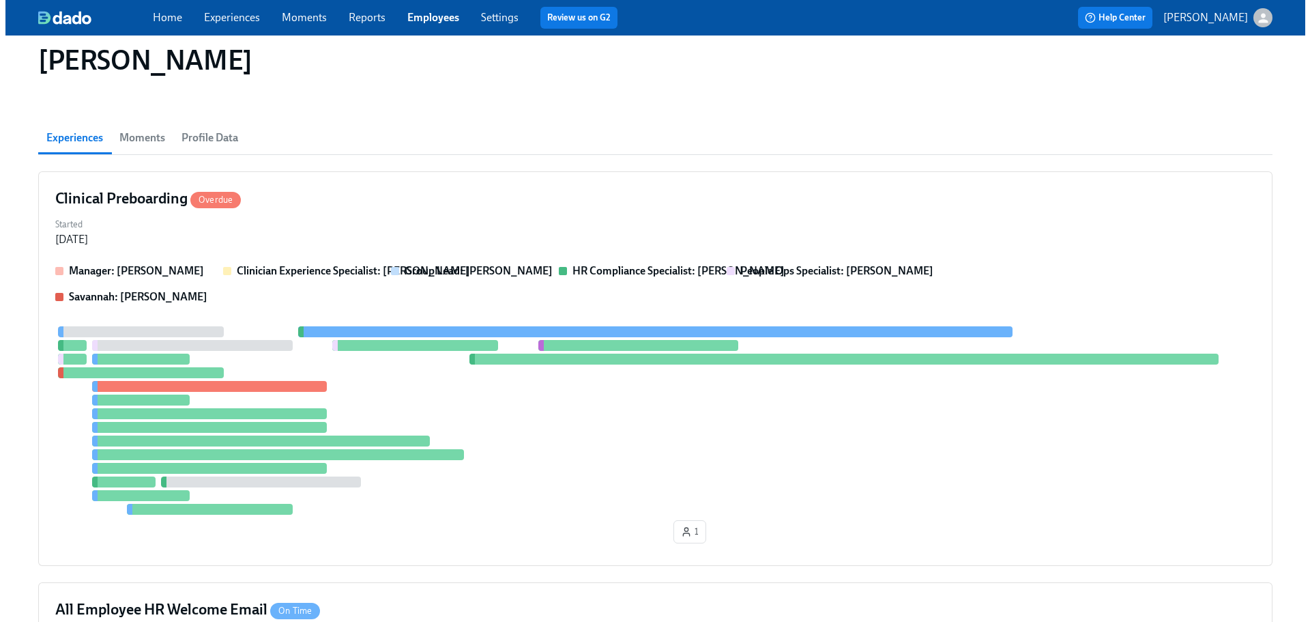
scroll to position [624, 0]
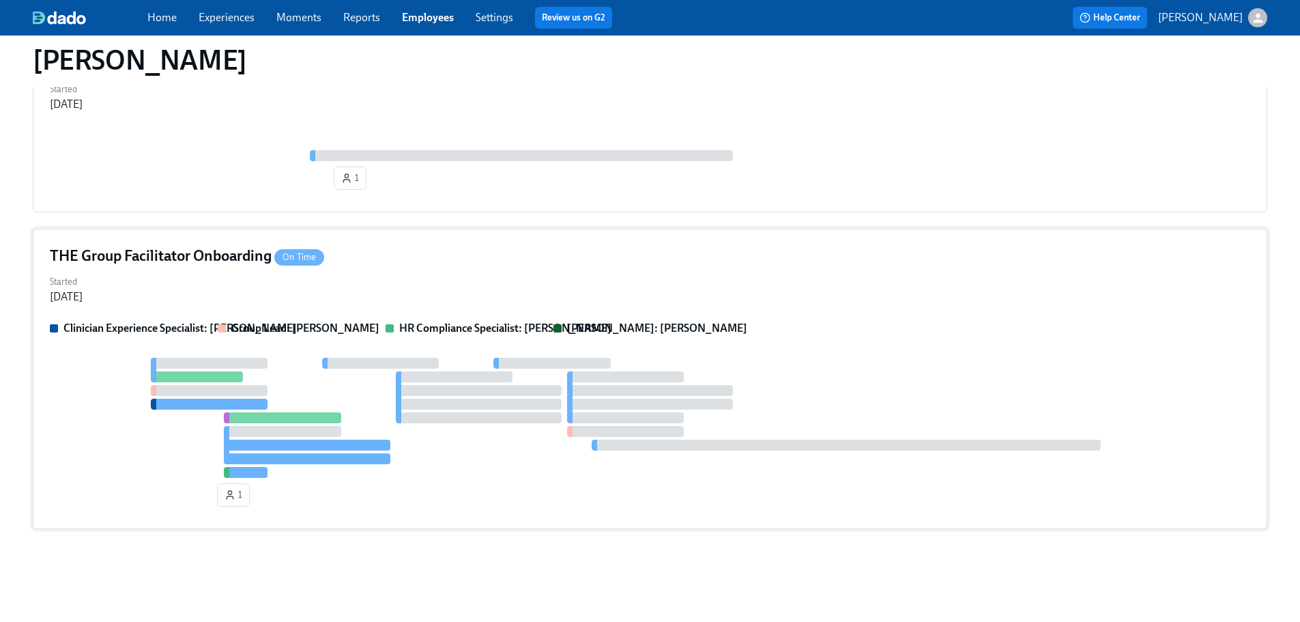
click at [924, 355] on div "Clinician Experience Specialist: Lara Babalola Group Lead: Itoro Udoeyop HR Com…" at bounding box center [650, 416] width 1200 height 191
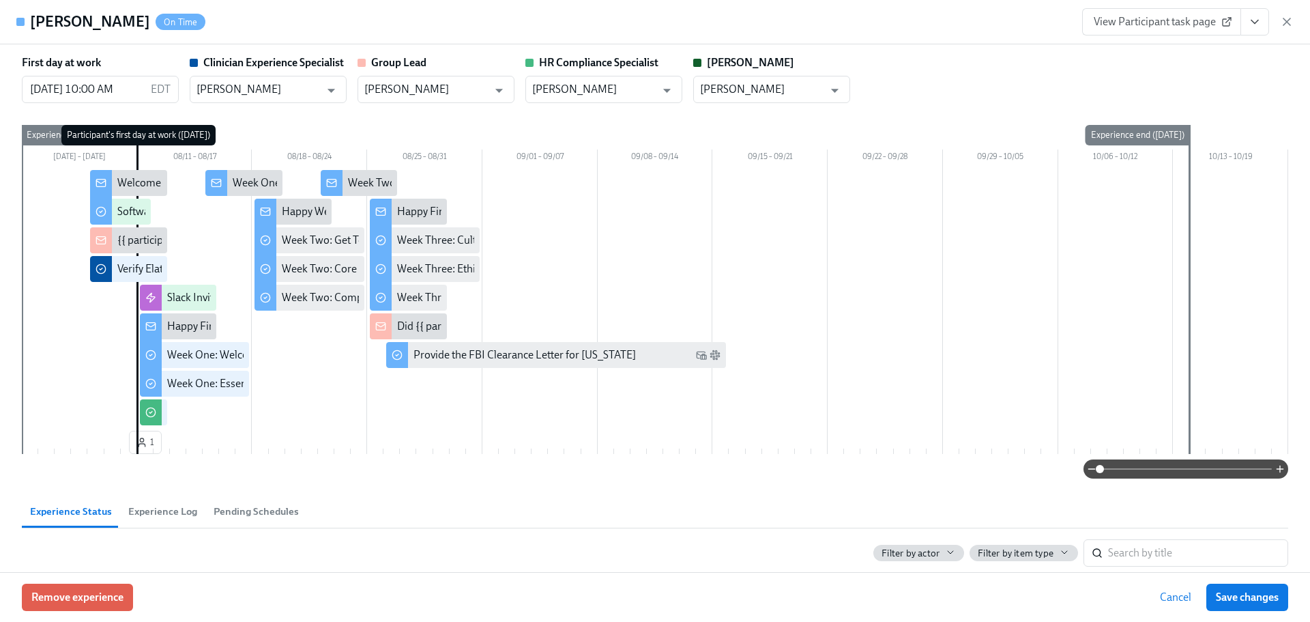
click at [1025, 269] on div at bounding box center [655, 299] width 1266 height 258
click at [1269, 20] on div "View Participant task page" at bounding box center [1187, 21] width 211 height 27
click at [1261, 20] on button "View task page" at bounding box center [1254, 21] width 29 height 27
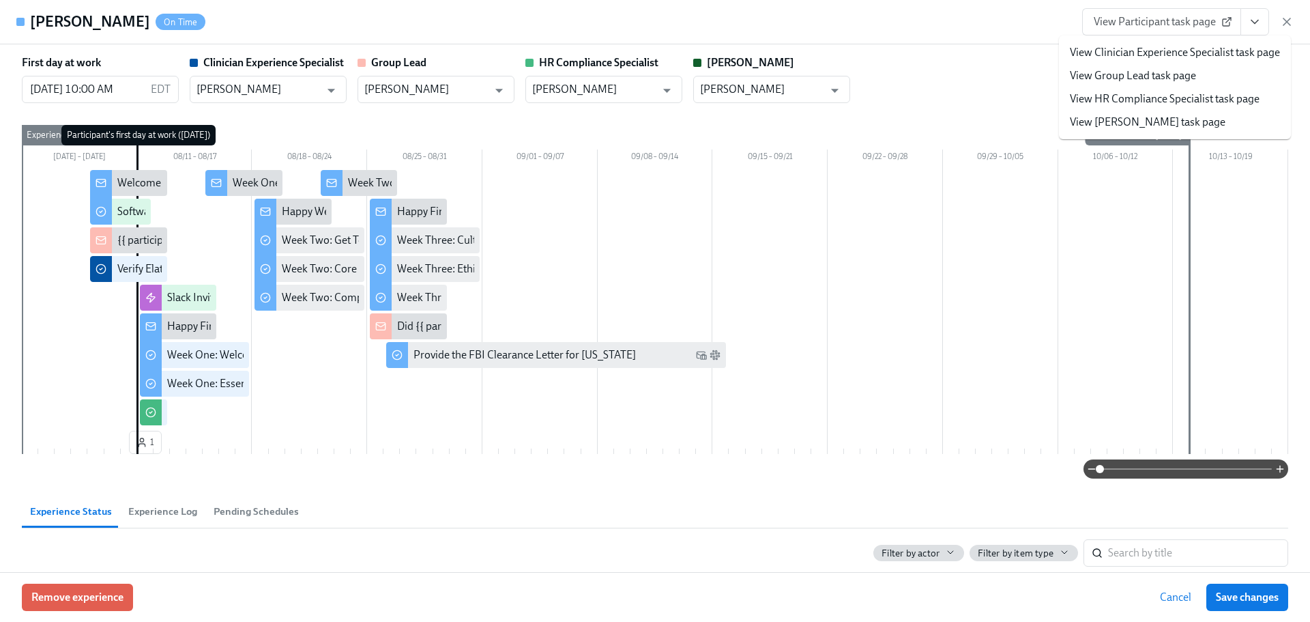
click at [1158, 97] on link "View HR Compliance Specialist task page" at bounding box center [1165, 98] width 190 height 15
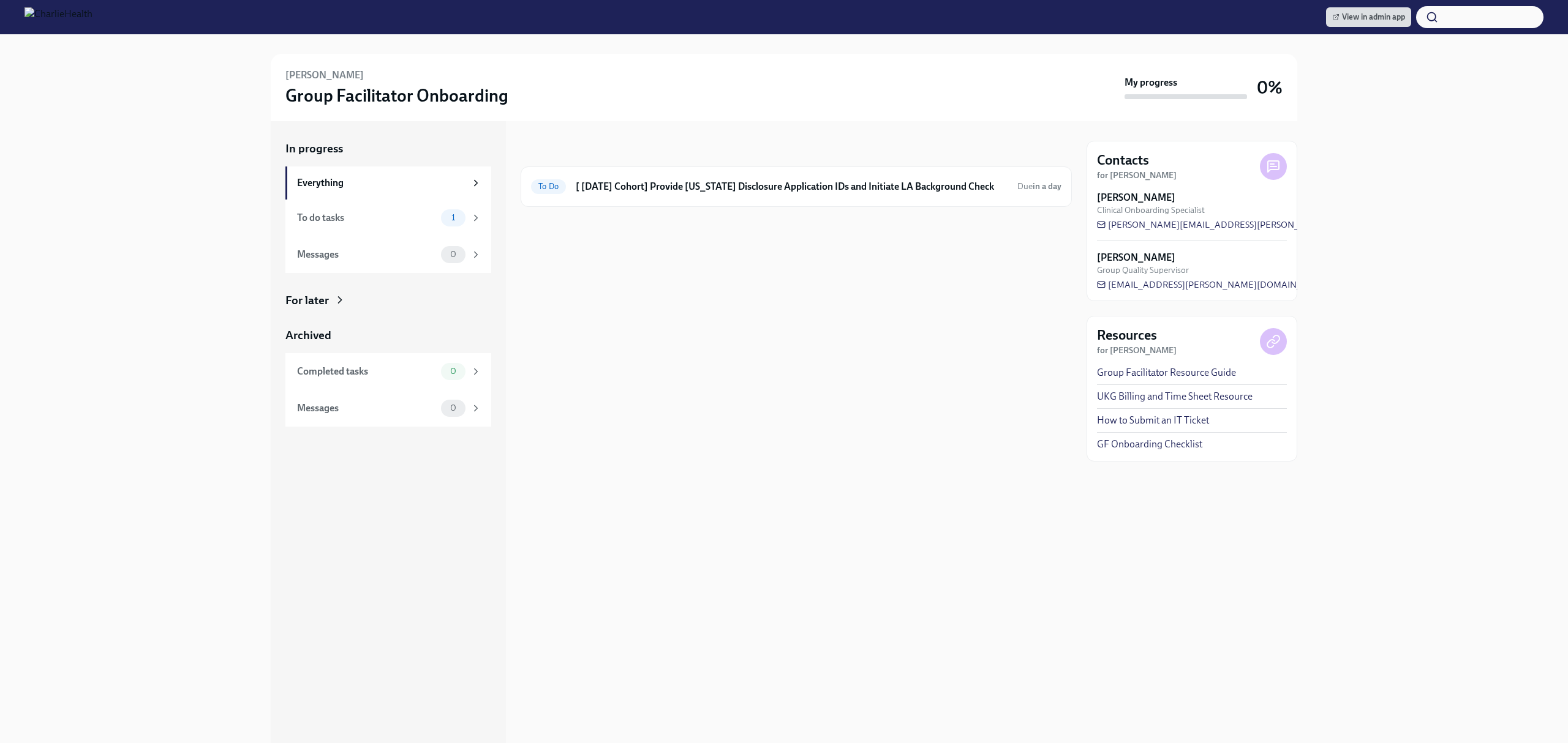
click at [750, 336] on div "In progress To Do [ [DATE] Cohort] Provide [US_STATE] Disclosure Application ID…" at bounding box center [796, 432] width 551 height 622
click at [873, 186] on h6 "[ [DATE] Cohort] Provide [US_STATE] Disclosure Application IDs and Initiate LA …" at bounding box center [791, 187] width 432 height 13
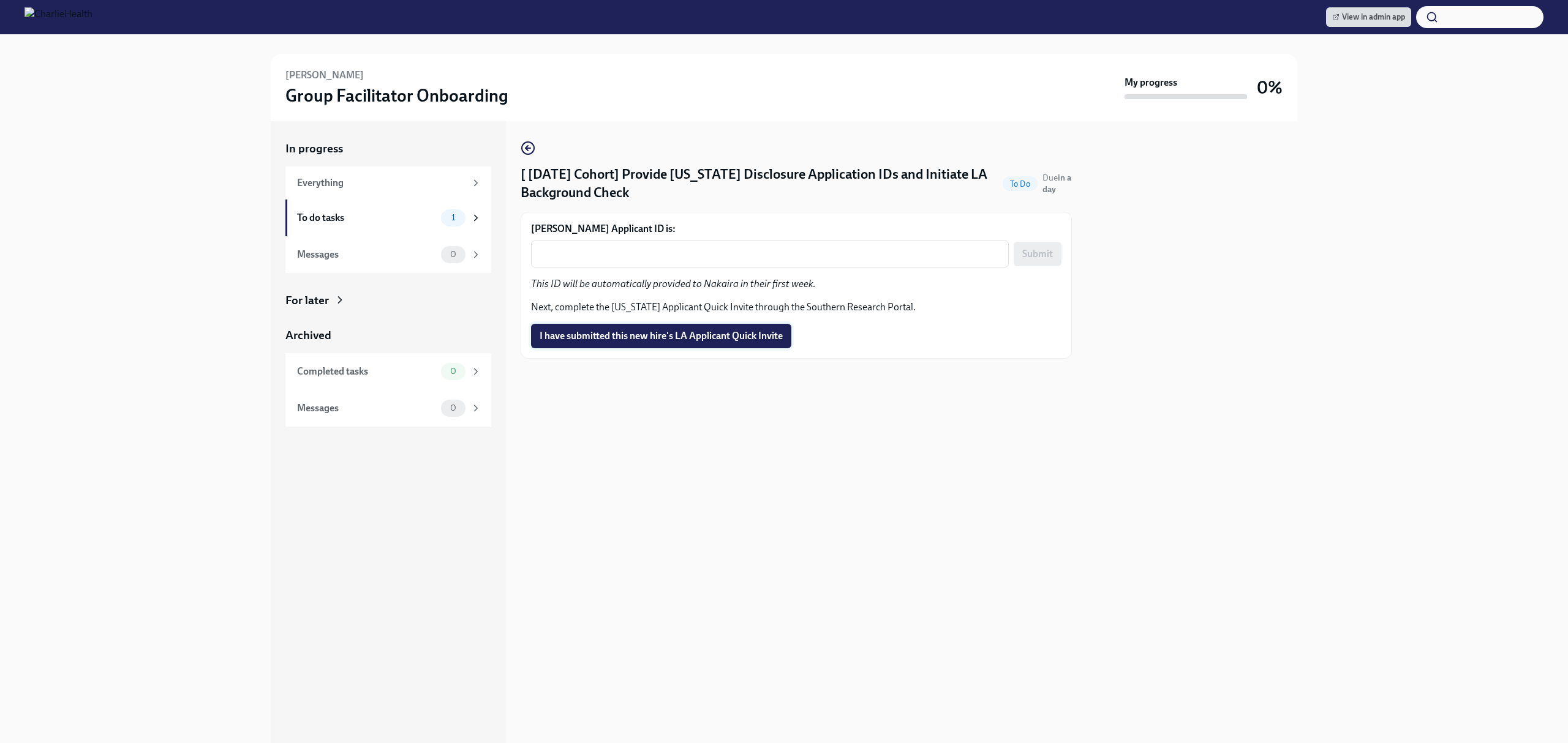
click at [687, 337] on span "I have submitted this new hire's LA Applicant Quick Invite" at bounding box center [661, 337] width 243 height 13
click at [853, 411] on div "[ Aug 11th Cohort] Provide Utah Disclosure Application IDs and Initiate LA Back…" at bounding box center [796, 432] width 551 height 622
click at [1250, 330] on div at bounding box center [1191, 432] width 211 height 622
click at [1270, 258] on div at bounding box center [1191, 432] width 211 height 622
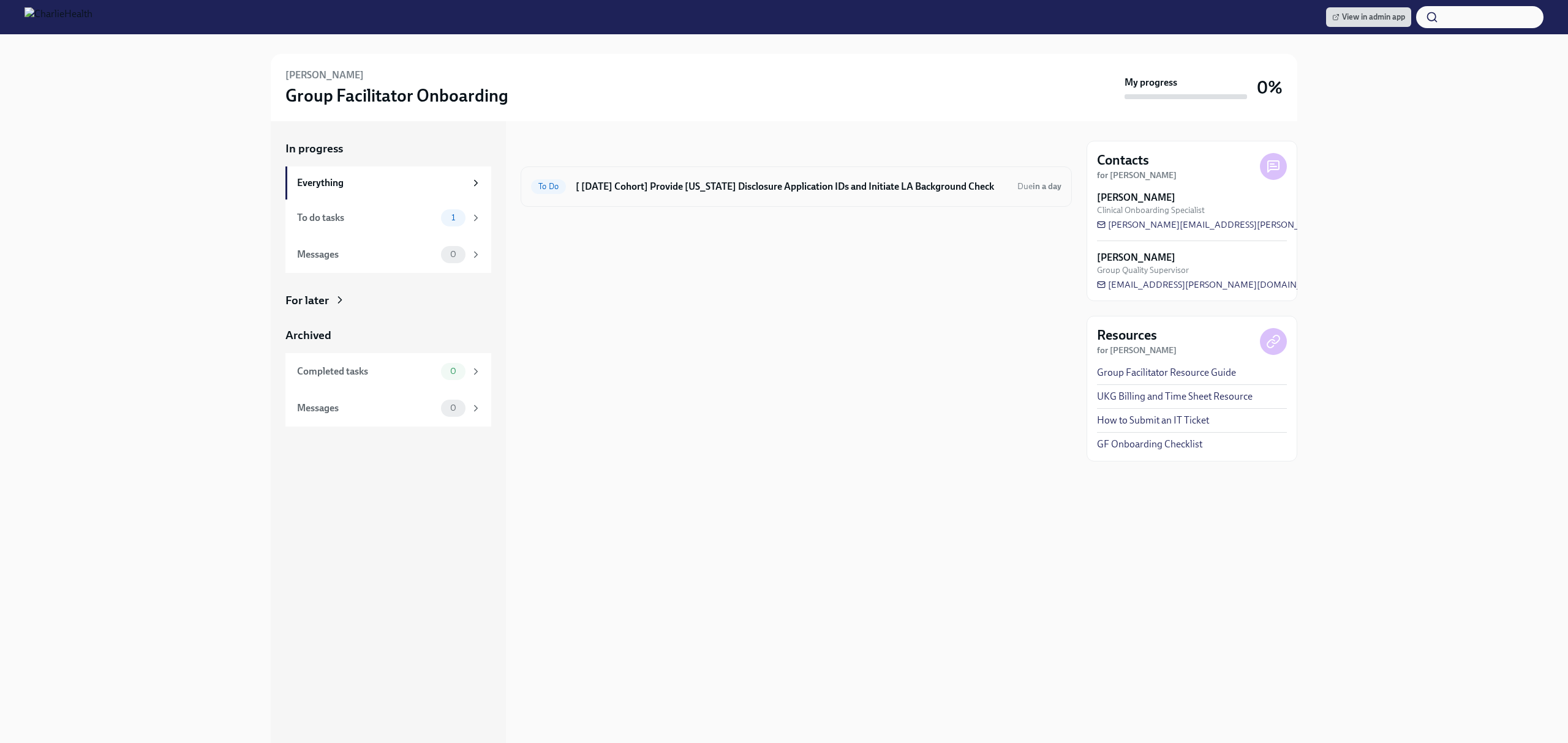
click at [926, 169] on div "To Do [ [DATE] Cohort] Provide [US_STATE] Disclosure Application IDs and Initia…" at bounding box center [796, 187] width 551 height 40
click at [926, 188] on h6 "[ [DATE] Cohort] Provide [US_STATE] Disclosure Application IDs and Initiate LA …" at bounding box center [791, 187] width 432 height 13
click at [678, 189] on h6 "[ [DATE] Cohort] Provide [US_STATE] Disclosure Application IDs and Initiate LA …" at bounding box center [791, 187] width 432 height 13
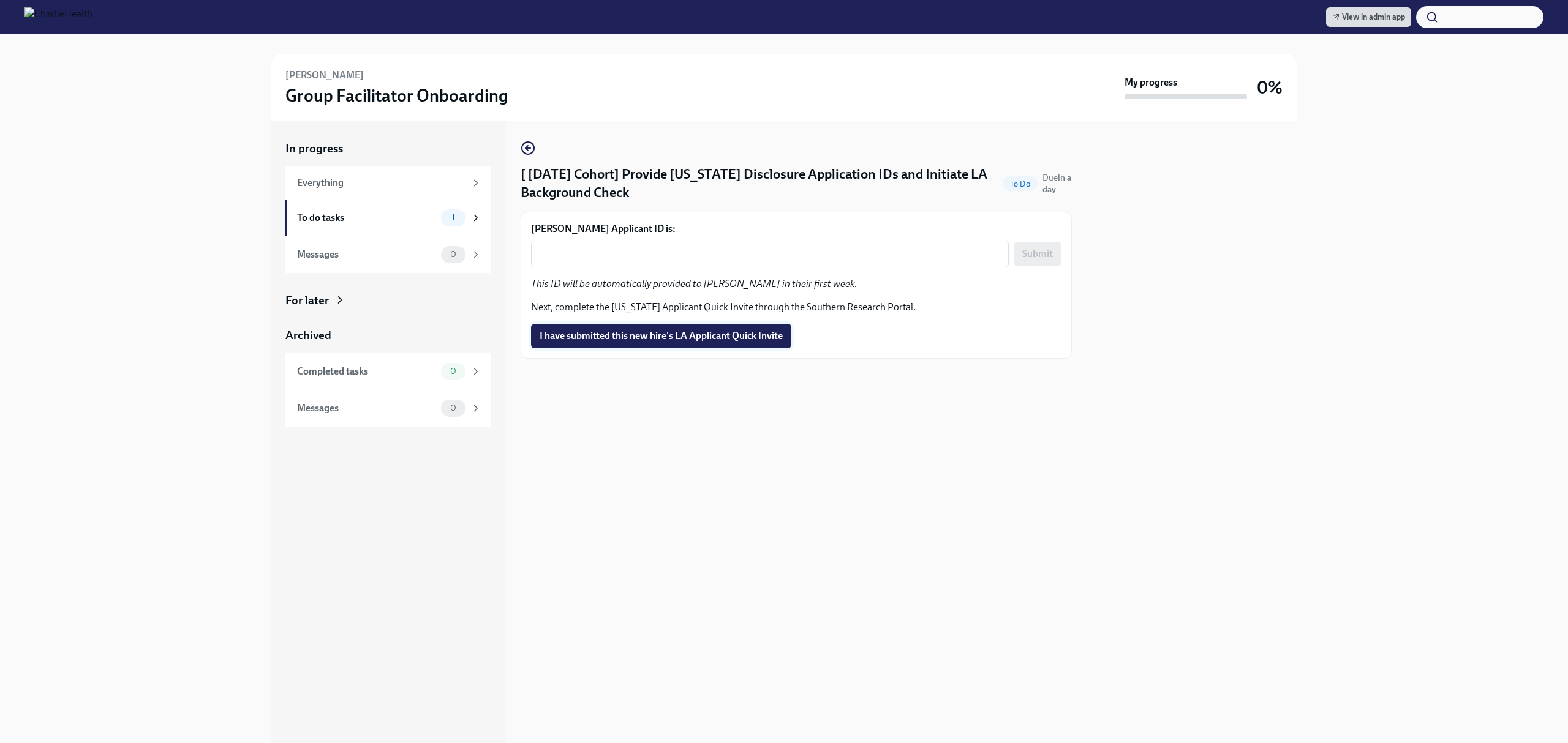
click at [698, 332] on span "I have submitted this new hire's LA Applicant Quick Invite" at bounding box center [661, 337] width 243 height 13
click at [1369, 31] on div "View in admin app" at bounding box center [784, 17] width 1568 height 34
click at [1362, 16] on span "View in admin app" at bounding box center [1368, 17] width 73 height 13
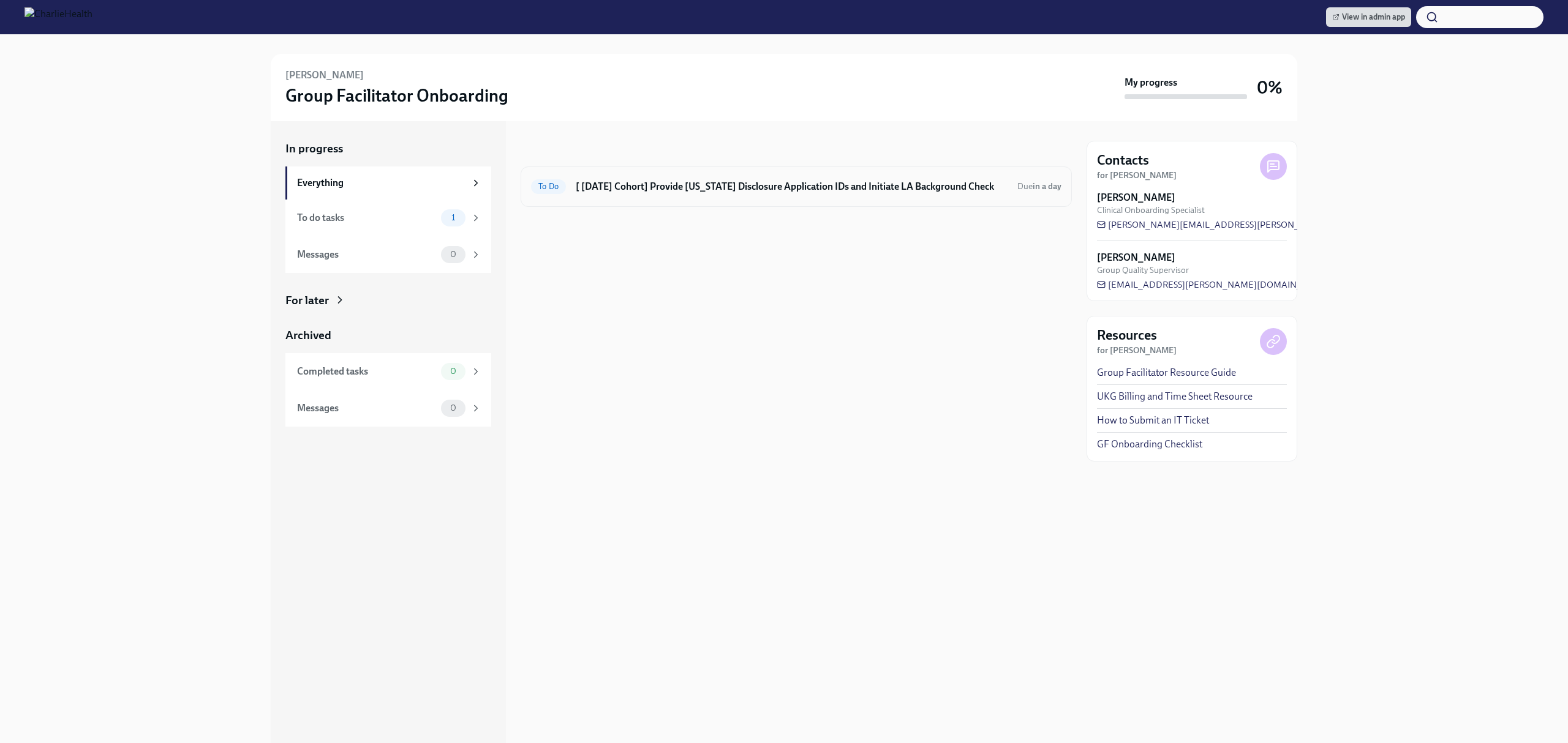
click at [726, 182] on h6 "[ [DATE] Cohort] Provide [US_STATE] Disclosure Application IDs and Initiate LA …" at bounding box center [791, 187] width 432 height 13
click at [681, 180] on h6 "[ [DATE] Cohort] Provide [US_STATE] Disclosure Application IDs and Initiate LA …" at bounding box center [791, 187] width 432 height 13
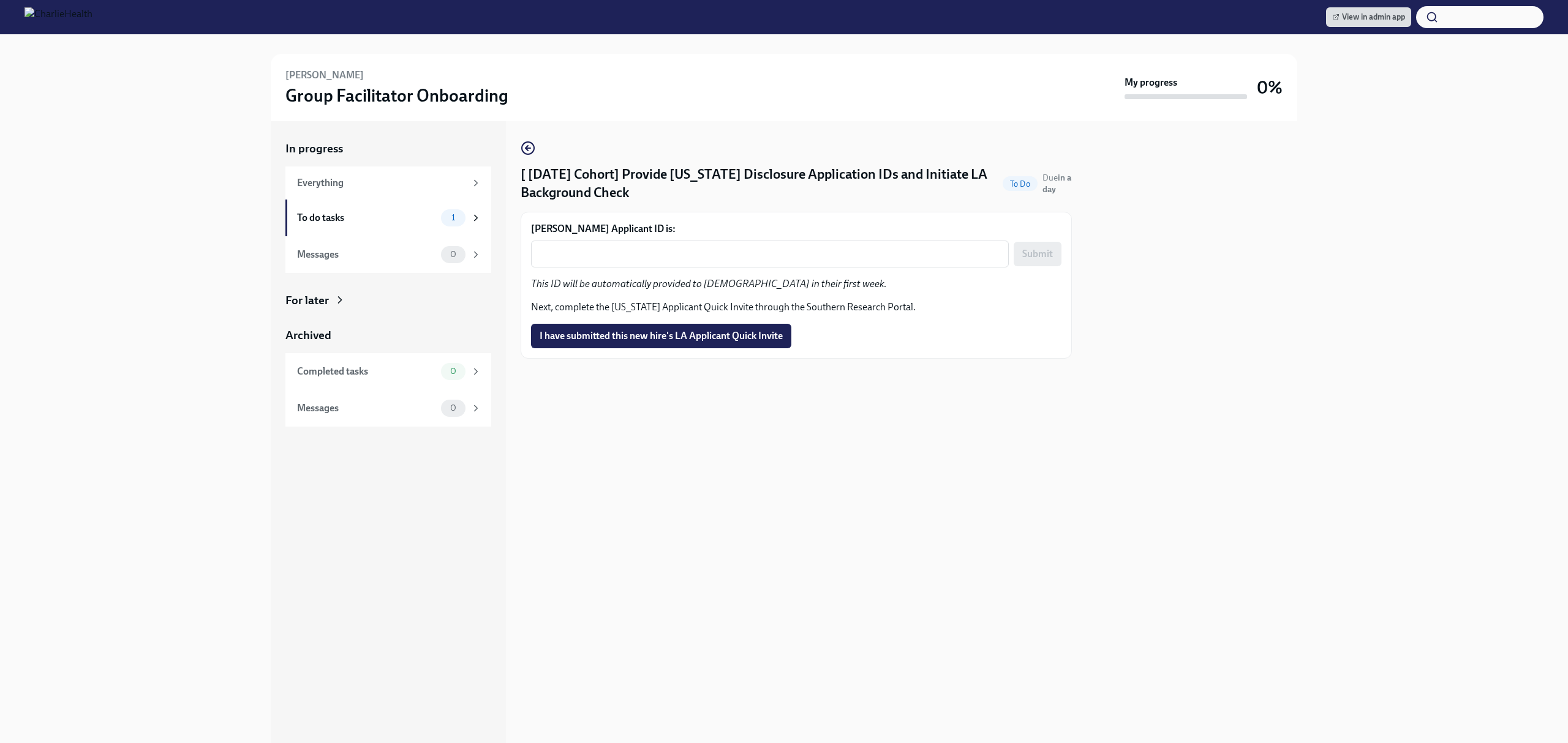
click at [773, 429] on div "[ [DATE] Cohort] Provide [US_STATE] Disclosure Application IDs and Initiate LA …" at bounding box center [796, 432] width 551 height 622
click at [723, 327] on button "I have submitted this new hire's LA Applicant Quick Invite" at bounding box center [661, 336] width 260 height 24
click at [1426, 191] on div "In progress Everything To do tasks 1 Messages 0 For later Archived Completed ta…" at bounding box center [784, 432] width 1529 height 622
click at [770, 524] on div "[ [DATE] Cohort] Provide [US_STATE] Disclosure Application IDs and Initiate LA …" at bounding box center [796, 432] width 551 height 622
click at [739, 429] on div "[ [DATE] Cohort] Provide [US_STATE] Disclosure Application IDs and Initiate LA …" at bounding box center [796, 432] width 551 height 622
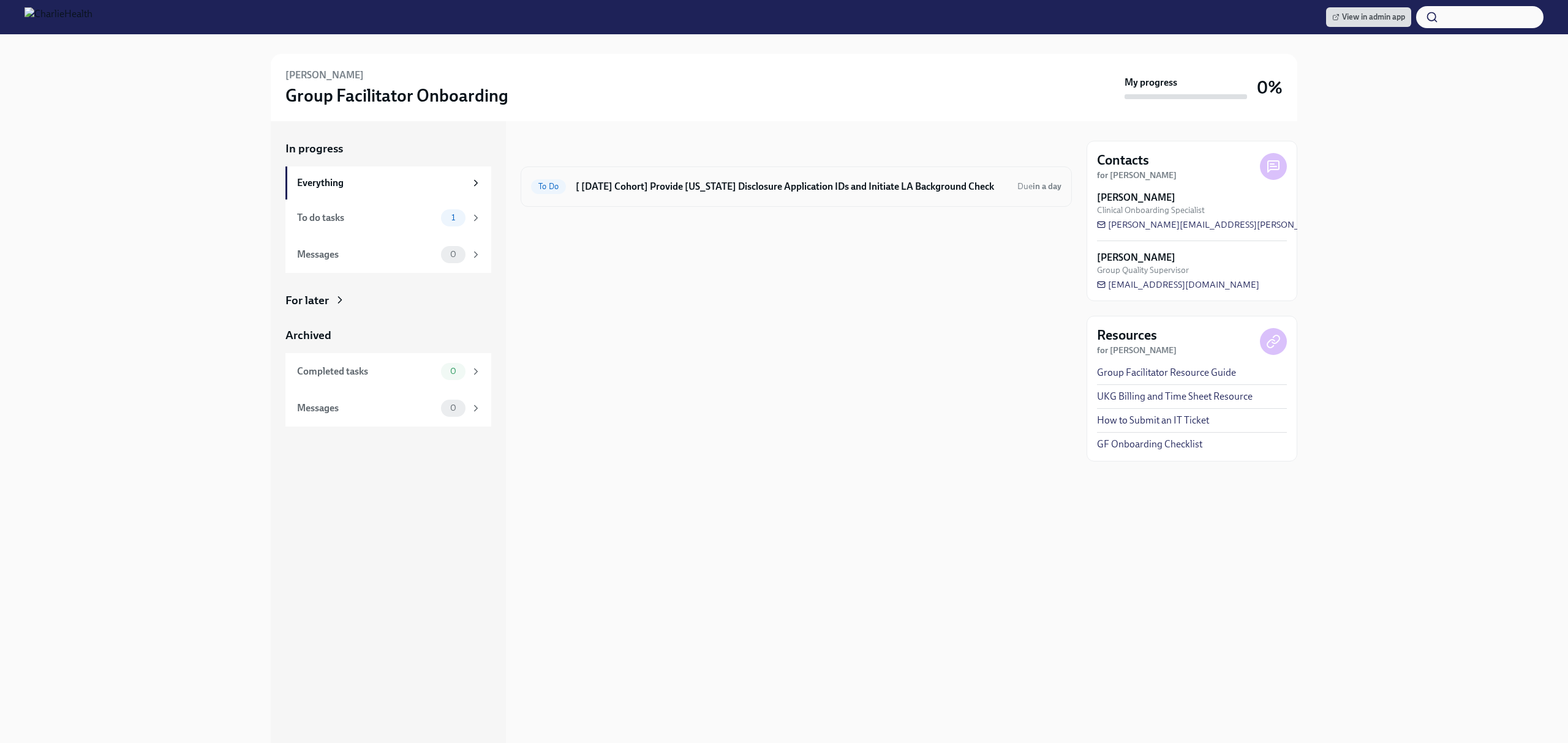
click at [809, 170] on div "To Do [ [DATE] Cohort] Provide [US_STATE] Disclosure Application IDs and Initia…" at bounding box center [796, 187] width 551 height 40
click at [682, 198] on div "To Do [ [DATE] Cohort] Provide [US_STATE] Disclosure Application IDs and Initia…" at bounding box center [796, 187] width 551 height 40
click at [688, 185] on h6 "[ [DATE] Cohort] Provide [US_STATE] Disclosure Application IDs and Initiate LA …" at bounding box center [791, 187] width 432 height 13
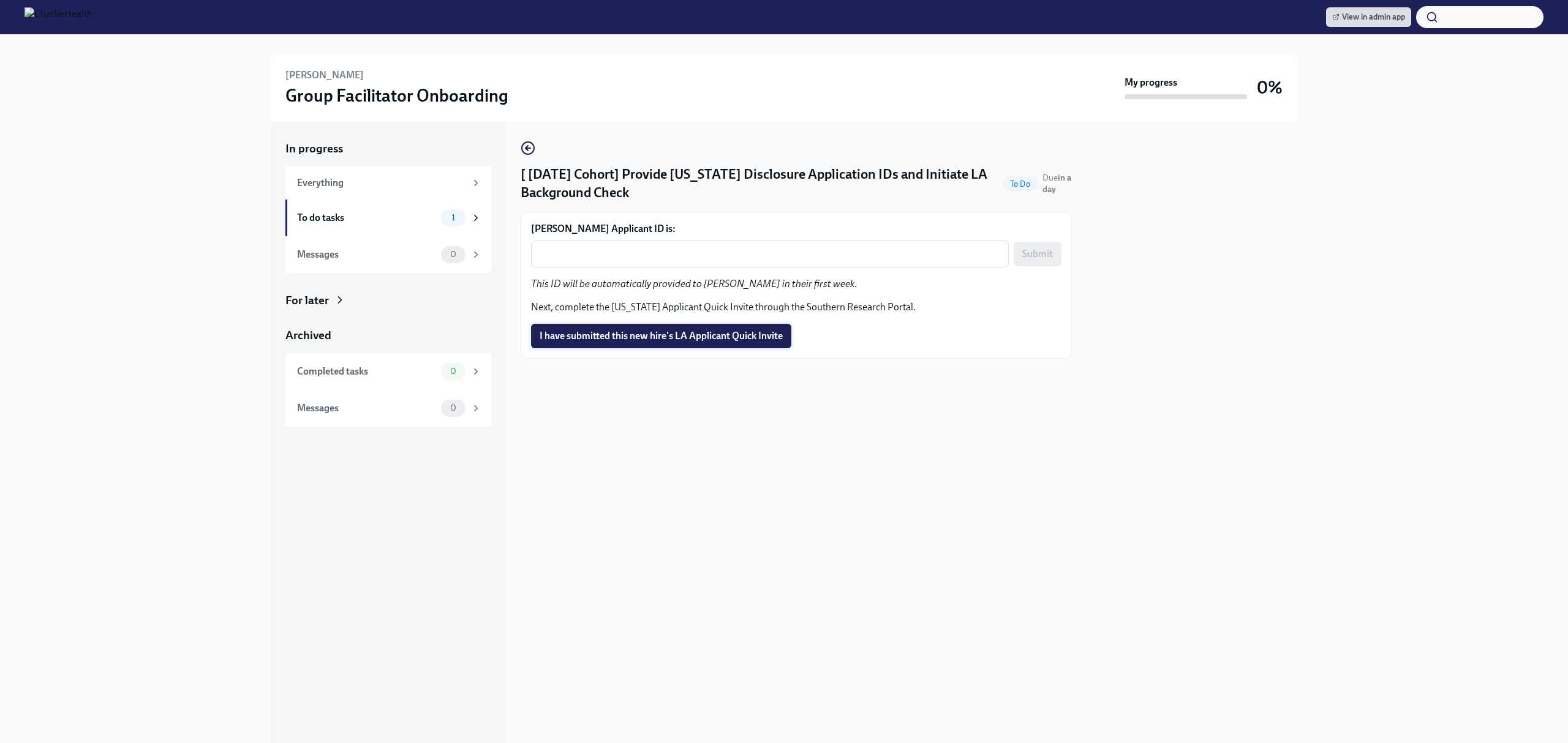
click at [683, 337] on span "I have submitted this new hire's LA Applicant Quick Invite" at bounding box center [661, 337] width 243 height 13
